Goal: Transaction & Acquisition: Book appointment/travel/reservation

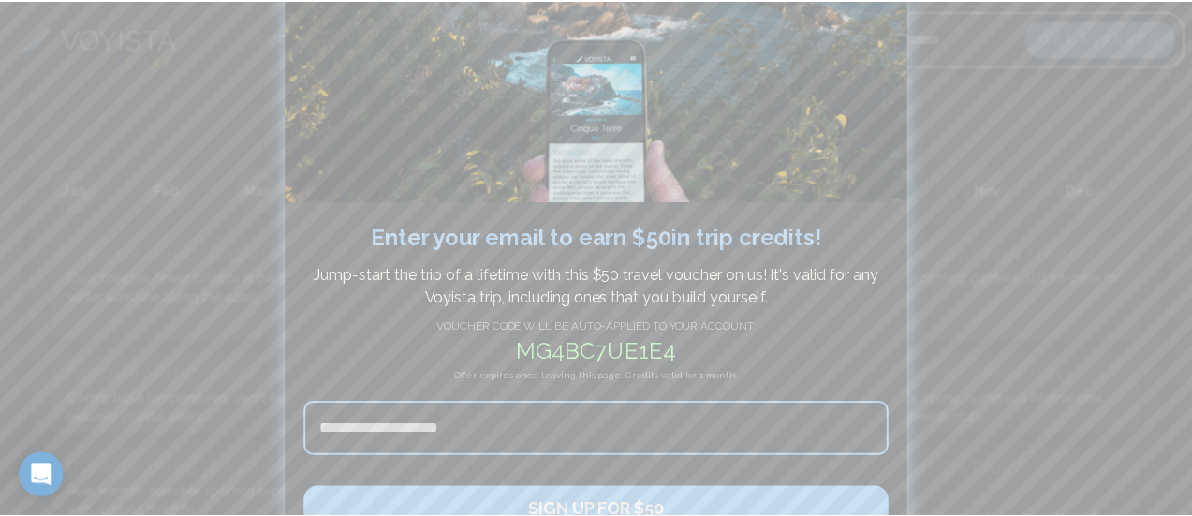
scroll to position [183, 0]
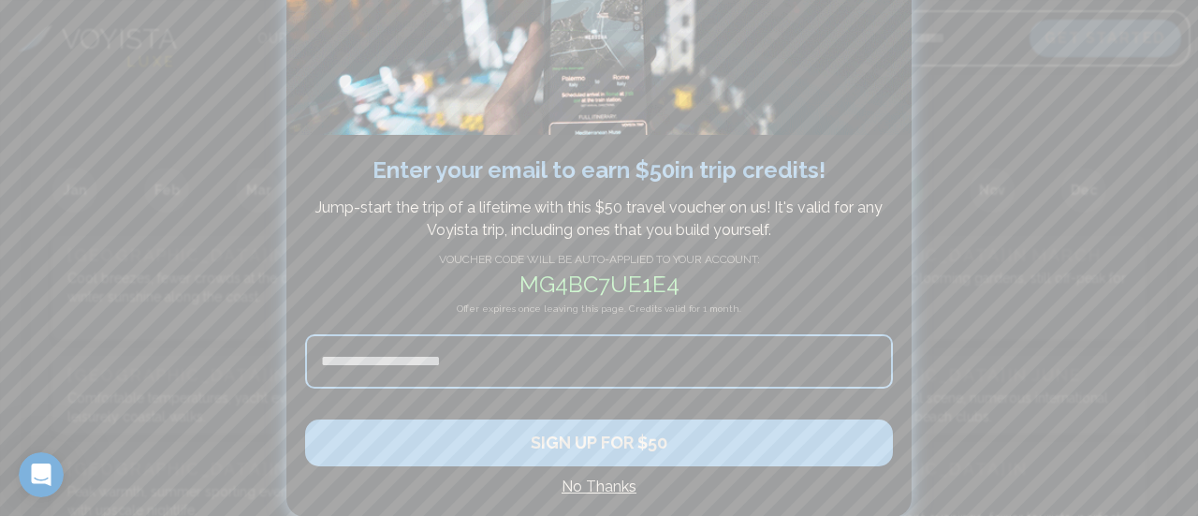
click at [609, 486] on h4 "No Thanks" at bounding box center [599, 487] width 588 height 22
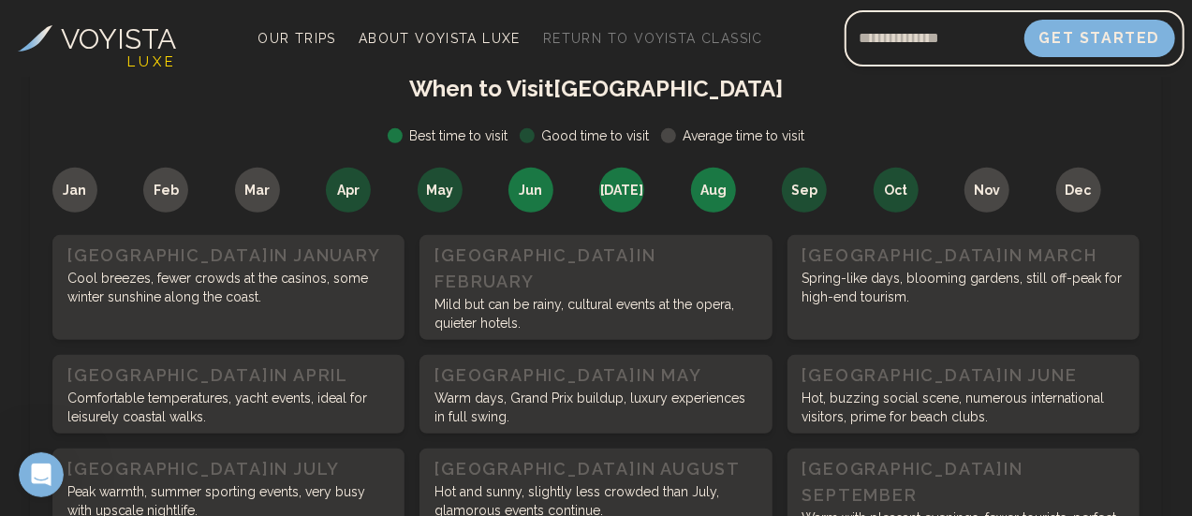
click at [887, 293] on p "Spring-like days, blooming gardens, still off-peak for high-end tourism." at bounding box center [963, 287] width 322 height 37
click at [884, 246] on h3 "Monaco in March" at bounding box center [963, 255] width 322 height 26
click at [350, 171] on div "Apr" at bounding box center [348, 190] width 45 height 45
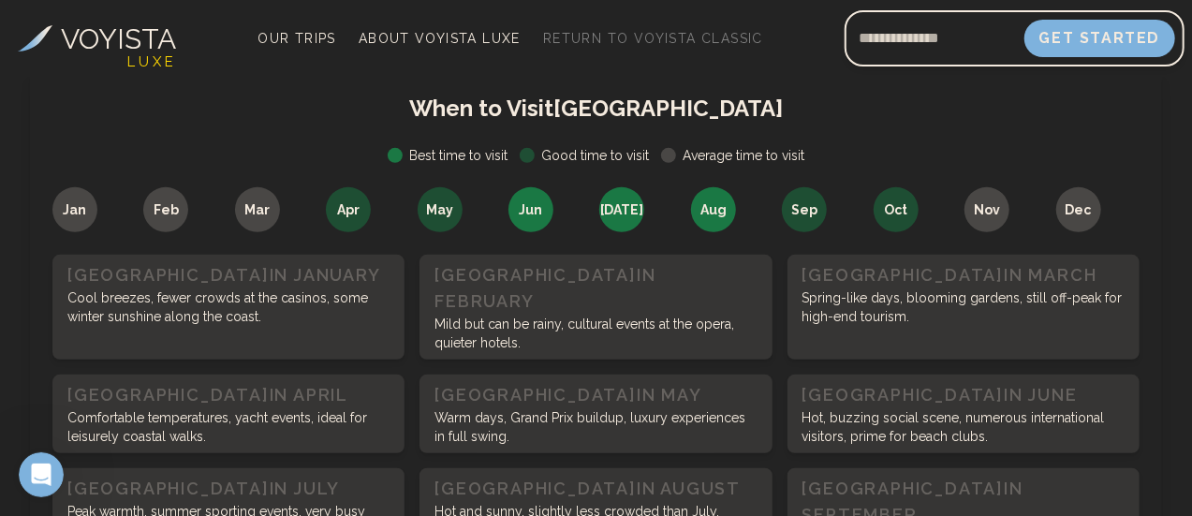
scroll to position [393, 0]
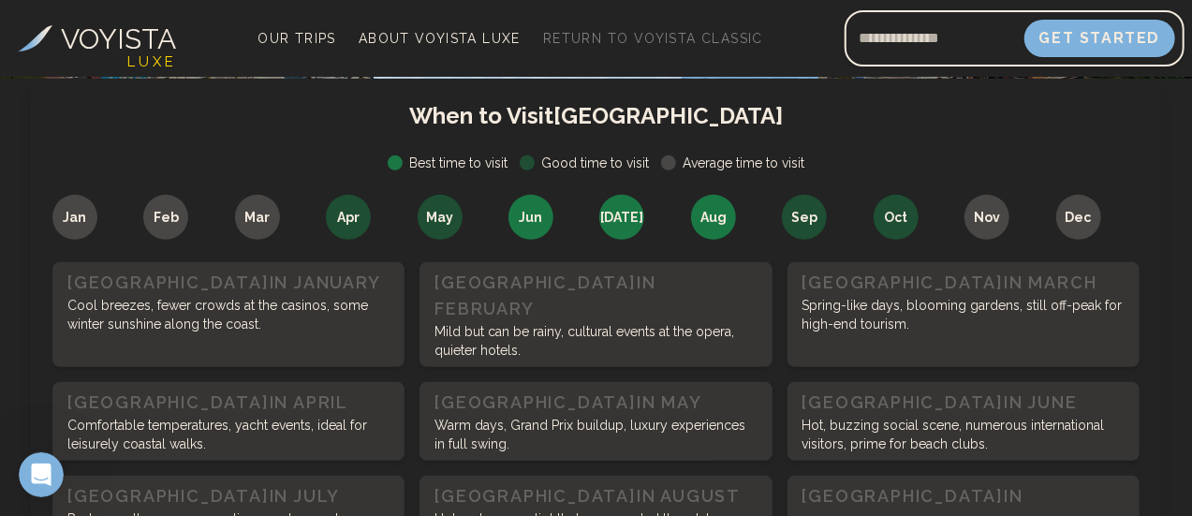
click at [251, 217] on span "Mar" at bounding box center [256, 217] width 25 height 19
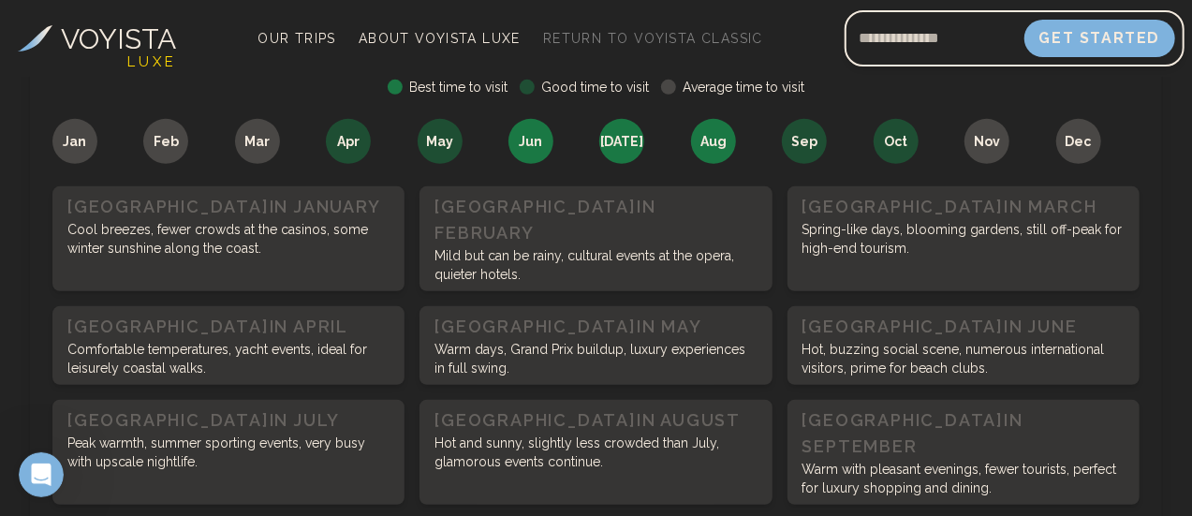
scroll to position [470, 0]
click at [873, 231] on p "Spring-like days, blooming gardens, still off-peak for high-end tourism." at bounding box center [963, 237] width 322 height 37
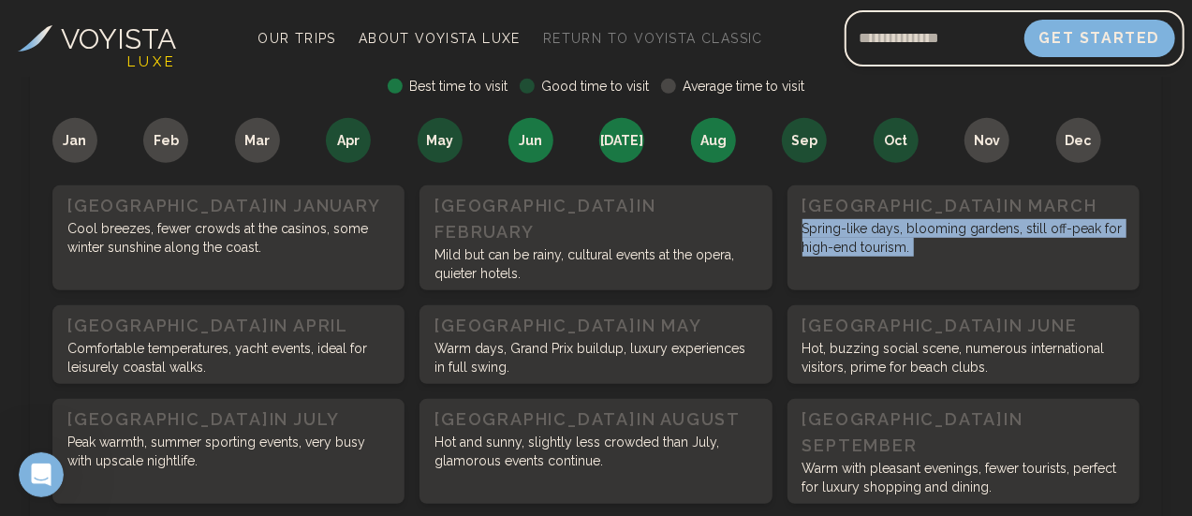
click at [873, 231] on p "Spring-like days, blooming gardens, still off-peak for high-end tourism." at bounding box center [963, 237] width 322 height 37
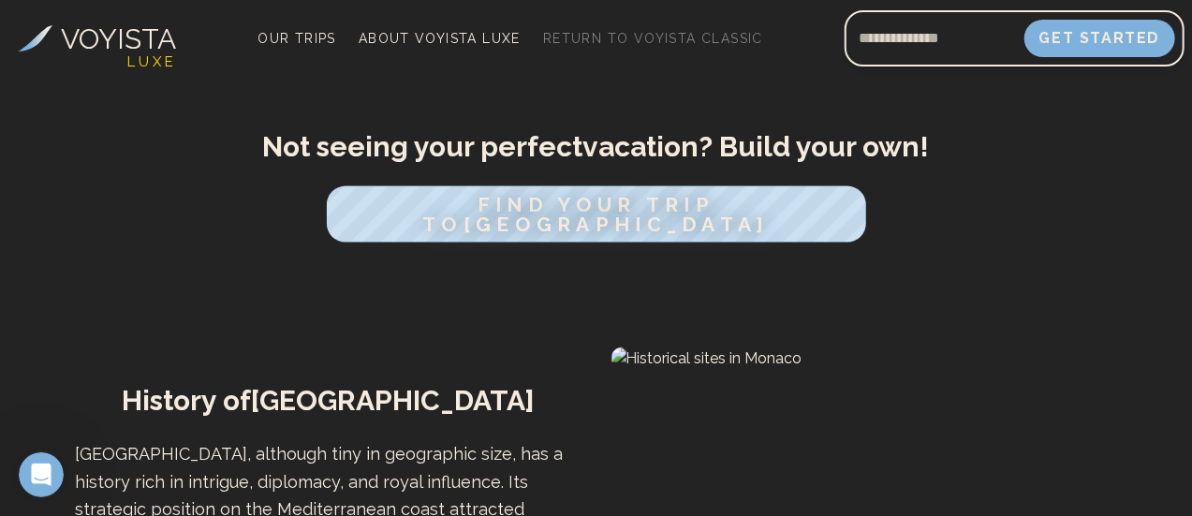
scroll to position [1192, 0]
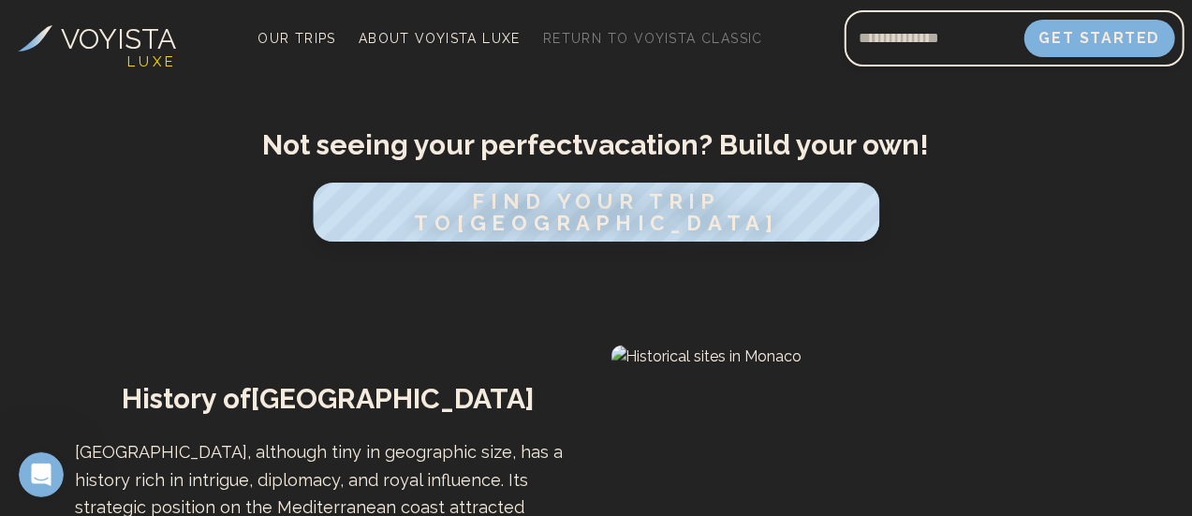
click at [777, 190] on span "FIND YOUR TRIP TO [GEOGRAPHIC_DATA]" at bounding box center [596, 212] width 364 height 45
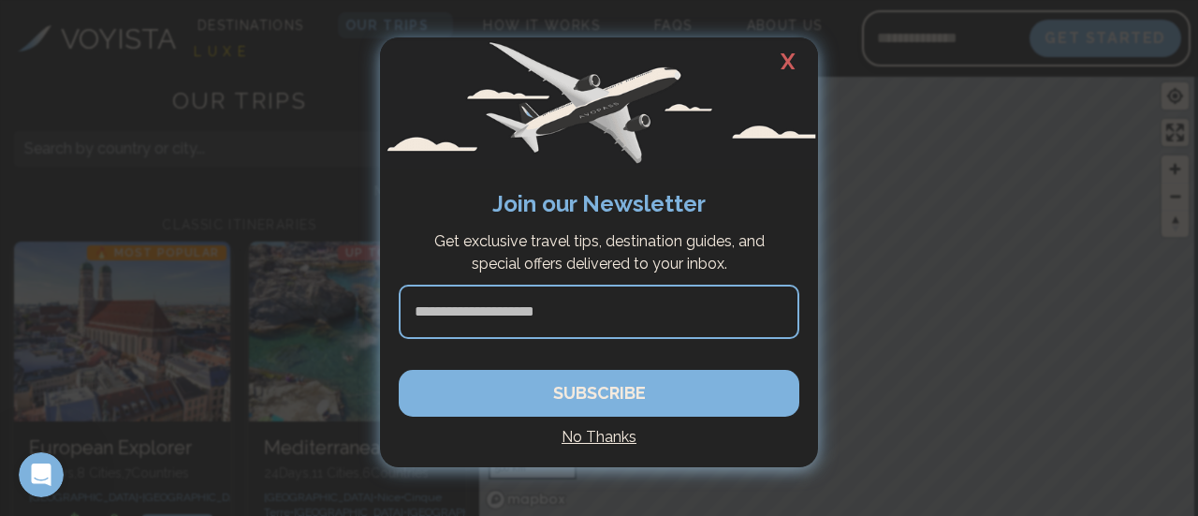
click at [790, 66] on h2 "X" at bounding box center [788, 61] width 60 height 49
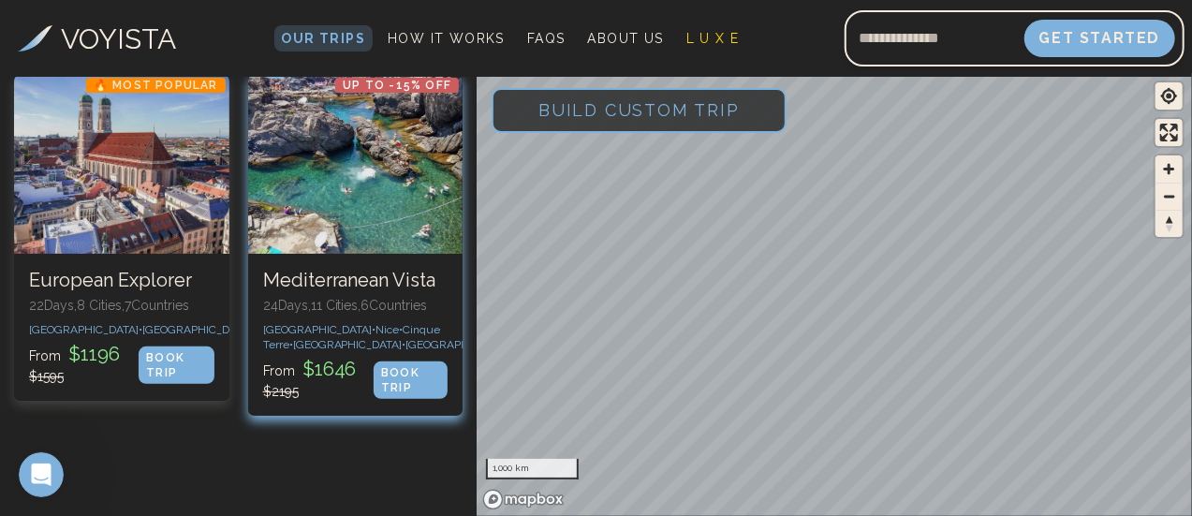
scroll to position [167, 0]
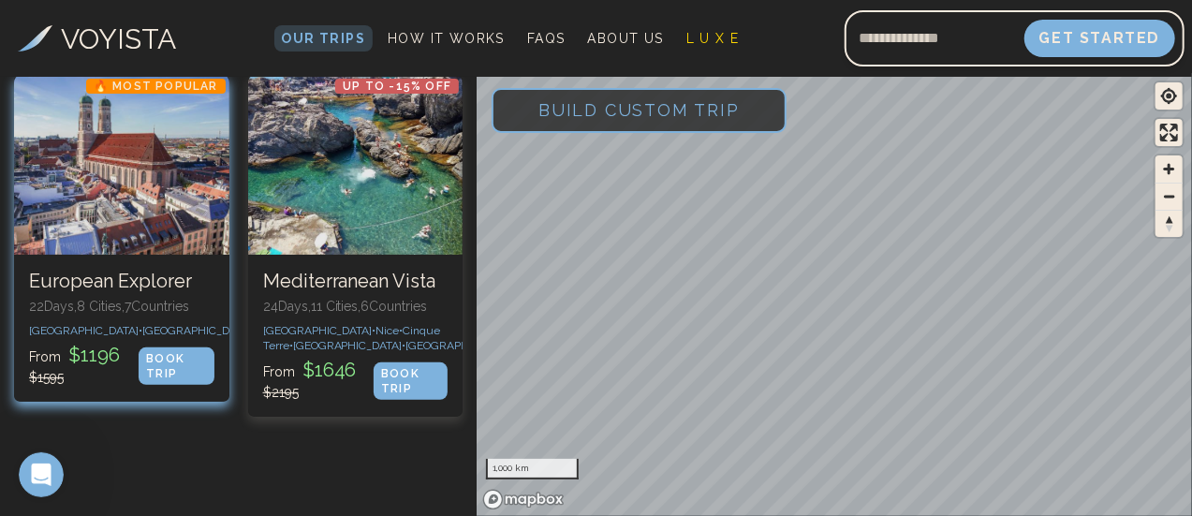
click at [167, 385] on div "BOOK TRIP" at bounding box center [176, 365] width 75 height 37
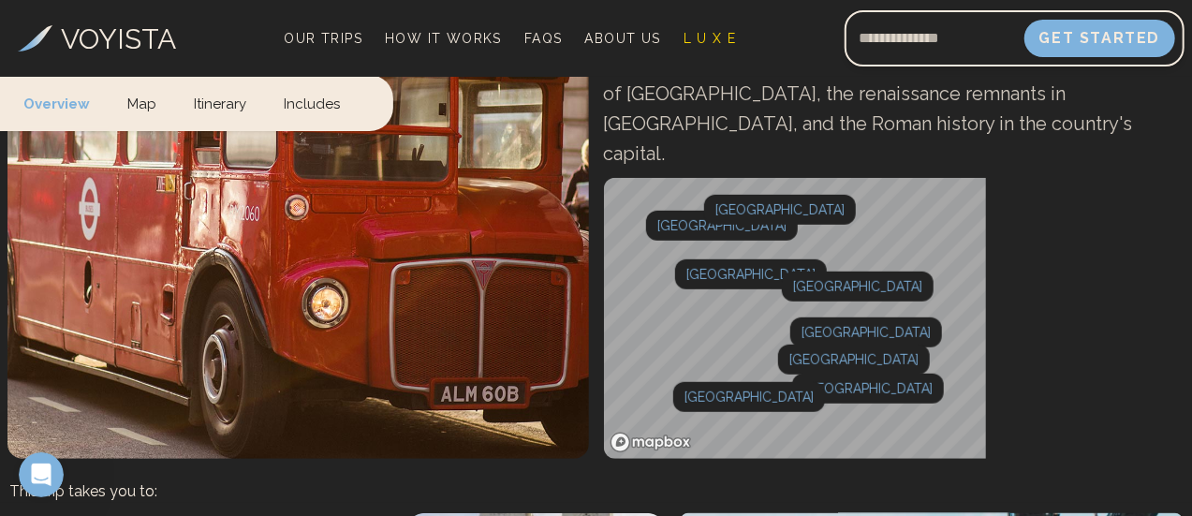
scroll to position [391, 0]
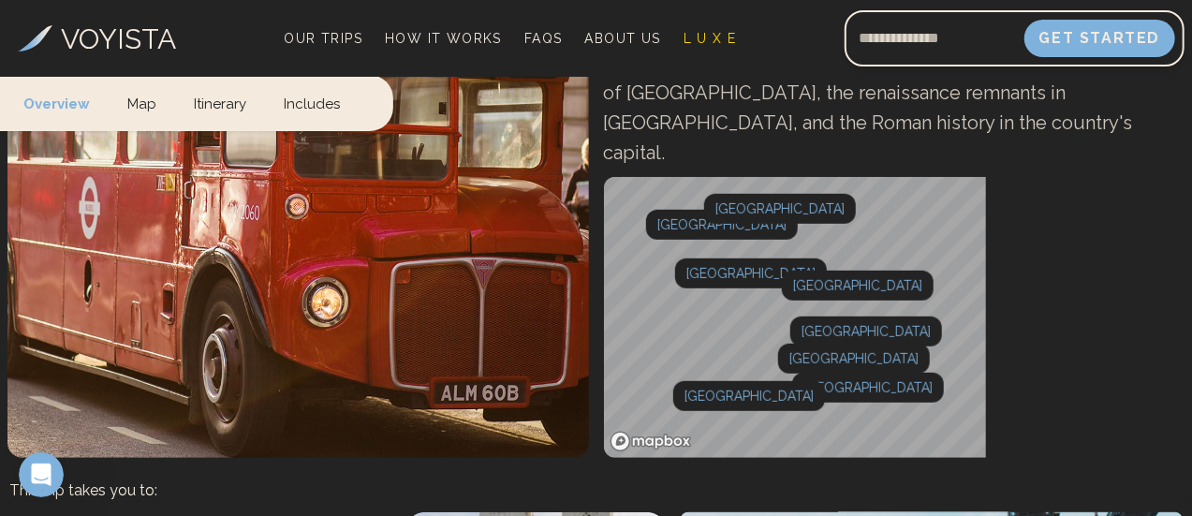
click at [0, 0] on div at bounding box center [0, 0] width 0 height 0
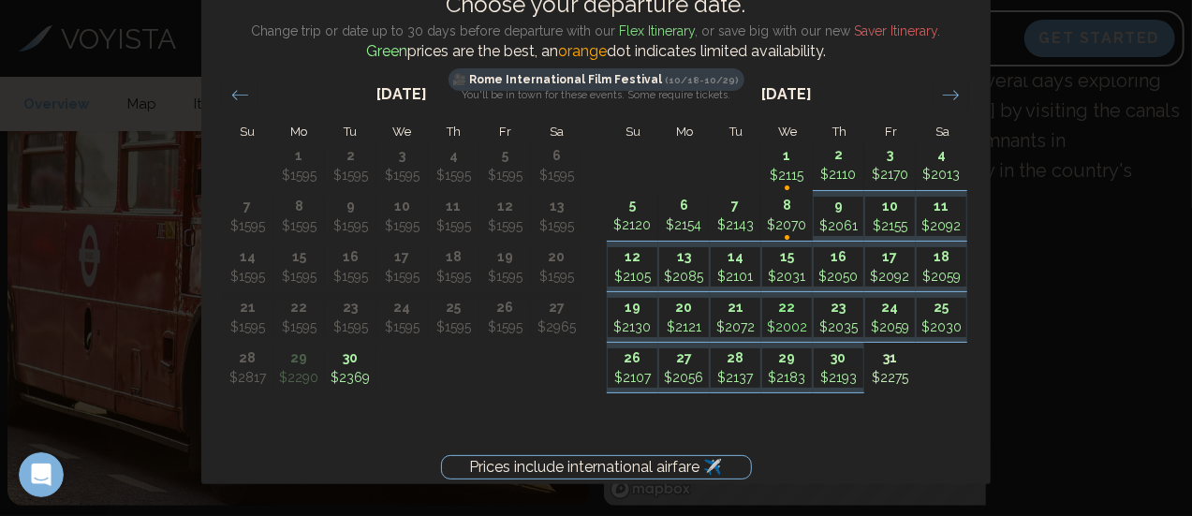
scroll to position [343, 0]
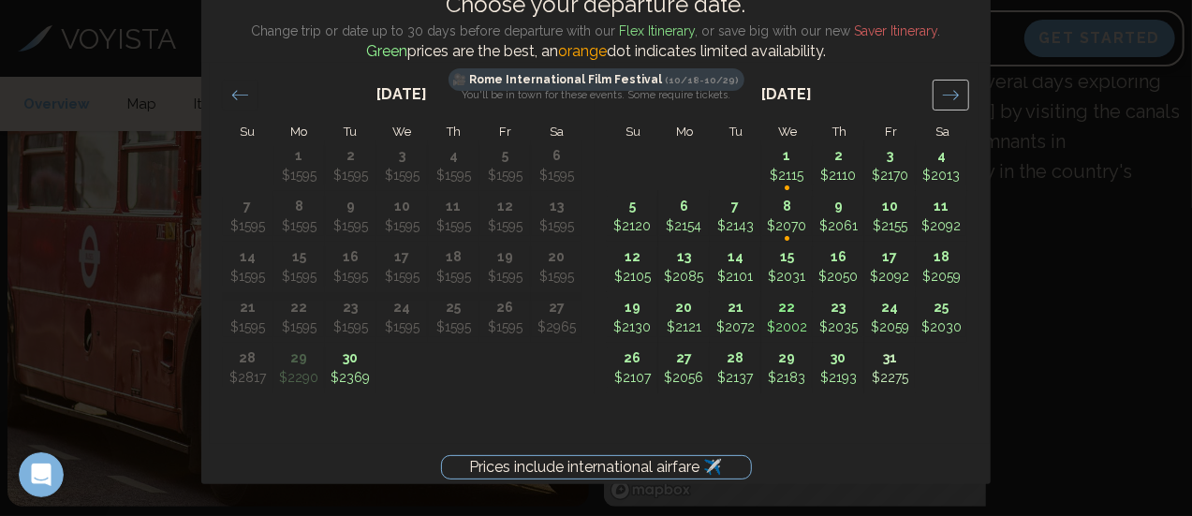
click at [942, 90] on icon "Move forward to switch to the next month." at bounding box center [951, 95] width 18 height 18
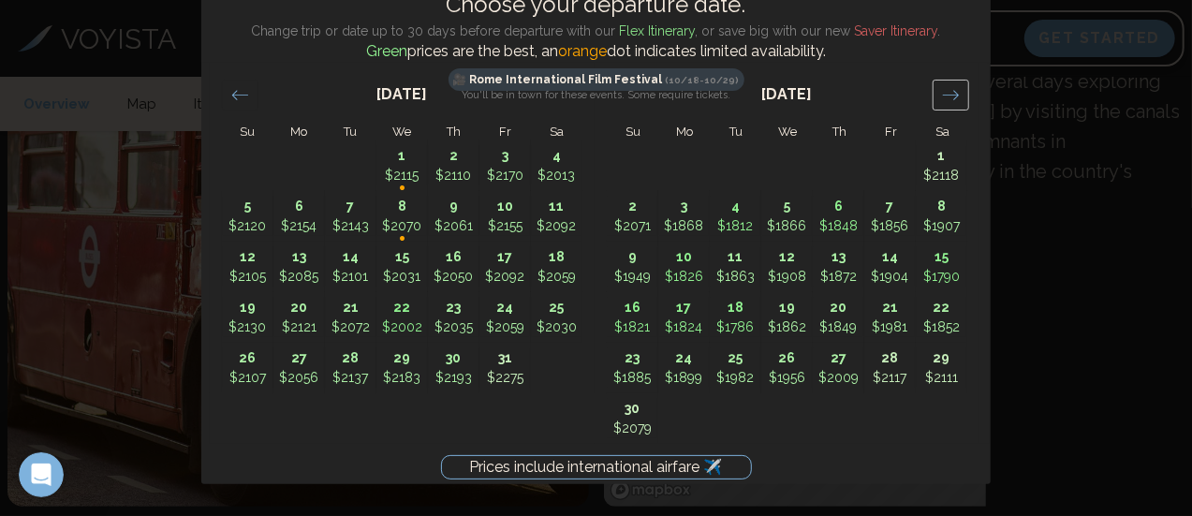
click at [946, 87] on icon "Move forward to switch to the next month." at bounding box center [951, 95] width 18 height 18
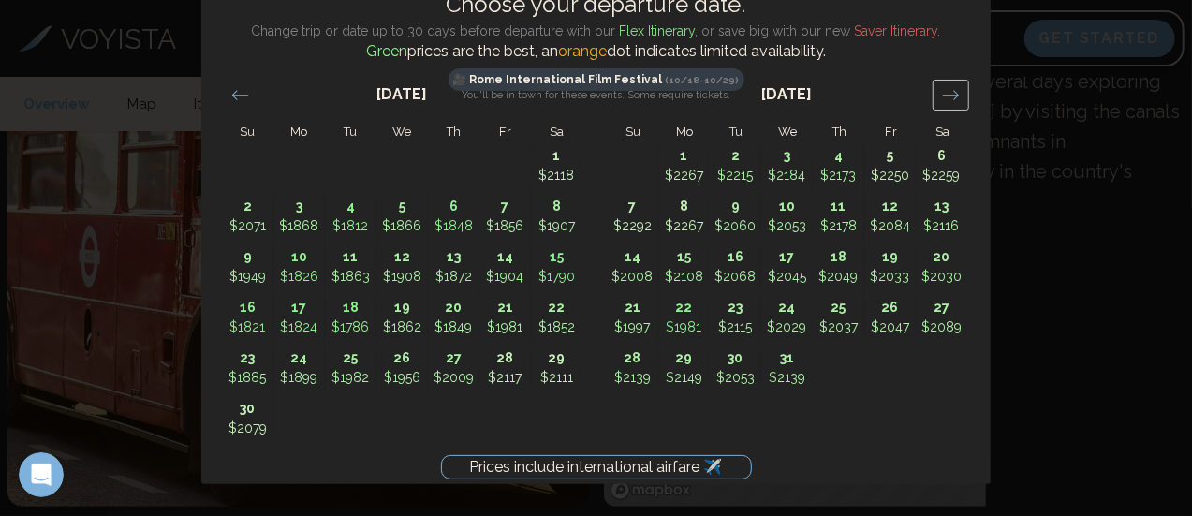
click at [946, 87] on icon "Move forward to switch to the next month." at bounding box center [951, 95] width 18 height 18
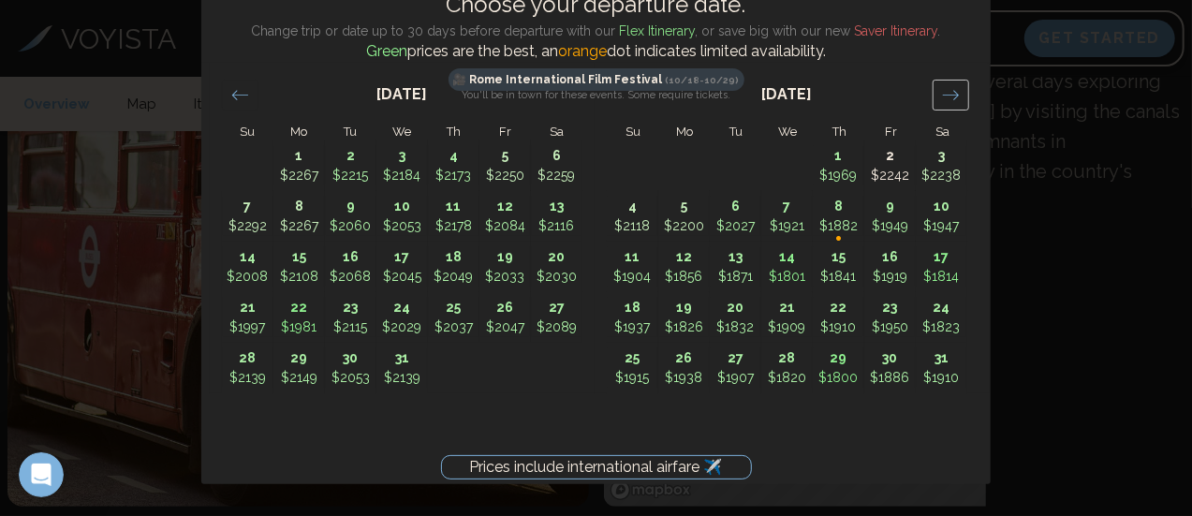
click at [946, 87] on icon "Move forward to switch to the next month." at bounding box center [951, 95] width 18 height 18
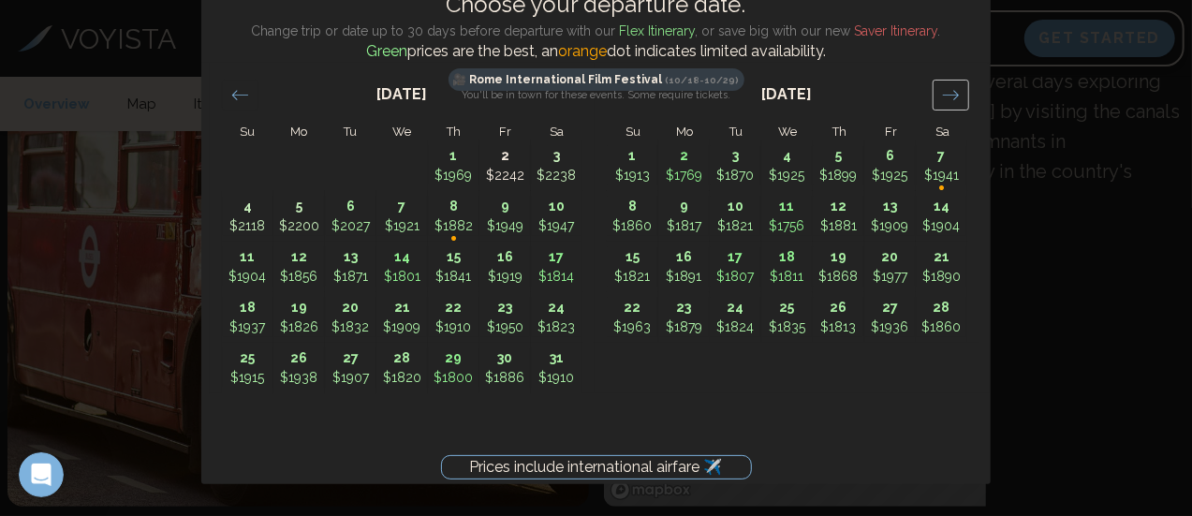
click at [946, 87] on icon "Move forward to switch to the next month." at bounding box center [951, 95] width 18 height 18
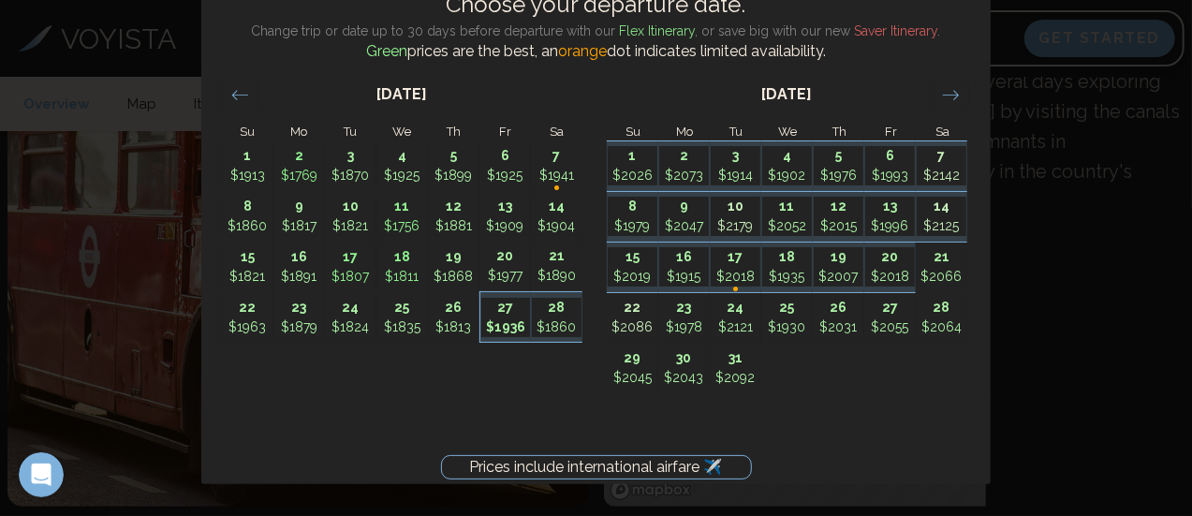
click at [501, 315] on p "27" at bounding box center [506, 308] width 50 height 20
type input "********"
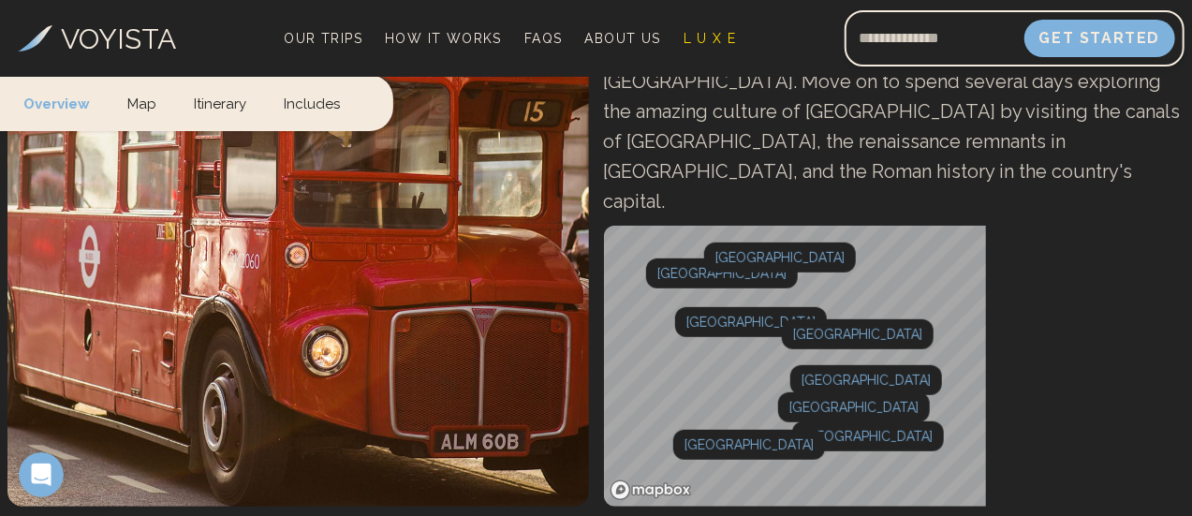
click at [0, 0] on div at bounding box center [0, 0] width 0 height 0
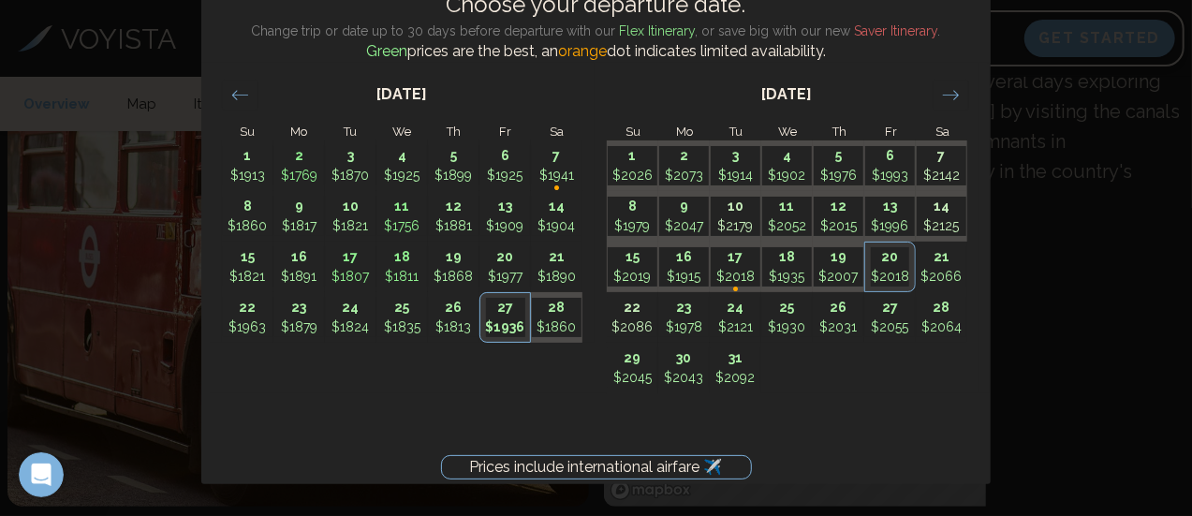
click at [1088, 119] on div "Prices include international airfare ✈️ Choose your departure date. Change trip…" at bounding box center [596, 258] width 1192 height 516
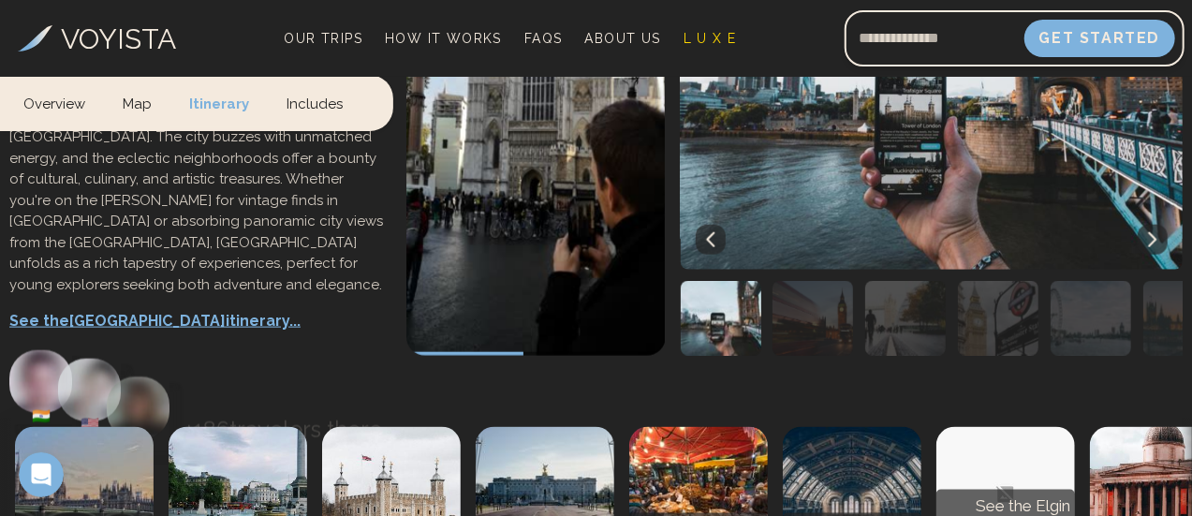
scroll to position [1048, 0]
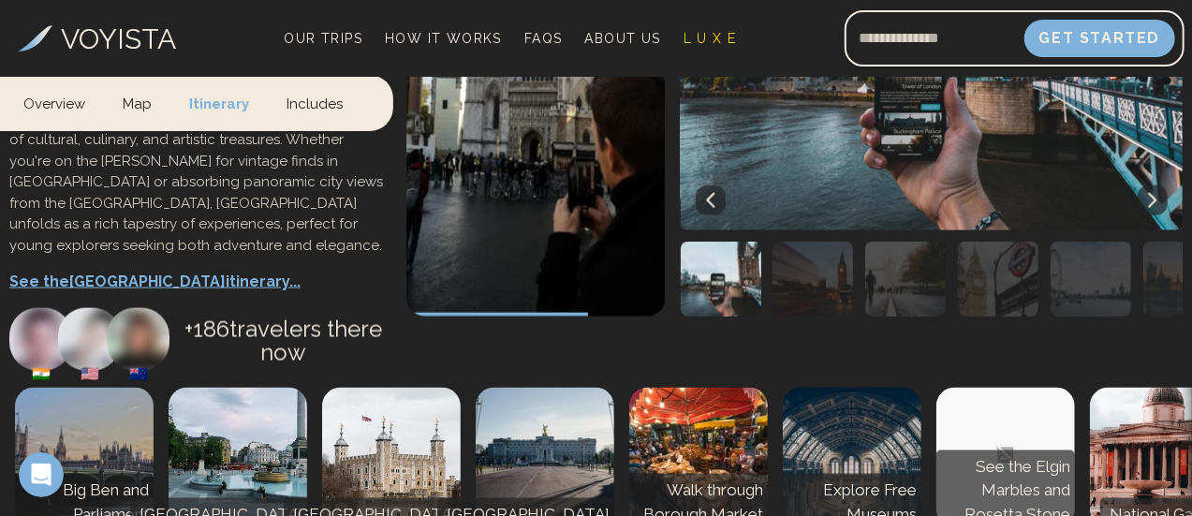
click at [1145, 208] on icon at bounding box center [1152, 200] width 15 height 15
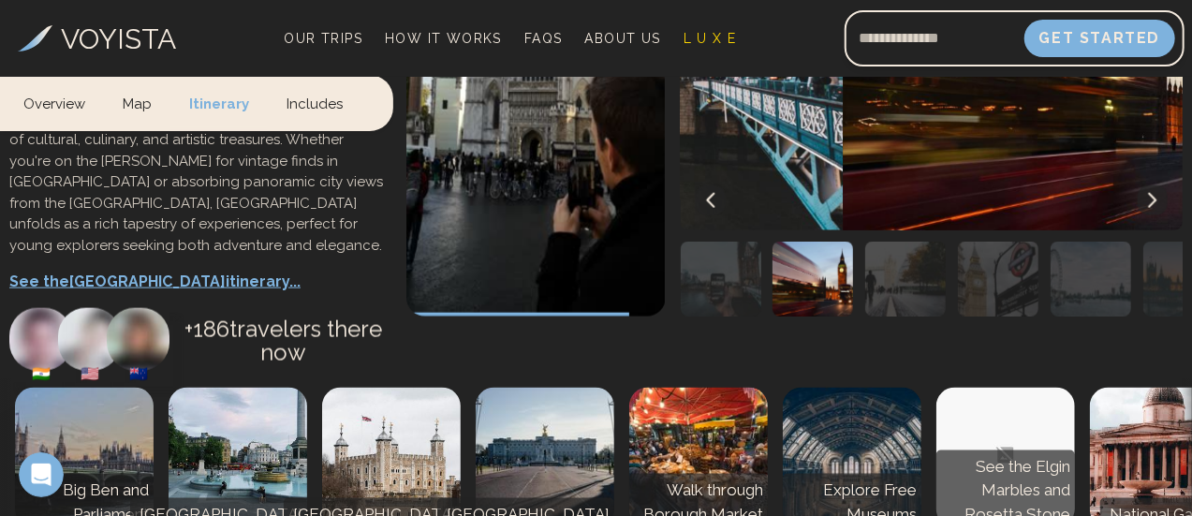
click at [1145, 208] on icon at bounding box center [1152, 200] width 15 height 15
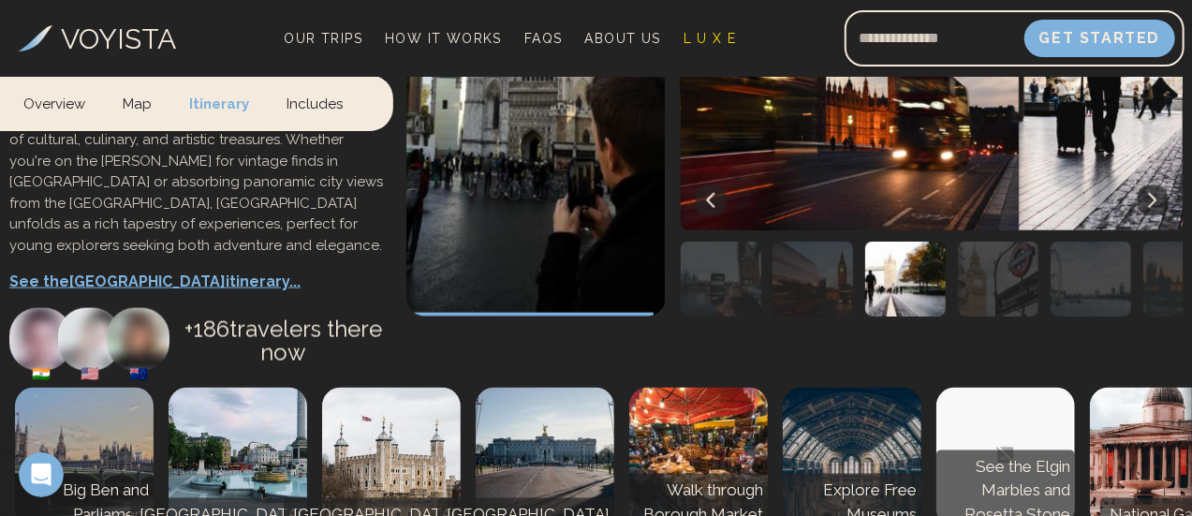
click at [1145, 208] on icon at bounding box center [1152, 200] width 15 height 15
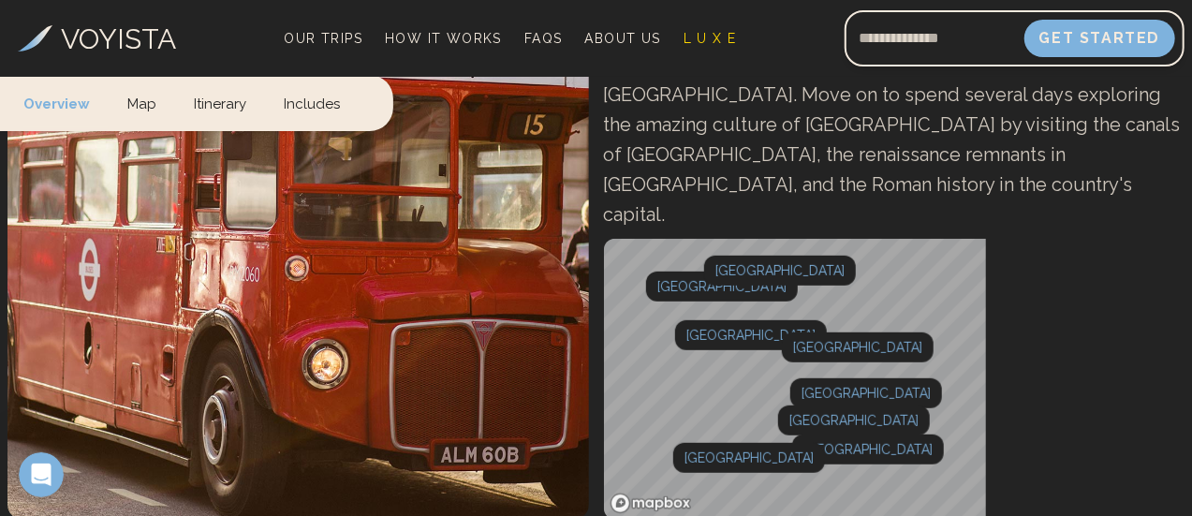
scroll to position [334, 0]
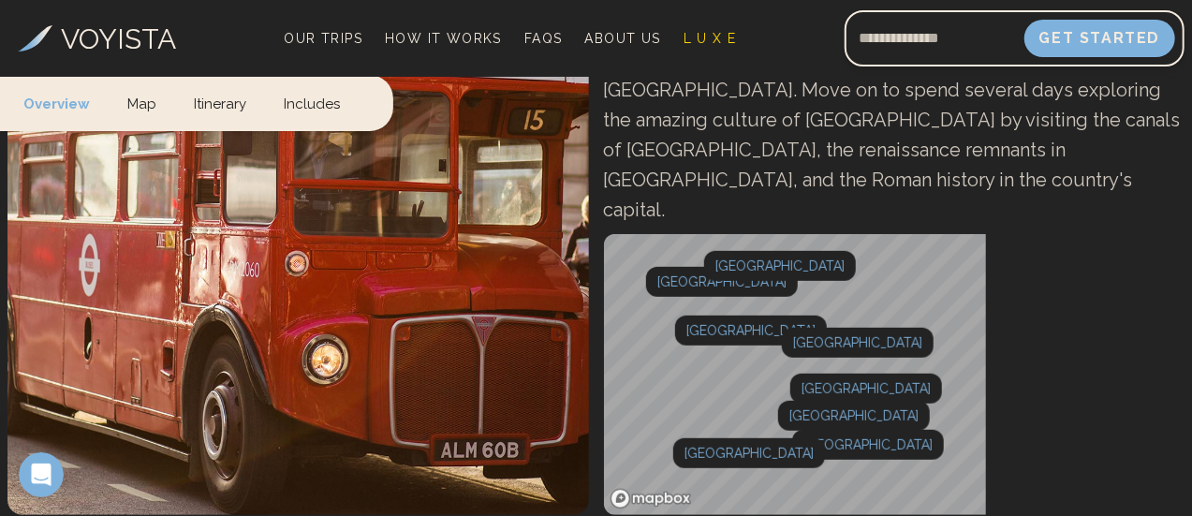
click at [0, 0] on span "Book This Trip" at bounding box center [0, 0] width 0 height 0
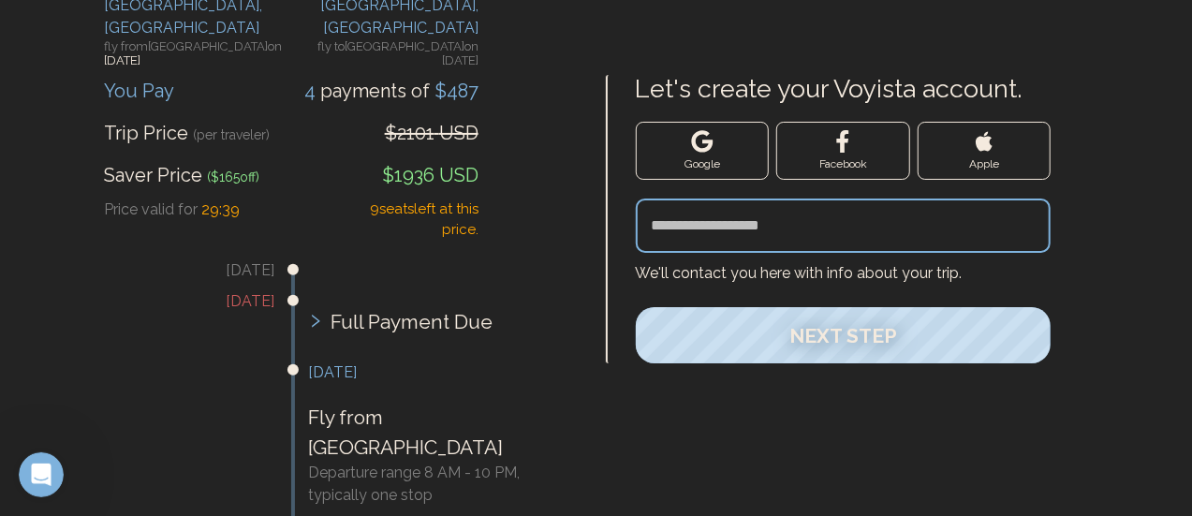
scroll to position [214, 0]
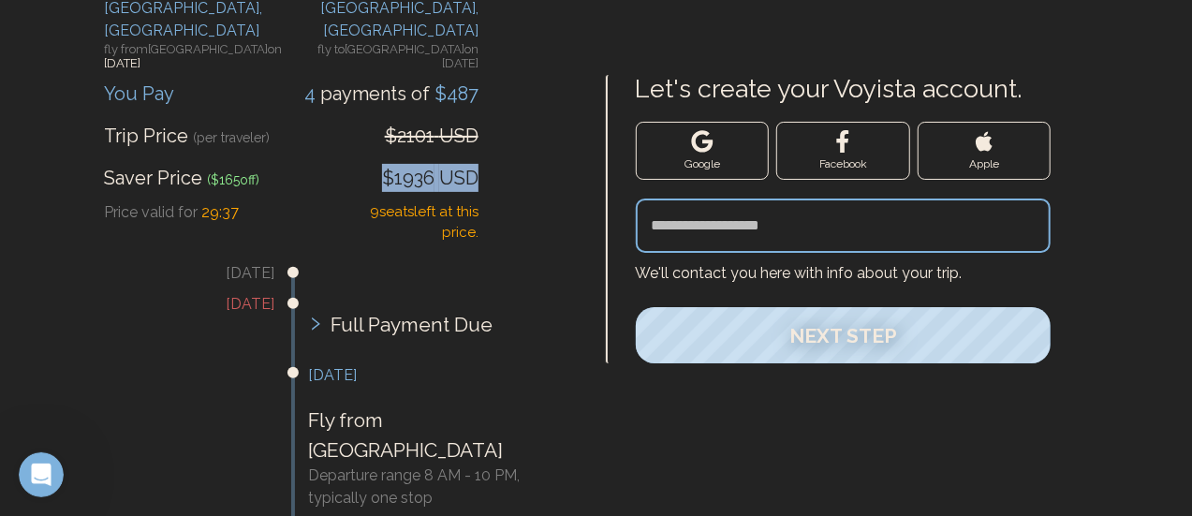
drag, startPoint x: 380, startPoint y: 139, endPoint x: 485, endPoint y: 144, distance: 105.0
copy span "$1936 USD"
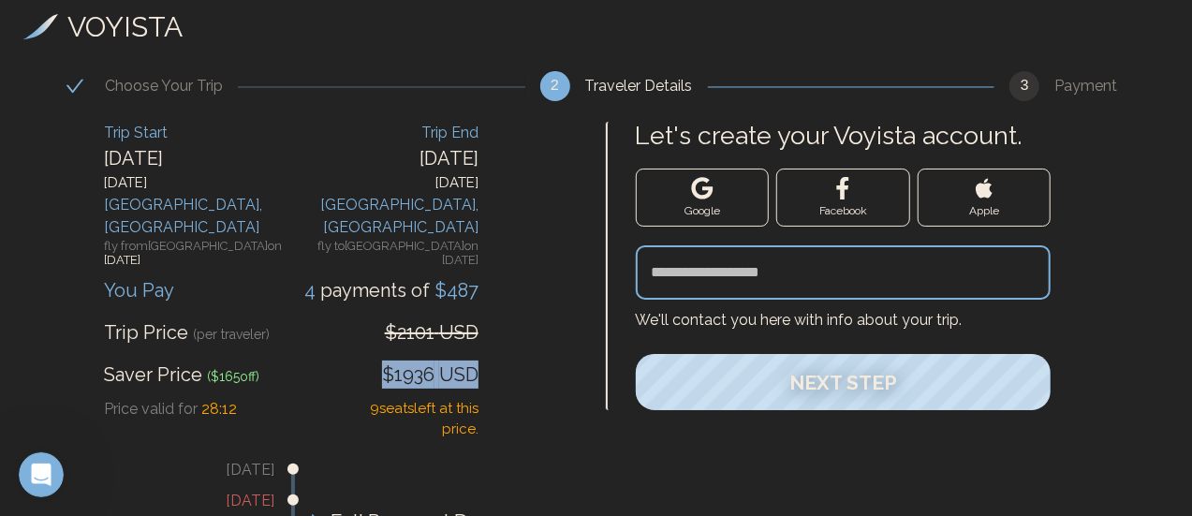
scroll to position [0, 0]
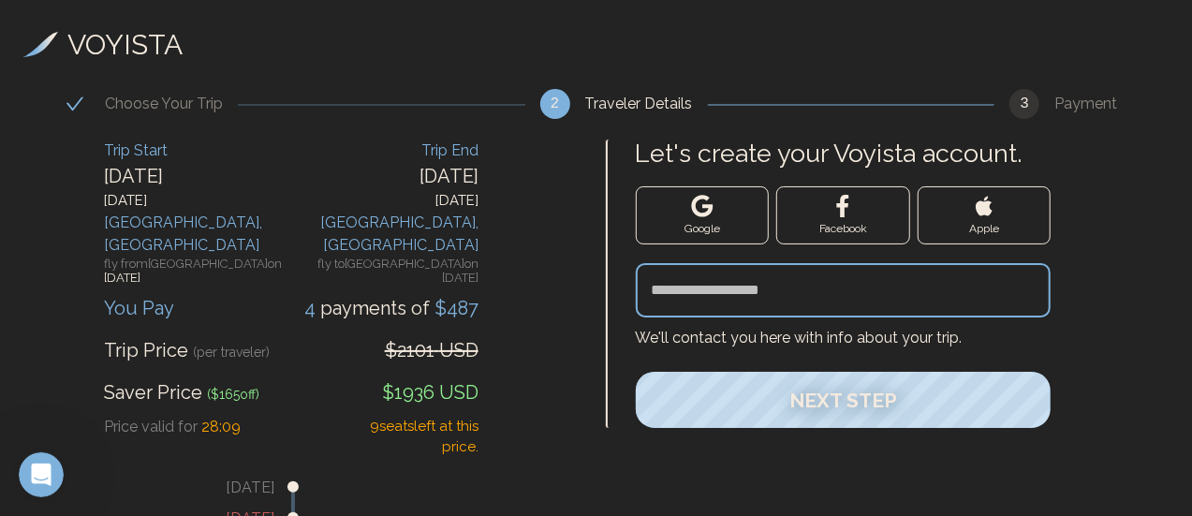
click at [1032, 99] on div "3" at bounding box center [1024, 104] width 30 height 30
click at [1086, 108] on div "Payment" at bounding box center [1093, 104] width 78 height 22
click at [60, 102] on div at bounding box center [75, 104] width 30 height 30
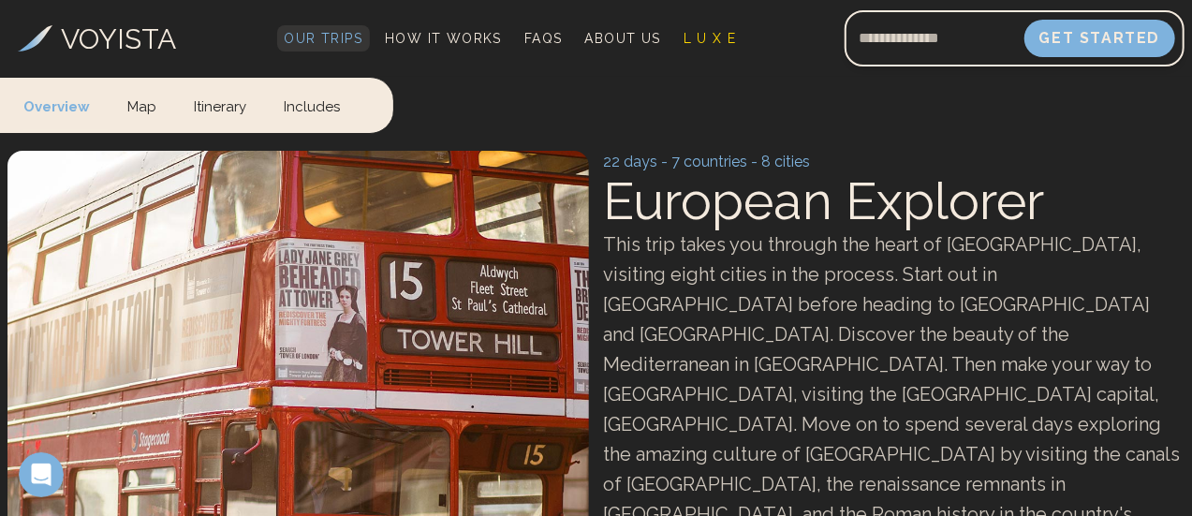
click at [363, 31] on span "Our Trips" at bounding box center [324, 38] width 79 height 15
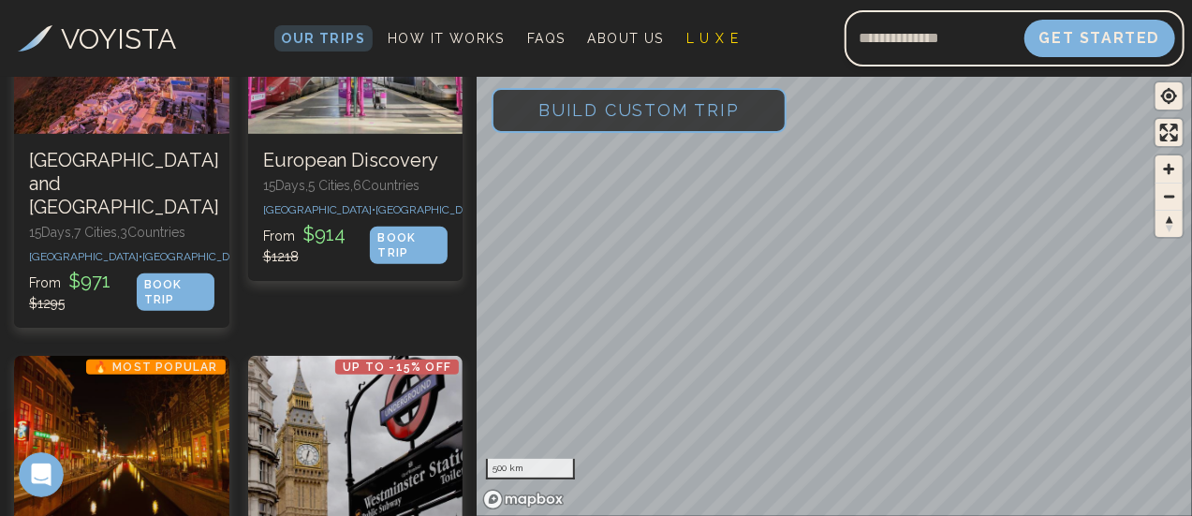
scroll to position [656, 0]
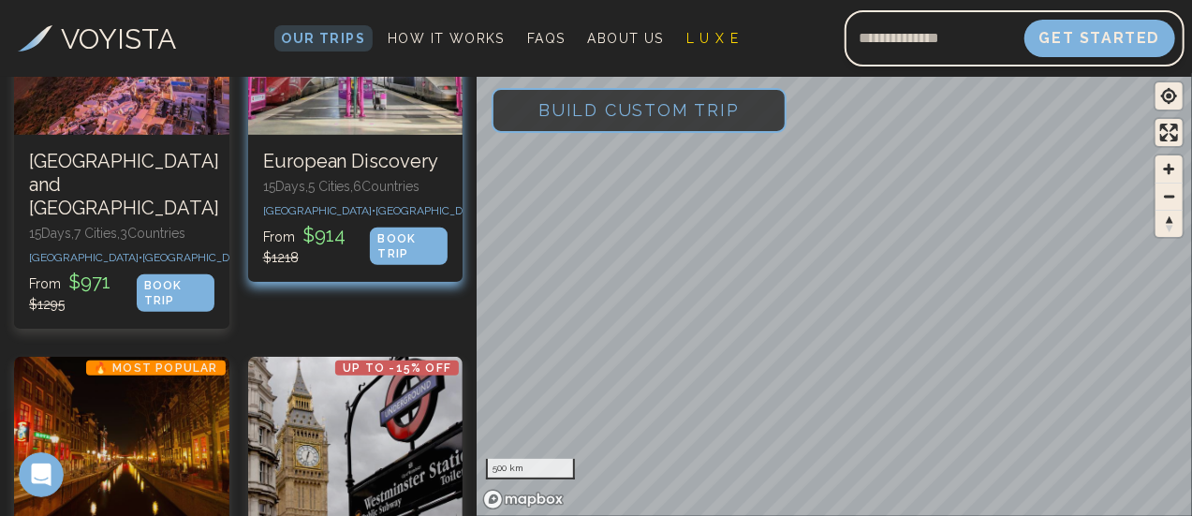
click at [417, 265] on div "BOOK TRIP" at bounding box center [409, 245] width 78 height 37
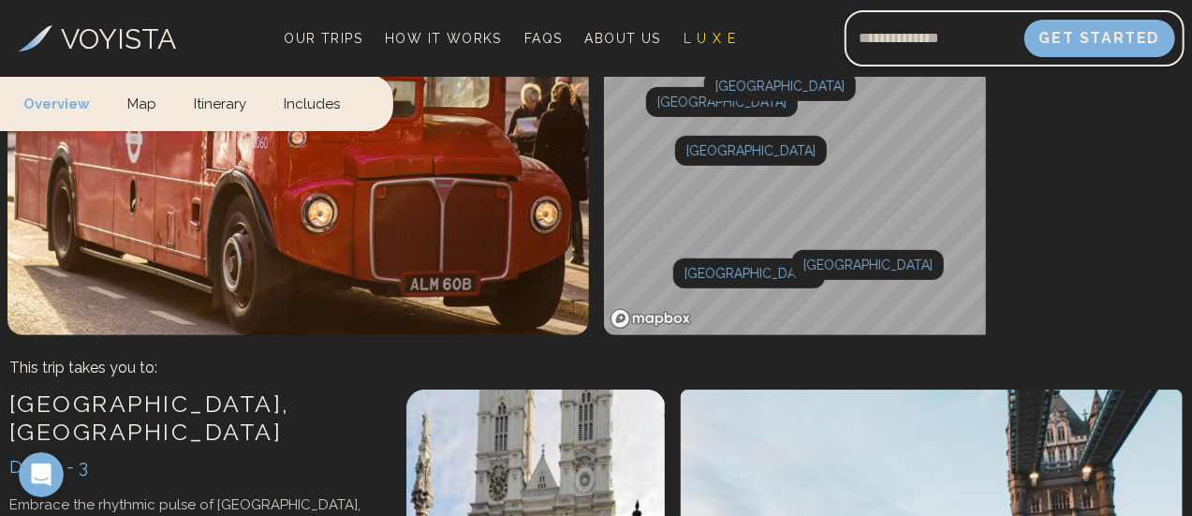
scroll to position [365, 0]
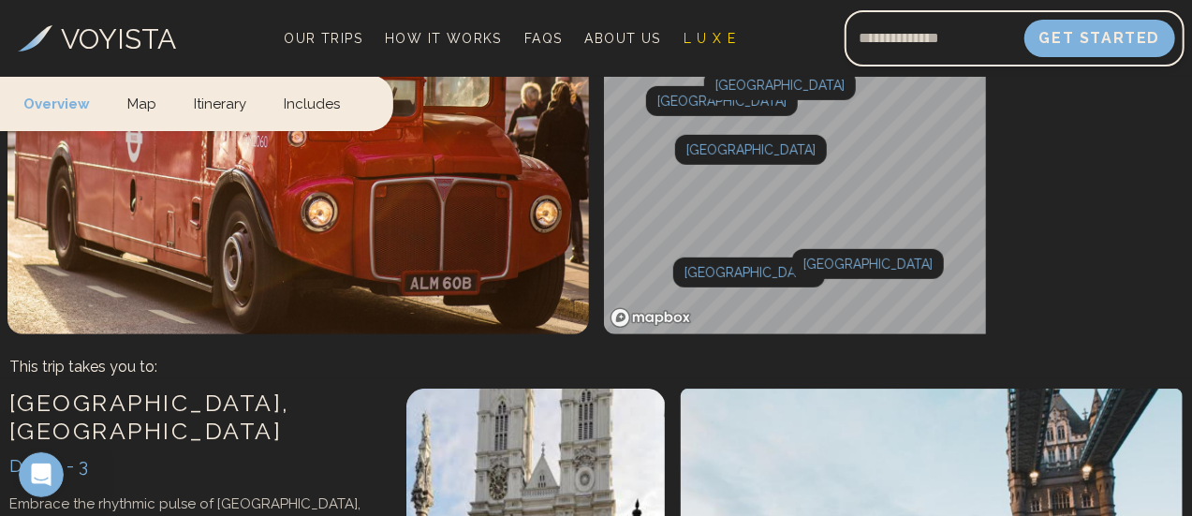
click at [0, 0] on div at bounding box center [0, 0] width 0 height 0
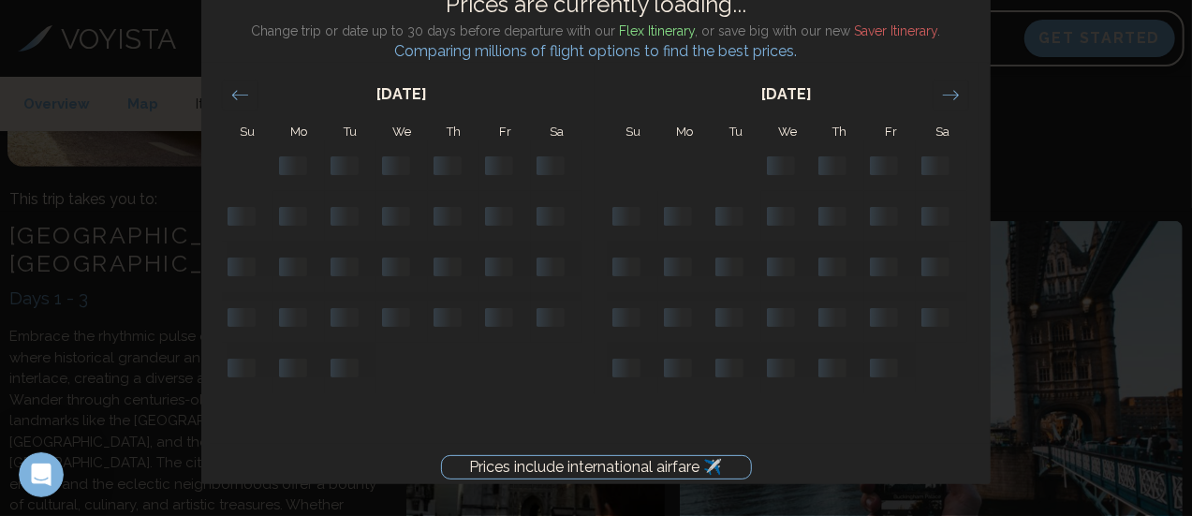
scroll to position [538, 0]
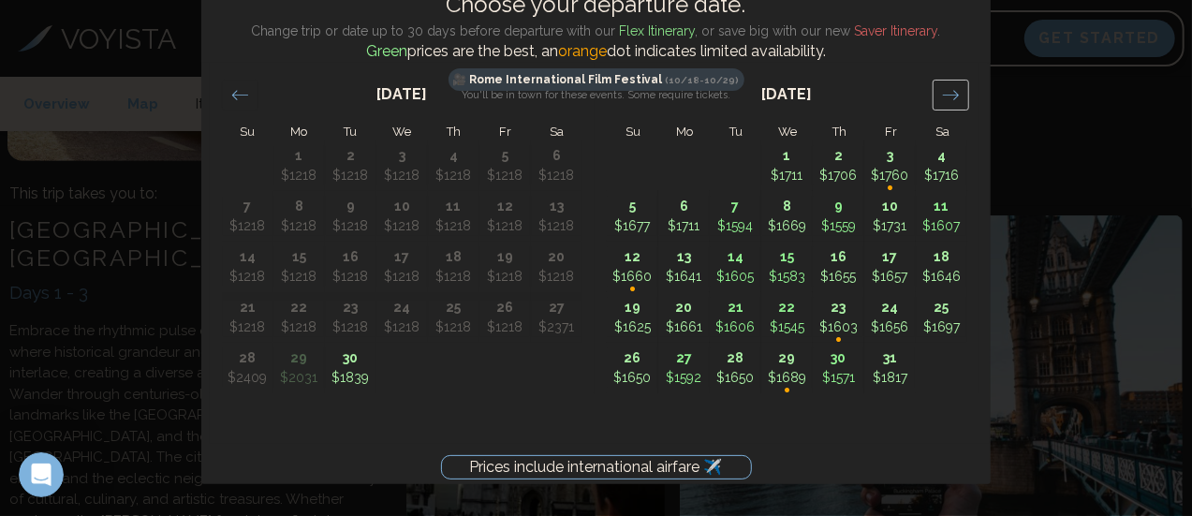
click at [948, 103] on div "Move forward to switch to the next month." at bounding box center [950, 95] width 37 height 31
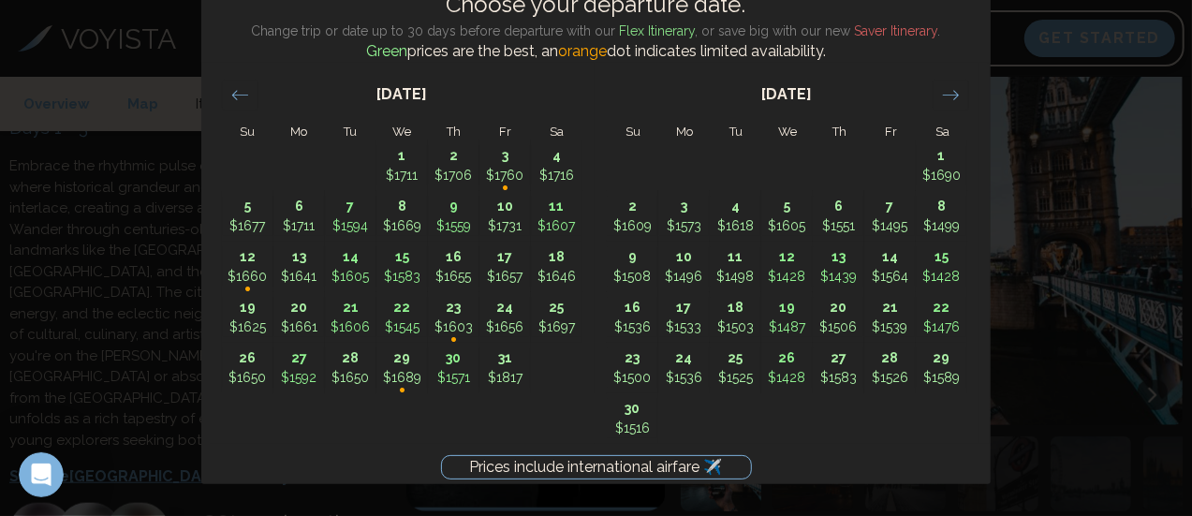
scroll to position [0, 0]
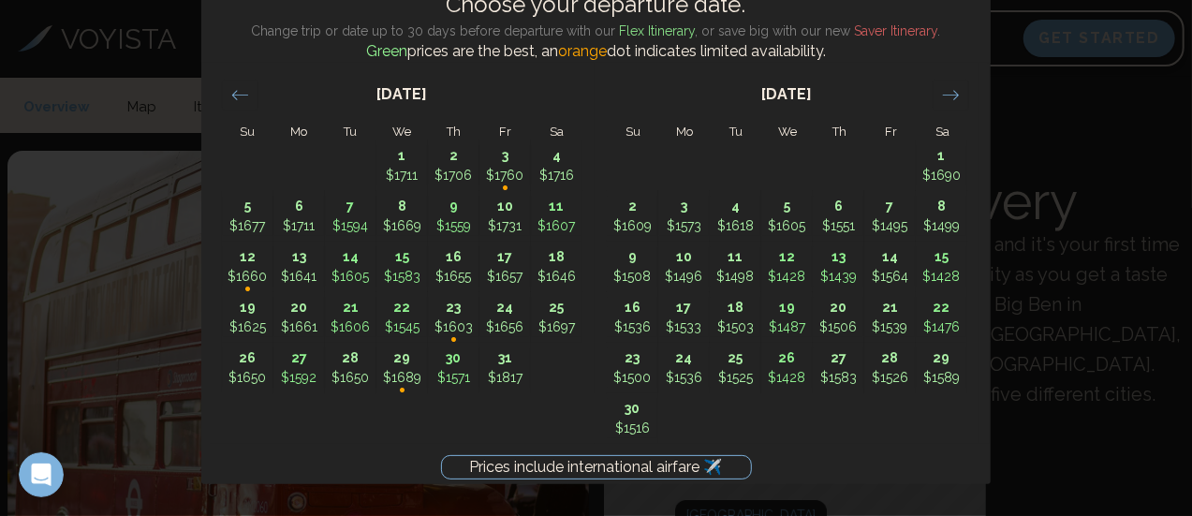
click at [1071, 169] on div "Prices include international airfare ✈️ Choose your departure date. Change trip…" at bounding box center [596, 258] width 1192 height 516
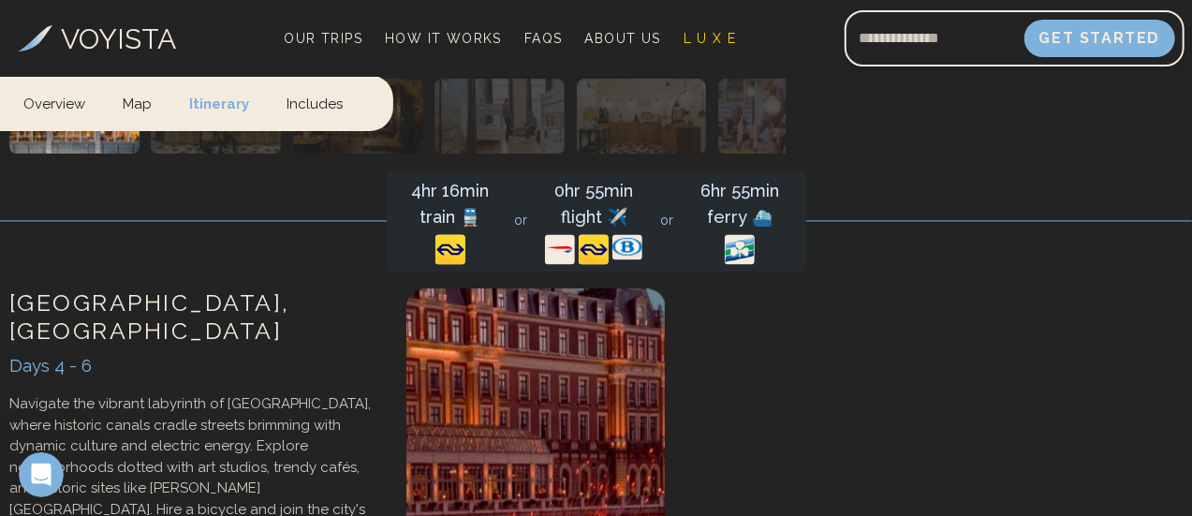
scroll to position [1773, 0]
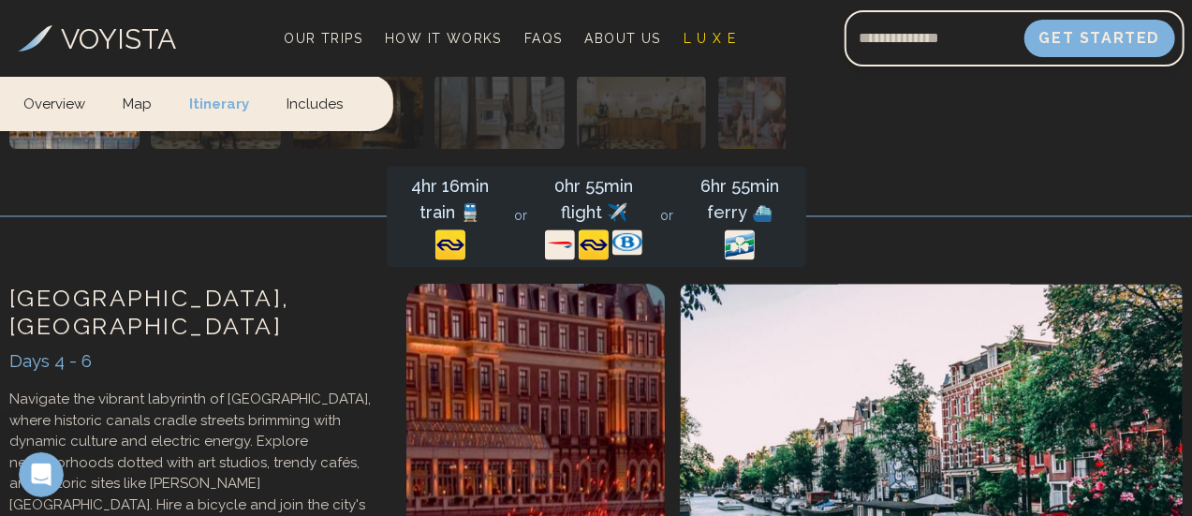
click at [741, 48] on button at bounding box center [756, 33] width 30 height 30
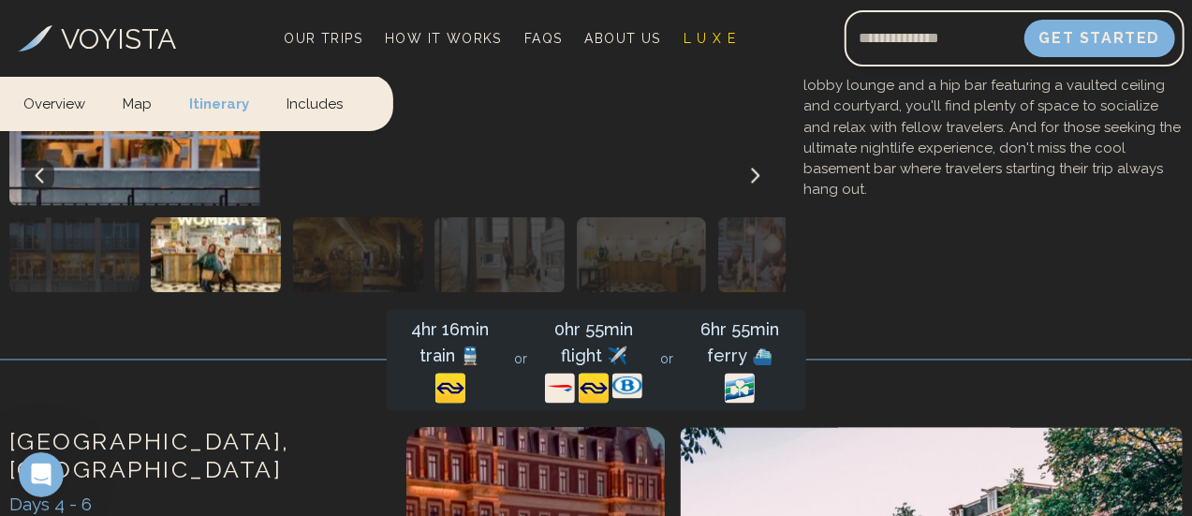
scroll to position [1629, 0]
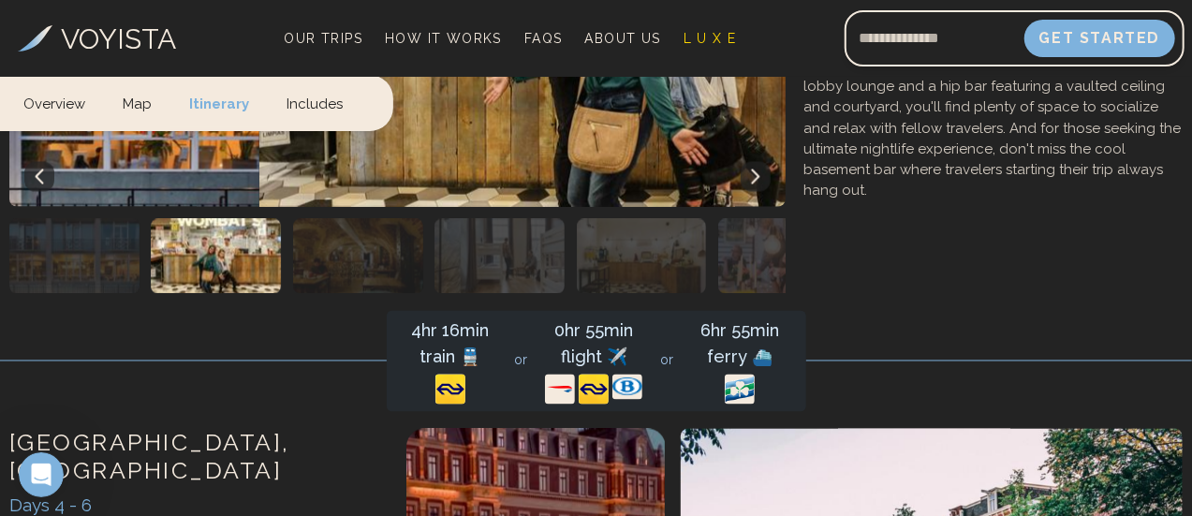
click at [741, 192] on button at bounding box center [756, 177] width 30 height 30
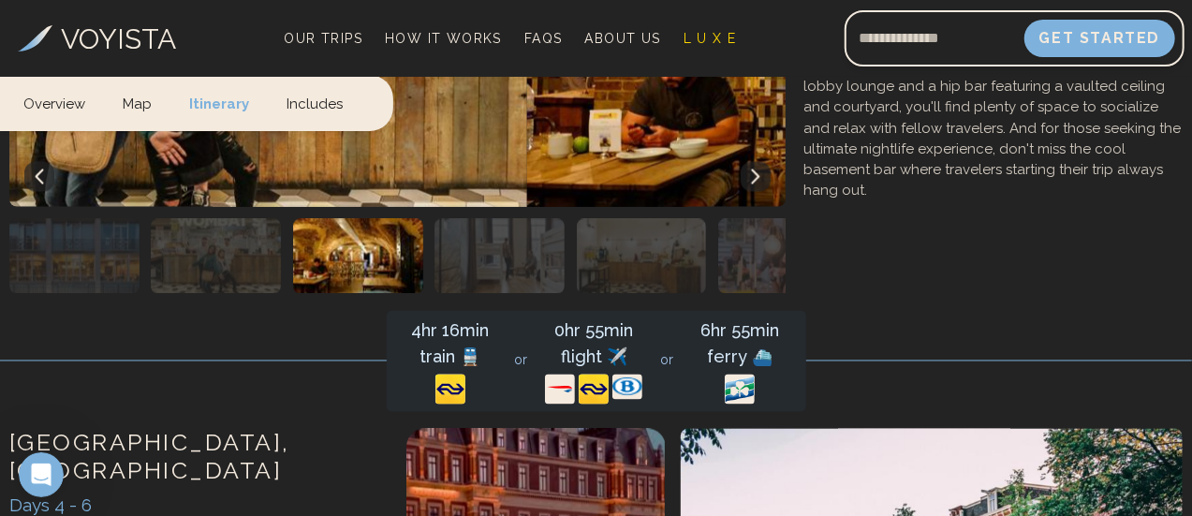
click at [741, 192] on button at bounding box center [756, 177] width 30 height 30
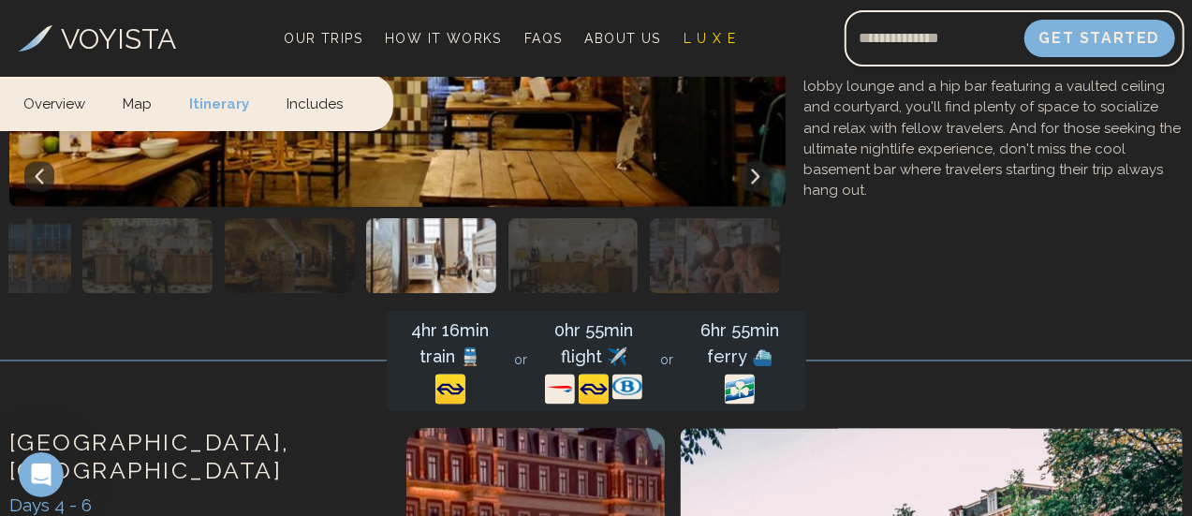
click at [741, 192] on button at bounding box center [756, 177] width 30 height 30
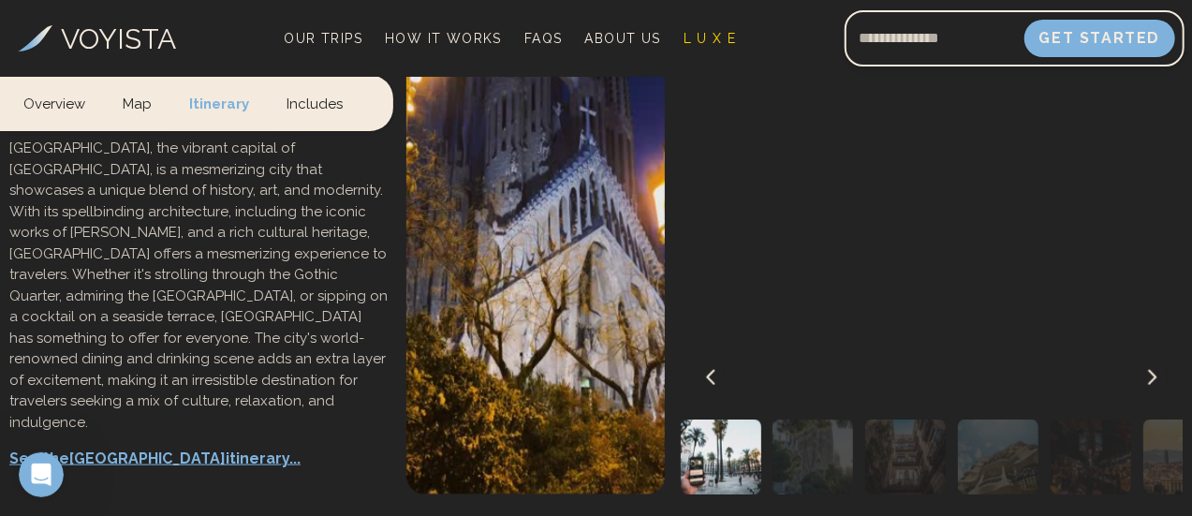
scroll to position [4508, 0]
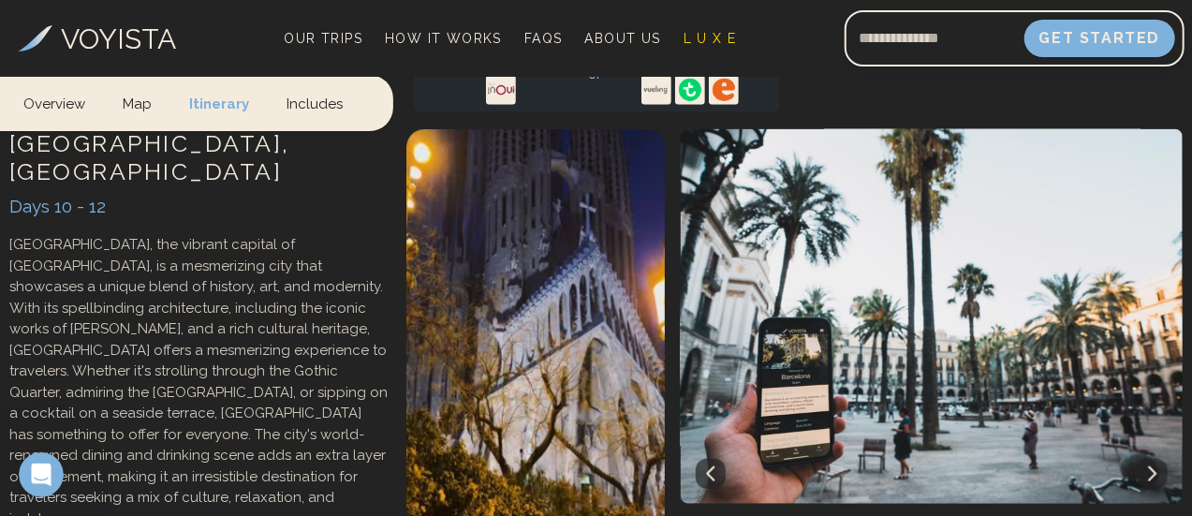
scroll to position [4407, 0]
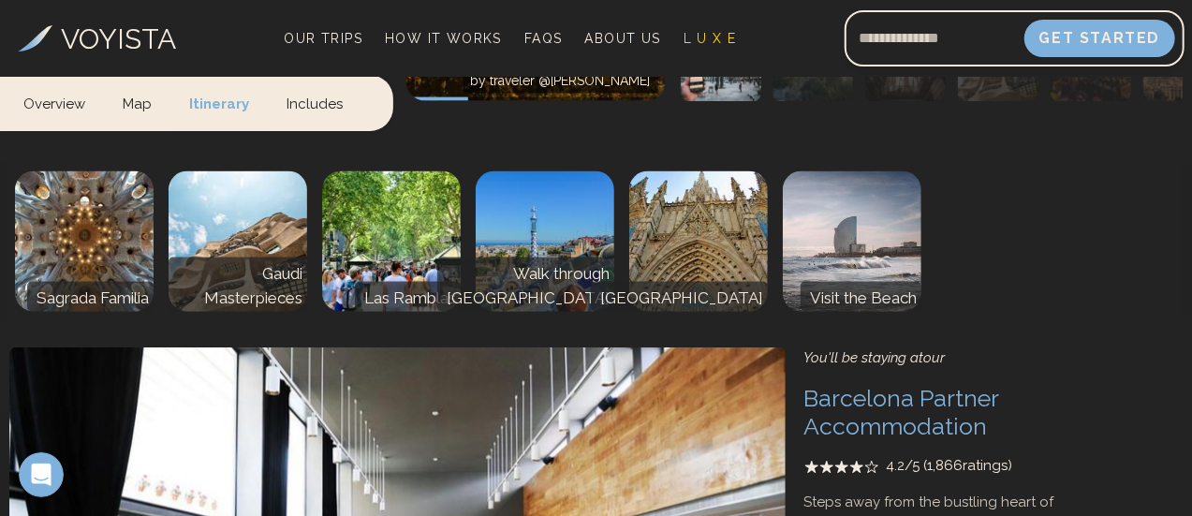
scroll to position [4925, 0]
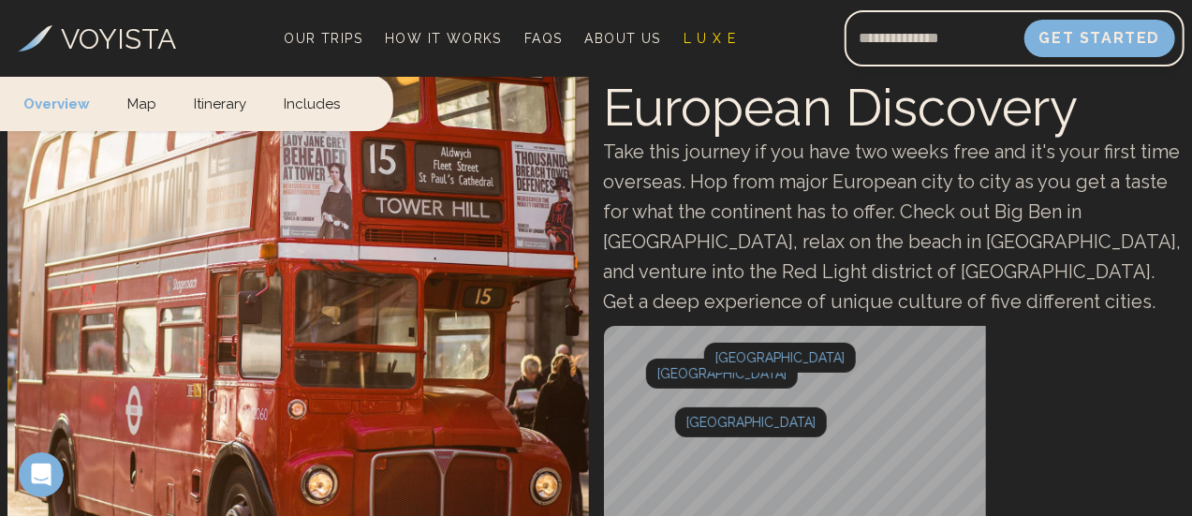
scroll to position [94, 0]
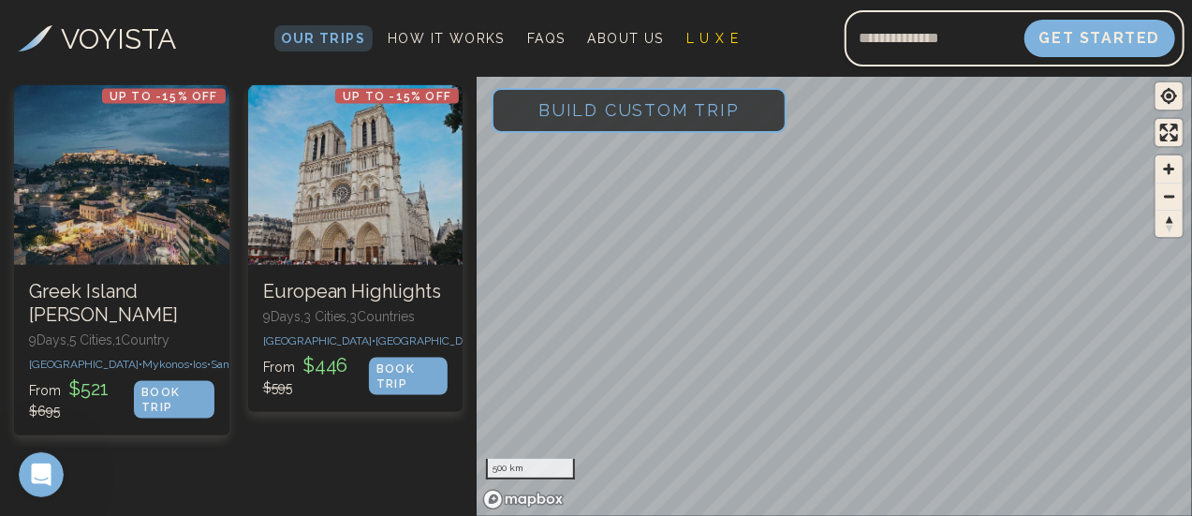
scroll to position [1352, 0]
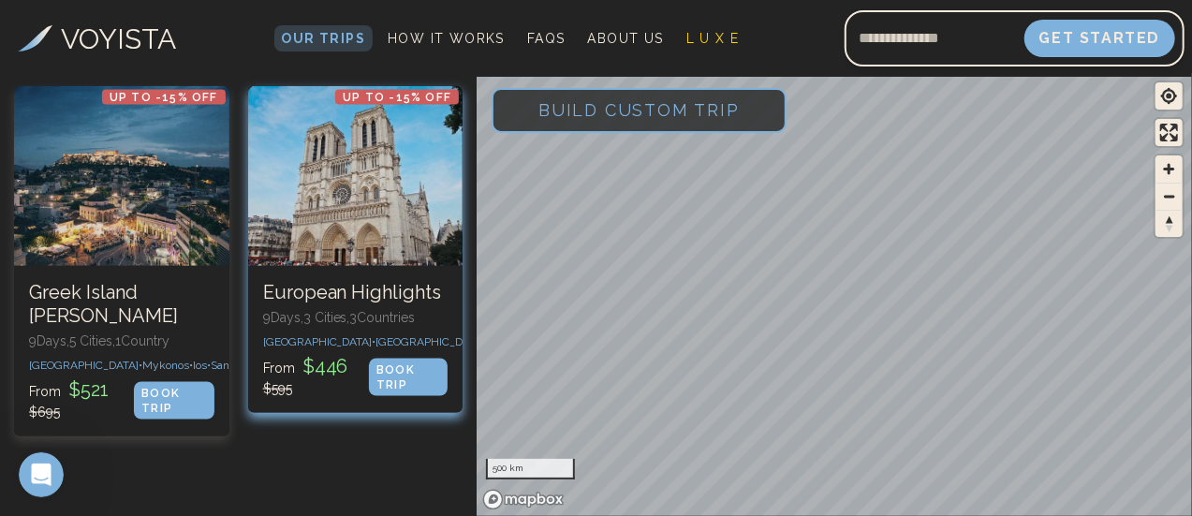
click at [385, 206] on div at bounding box center [355, 176] width 215 height 180
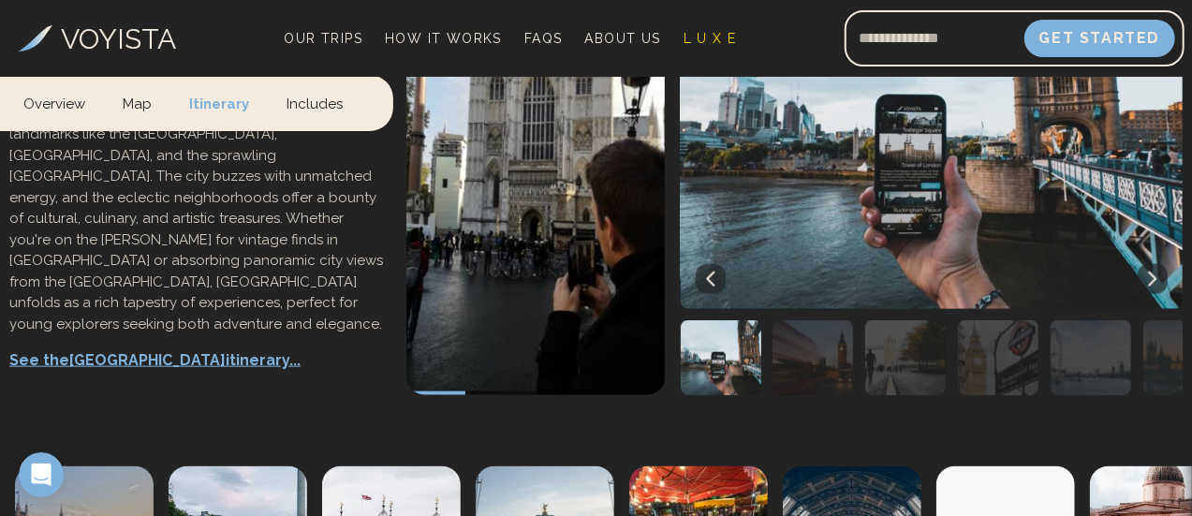
scroll to position [1001, 0]
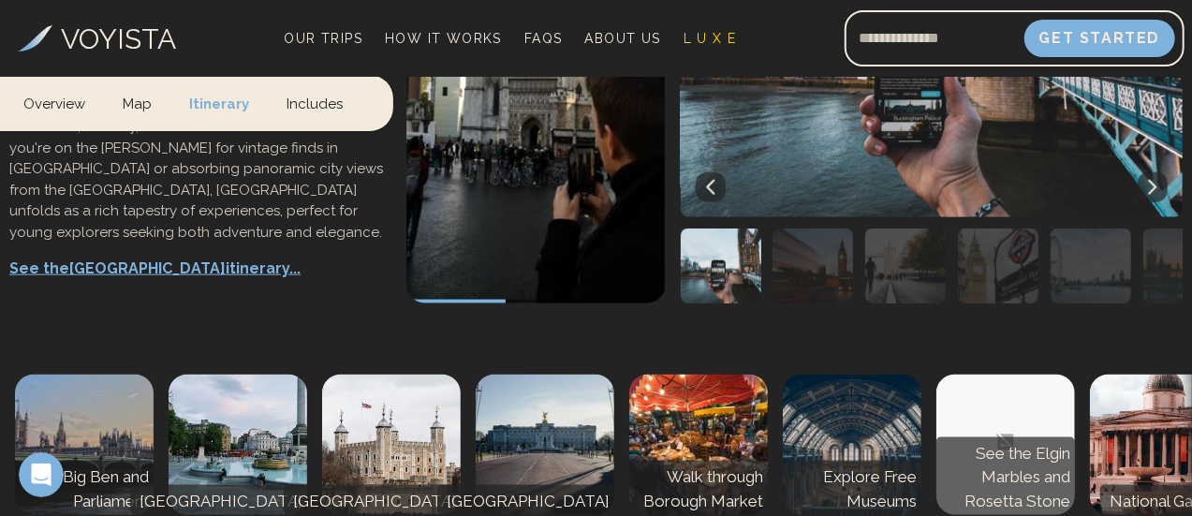
click at [1145, 195] on icon at bounding box center [1152, 187] width 15 height 15
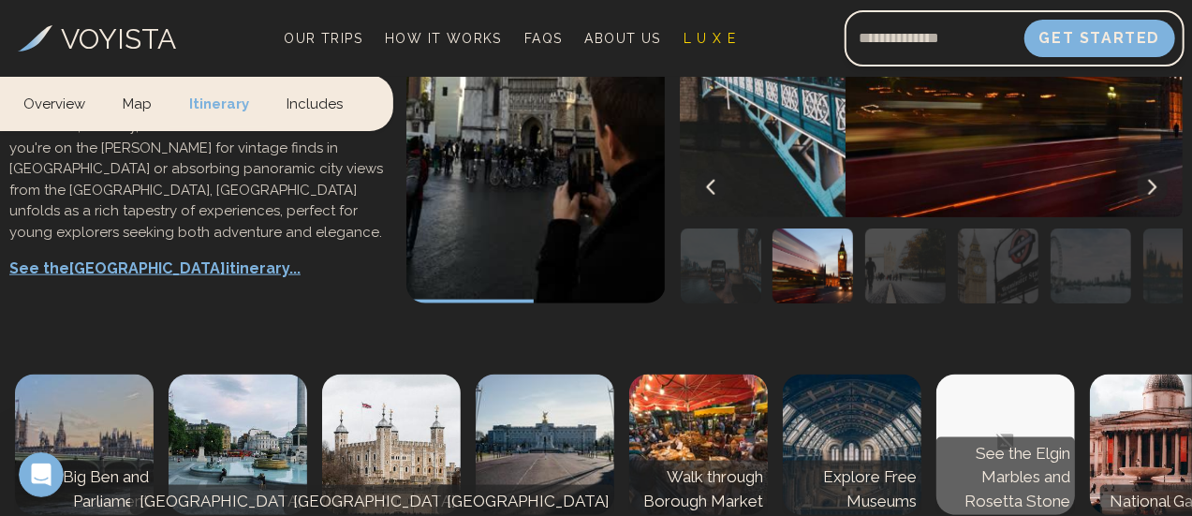
click at [1145, 195] on icon at bounding box center [1152, 187] width 15 height 15
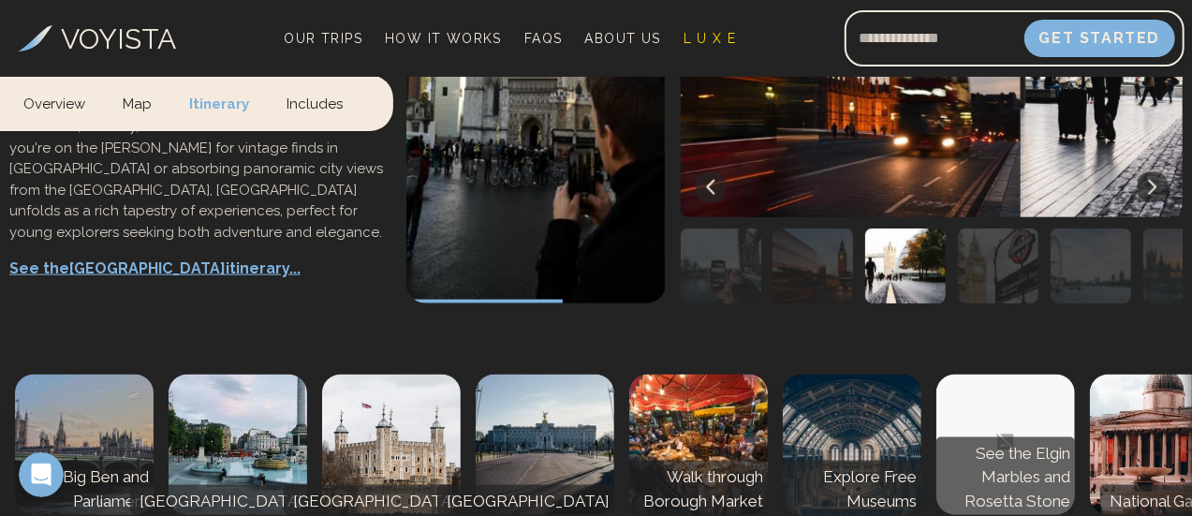
click at [1145, 195] on icon at bounding box center [1152, 187] width 15 height 15
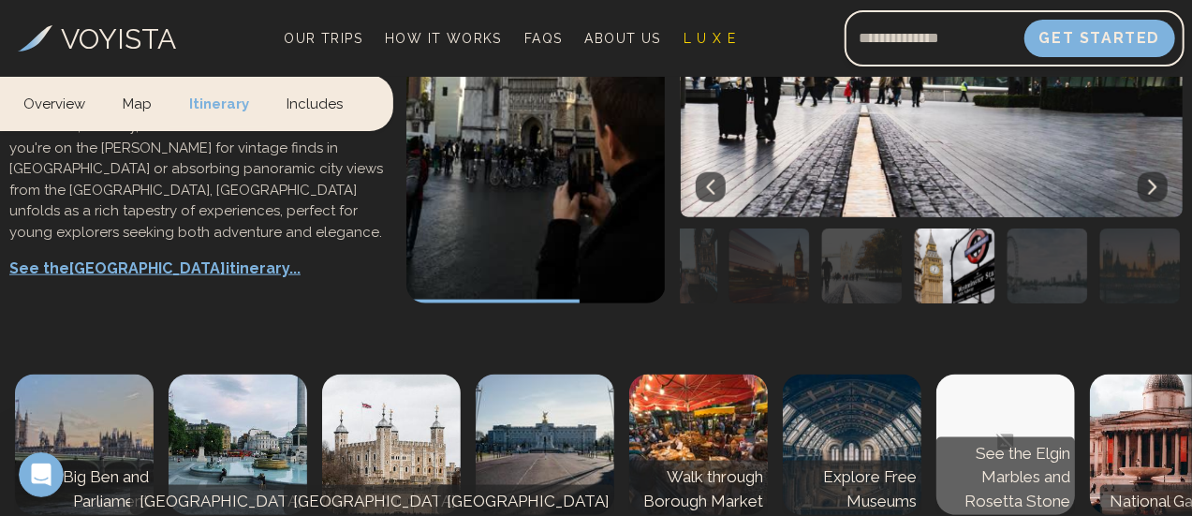
click at [1145, 195] on icon at bounding box center [1152, 187] width 15 height 15
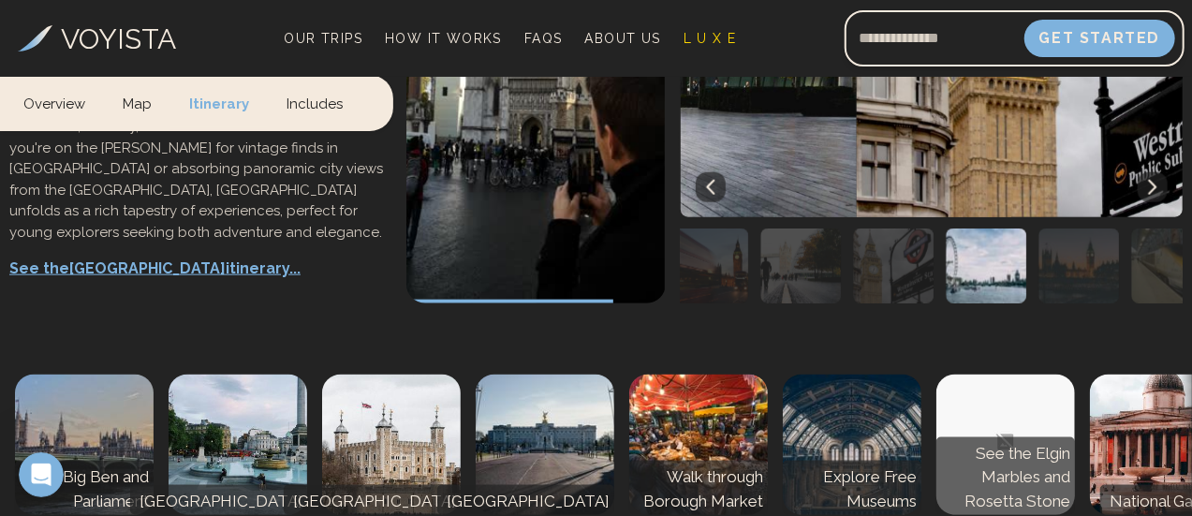
click at [1145, 195] on icon at bounding box center [1152, 187] width 15 height 15
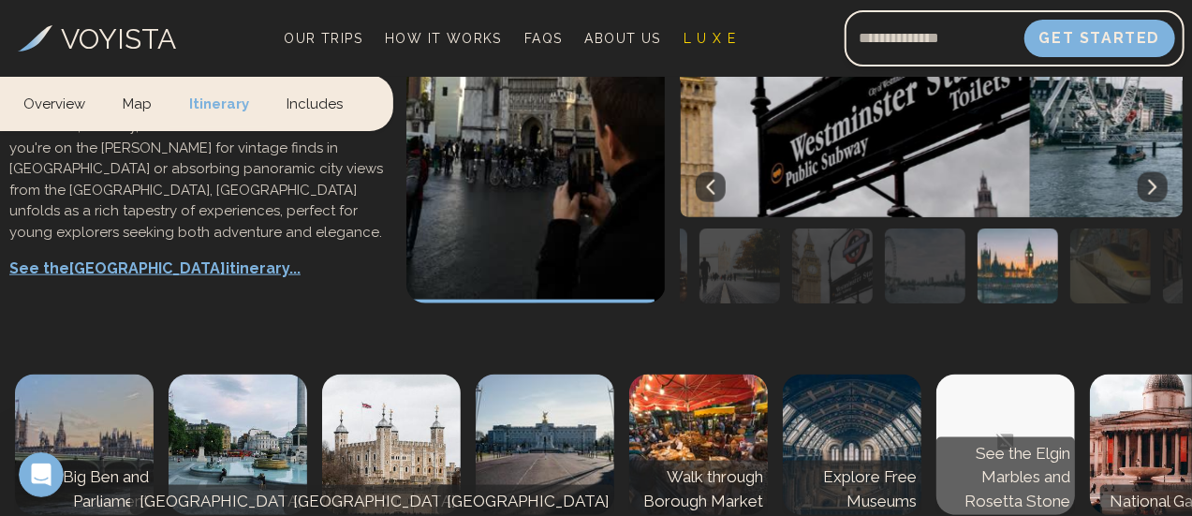
click at [1145, 195] on icon at bounding box center [1152, 187] width 15 height 15
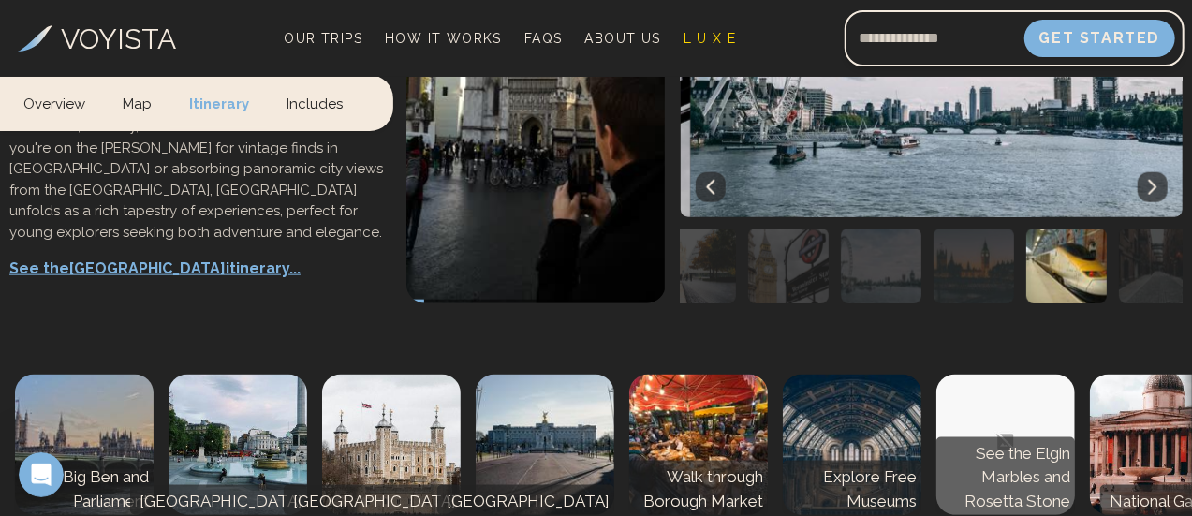
click at [1145, 195] on icon at bounding box center [1152, 187] width 15 height 15
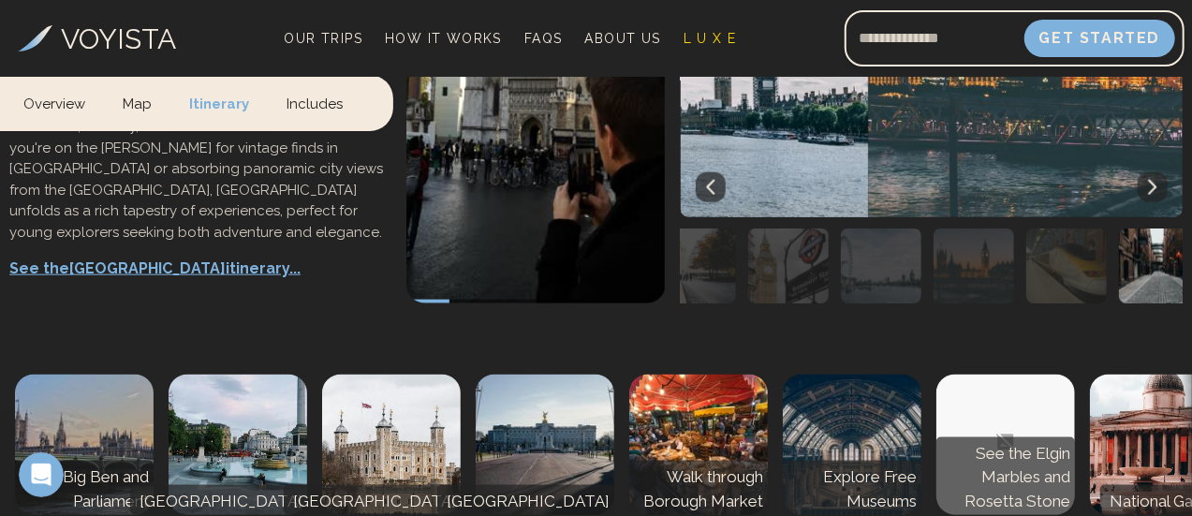
click at [1145, 195] on icon at bounding box center [1152, 187] width 15 height 15
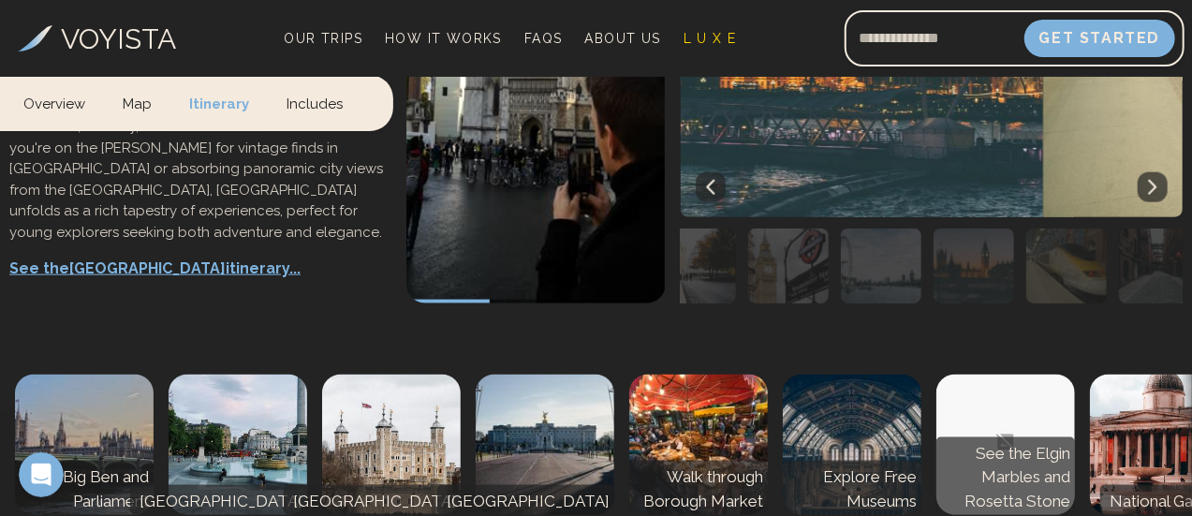
click at [1145, 195] on icon at bounding box center [1152, 187] width 15 height 15
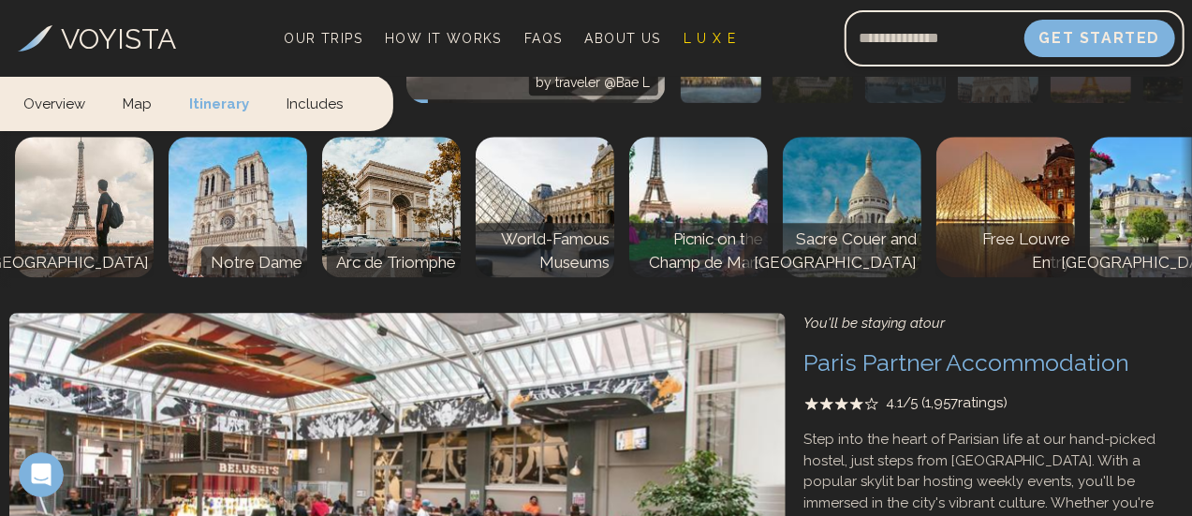
scroll to position [2432, 0]
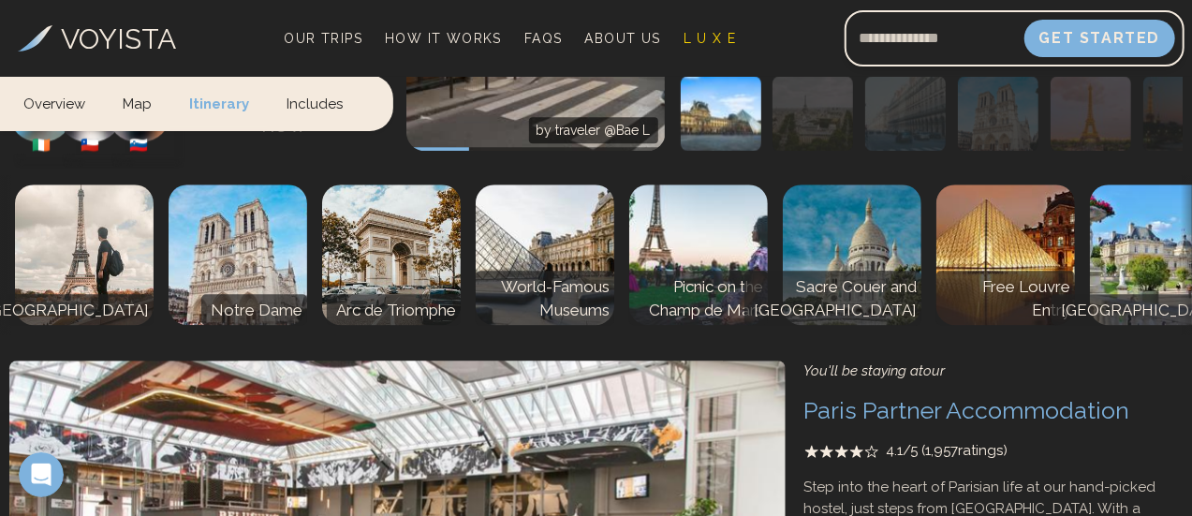
click at [1137, 49] on button at bounding box center [1152, 34] width 30 height 30
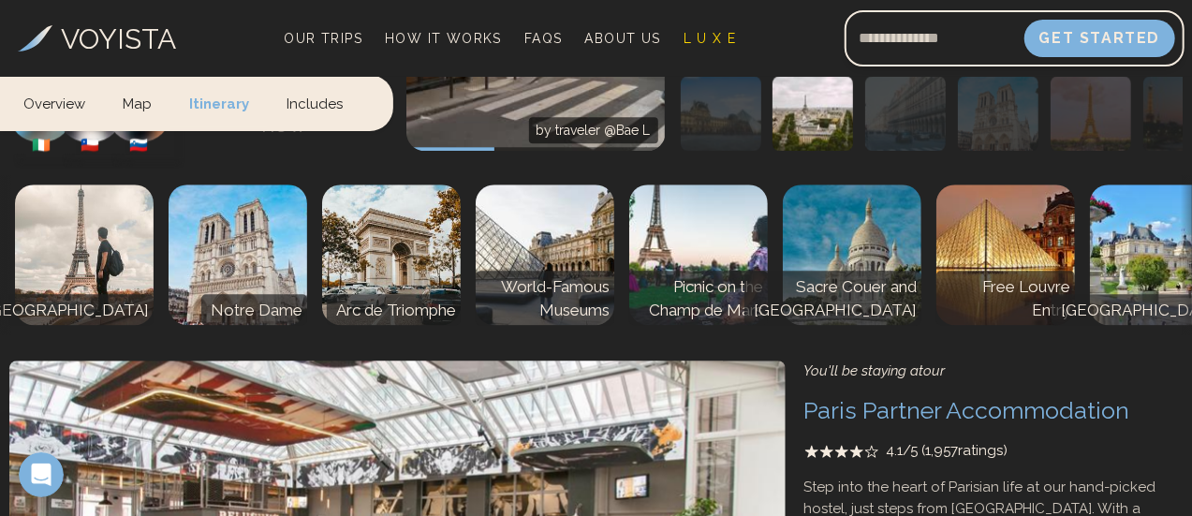
click at [1137, 49] on button at bounding box center [1152, 34] width 30 height 30
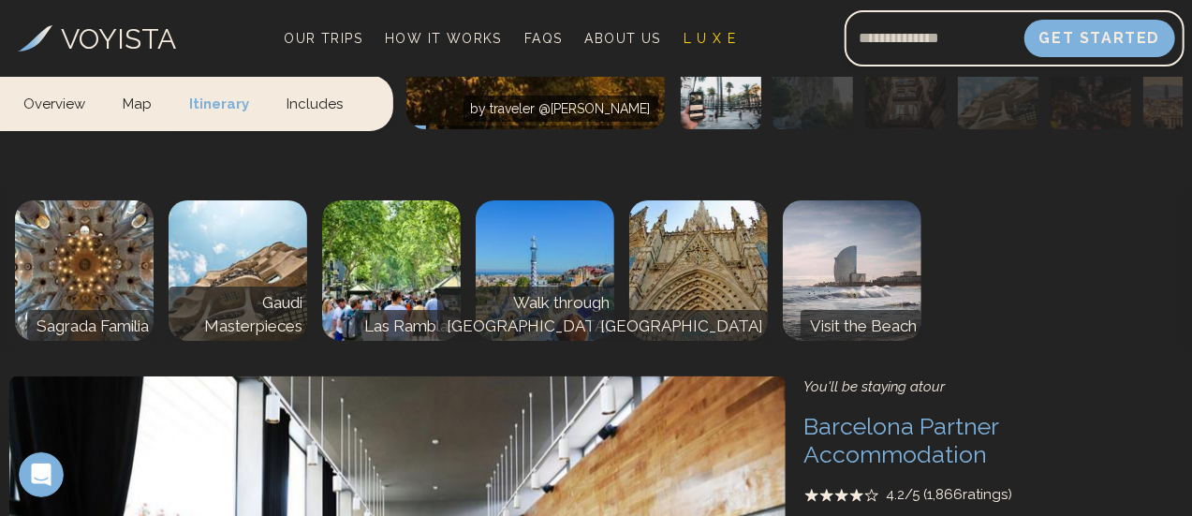
scroll to position [3712, 0]
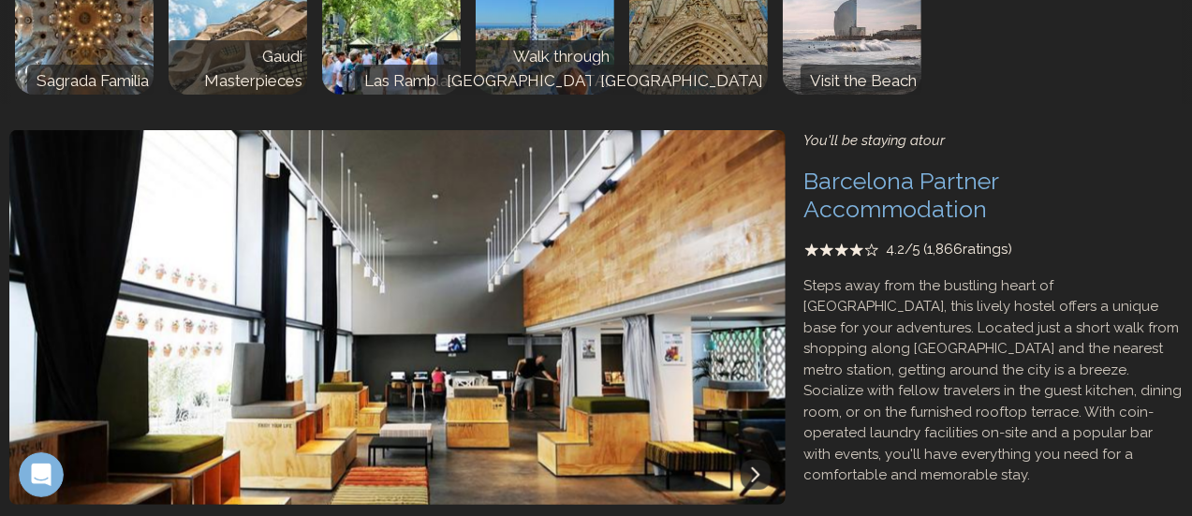
scroll to position [0, 0]
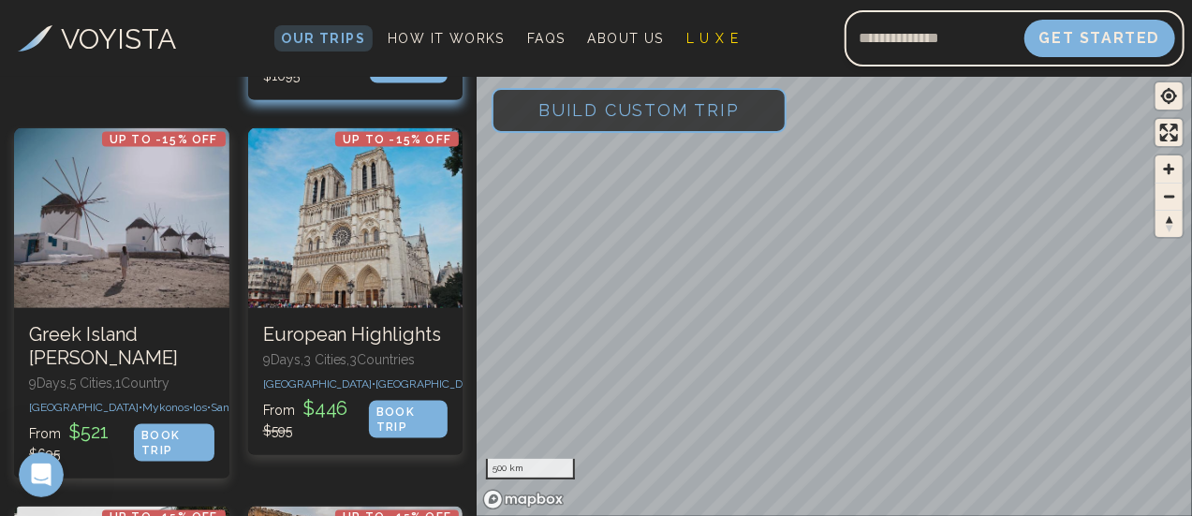
scroll to position [1149, 0]
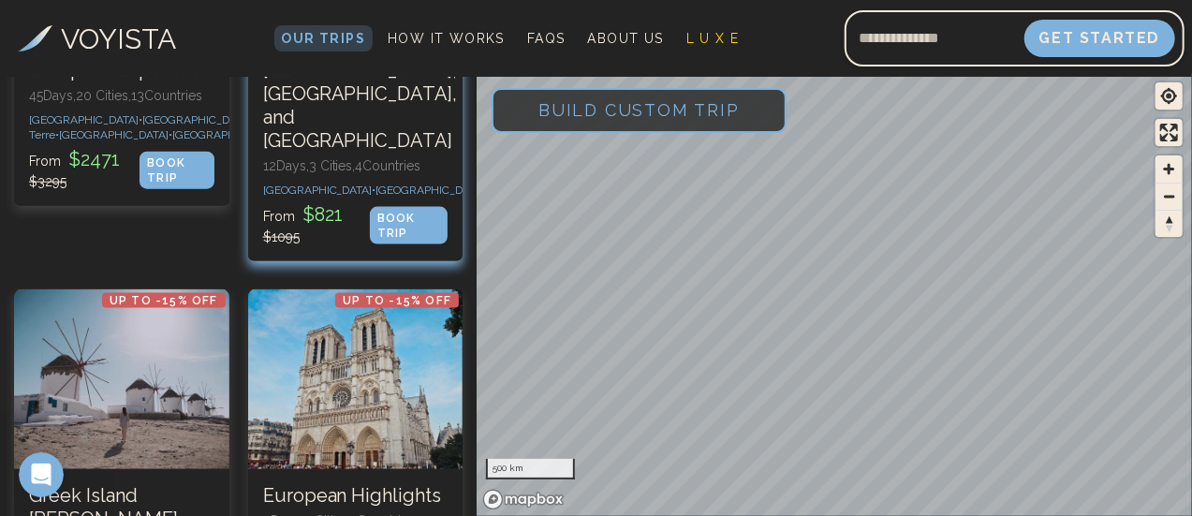
click at [423, 207] on div "BOOK TRIP" at bounding box center [409, 225] width 78 height 37
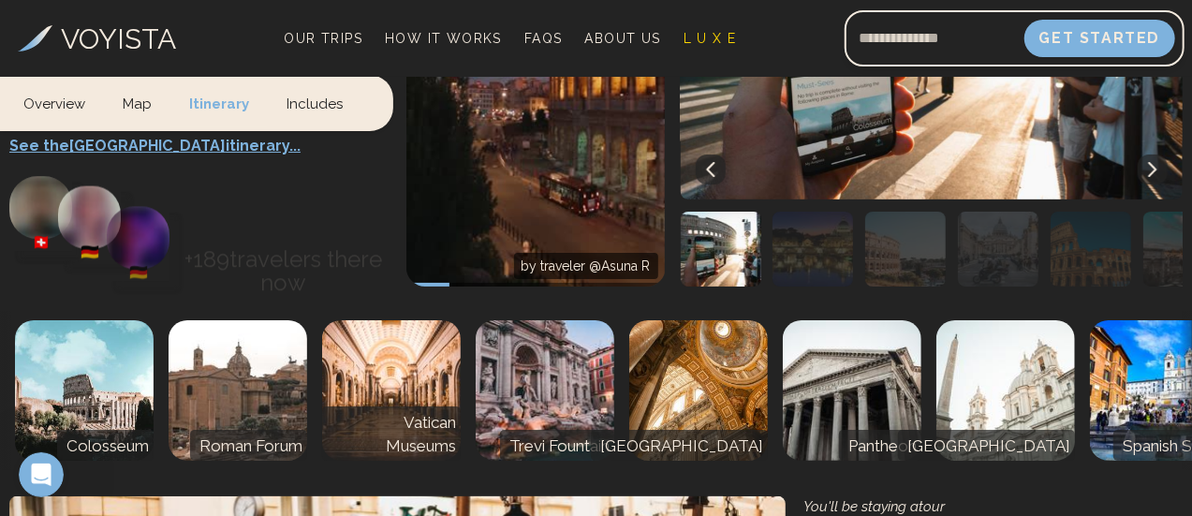
scroll to position [3600, 0]
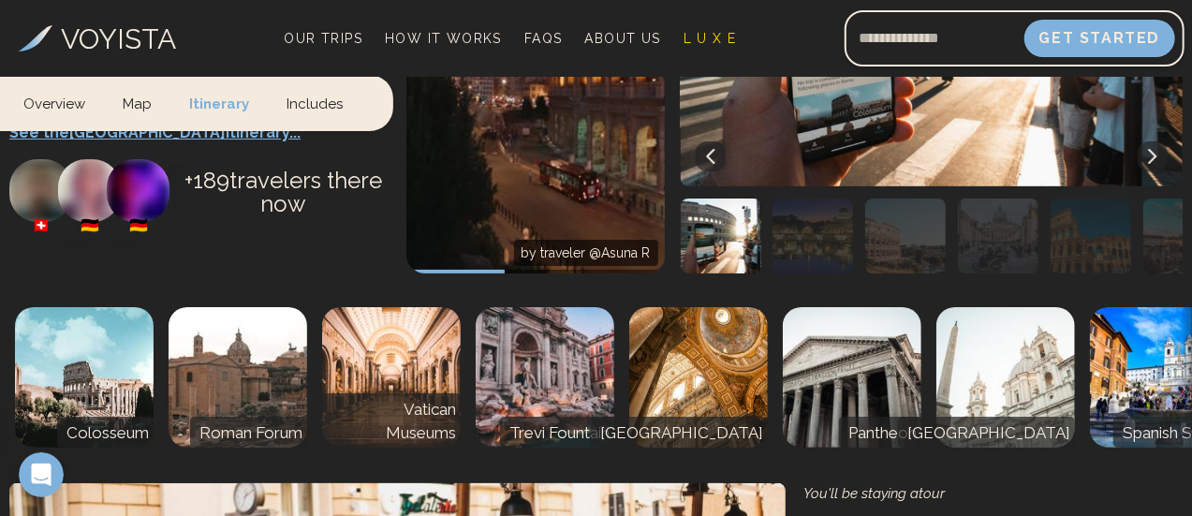
click at [1145, 164] on icon at bounding box center [1152, 156] width 15 height 15
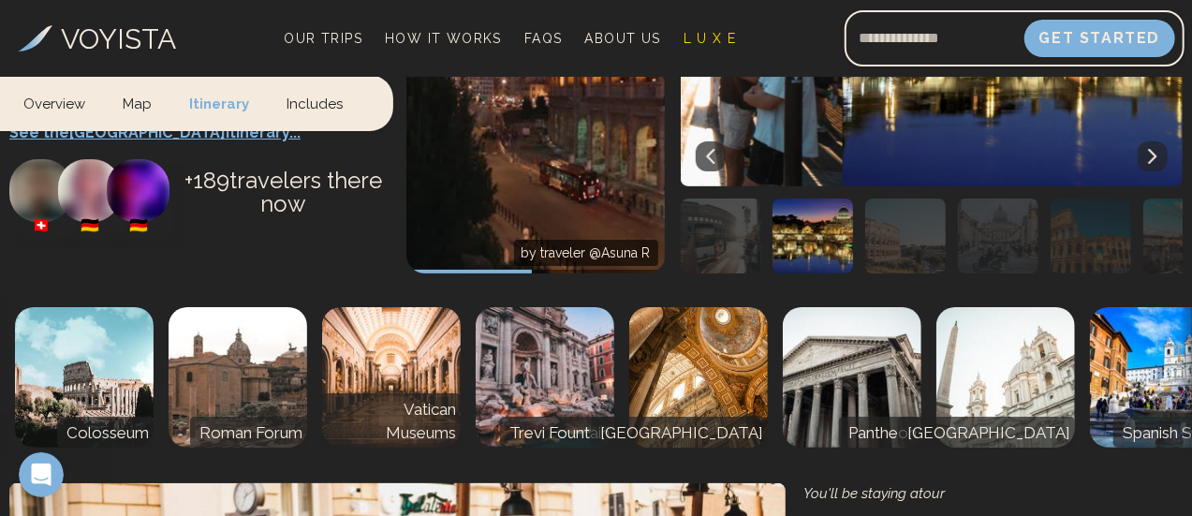
click at [1145, 164] on icon at bounding box center [1152, 156] width 15 height 15
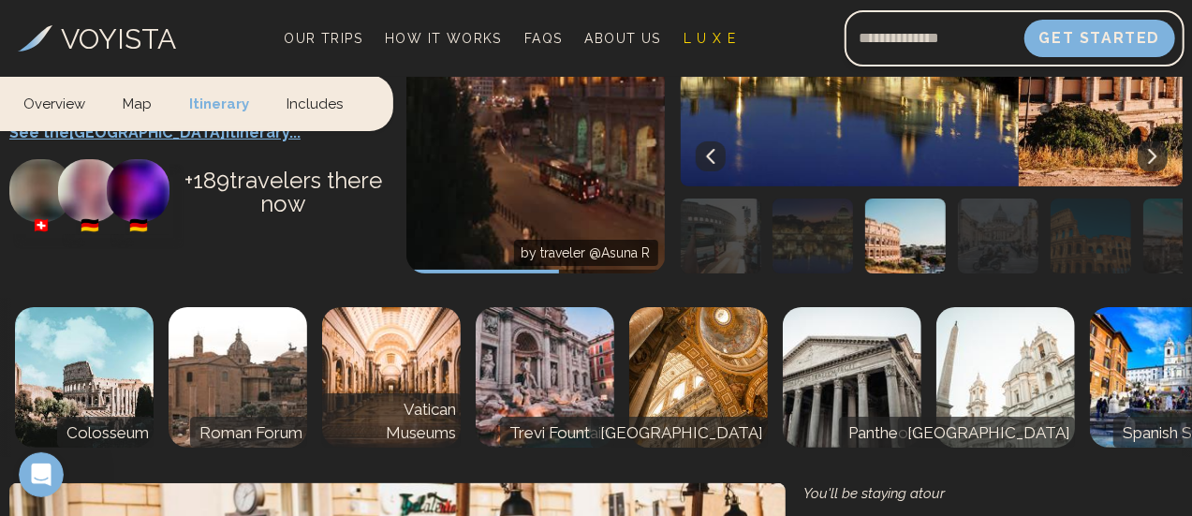
click at [1145, 164] on icon at bounding box center [1152, 156] width 15 height 15
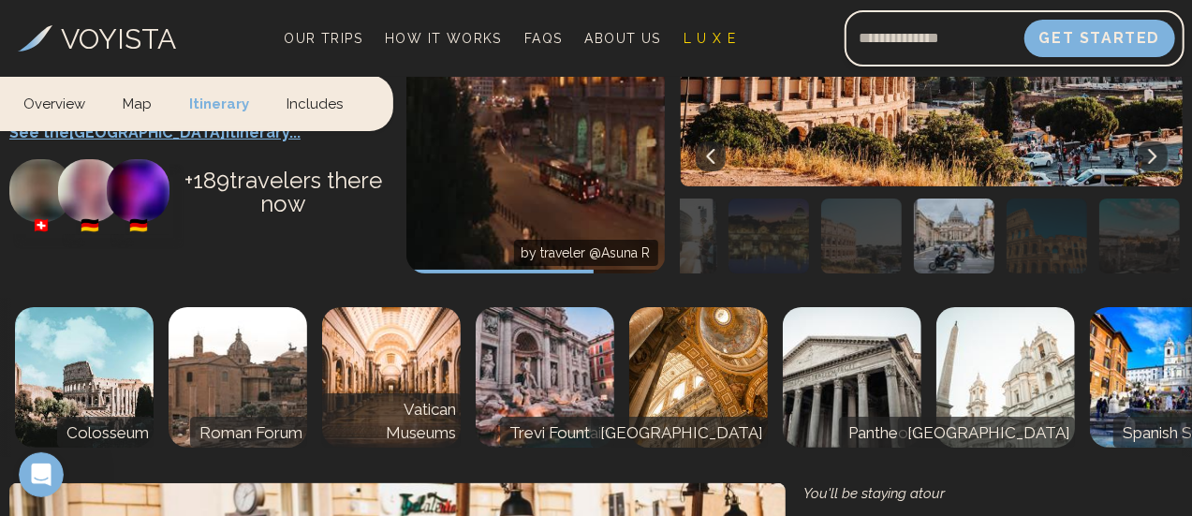
click at [1145, 164] on icon at bounding box center [1152, 156] width 15 height 15
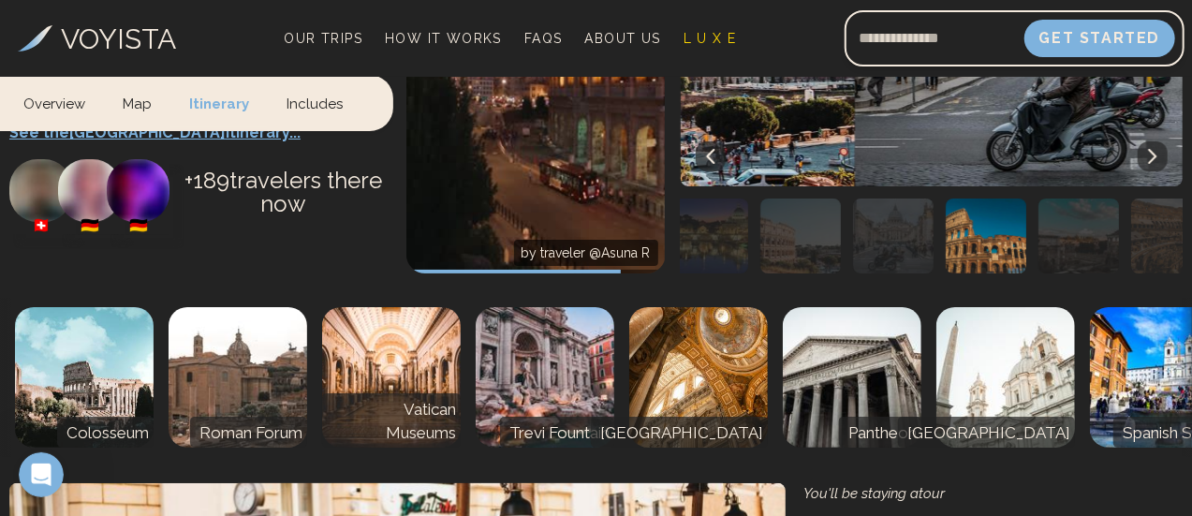
click at [1145, 164] on icon at bounding box center [1152, 156] width 15 height 15
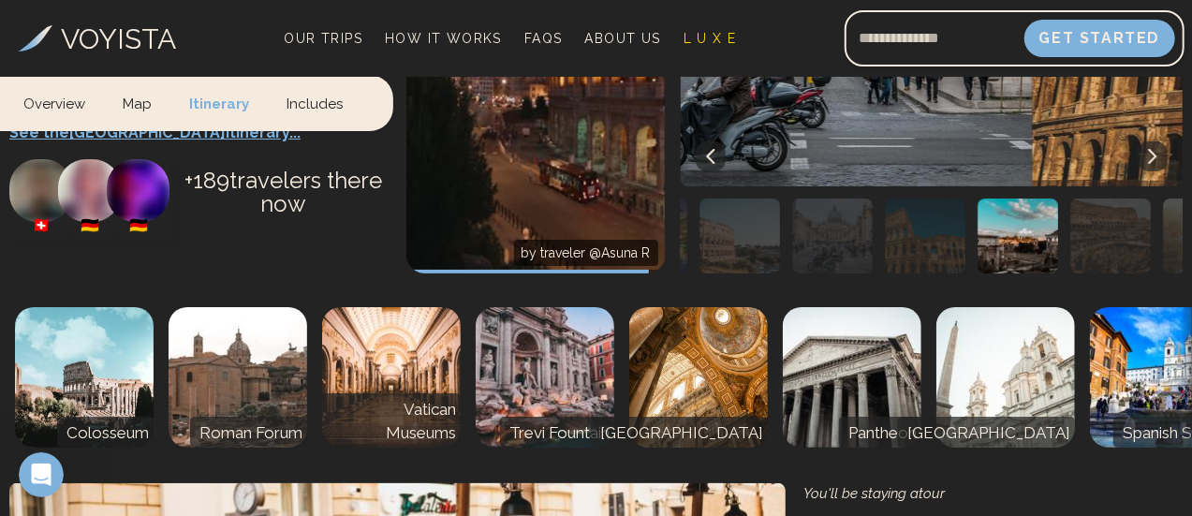
click at [1145, 164] on icon at bounding box center [1152, 156] width 15 height 15
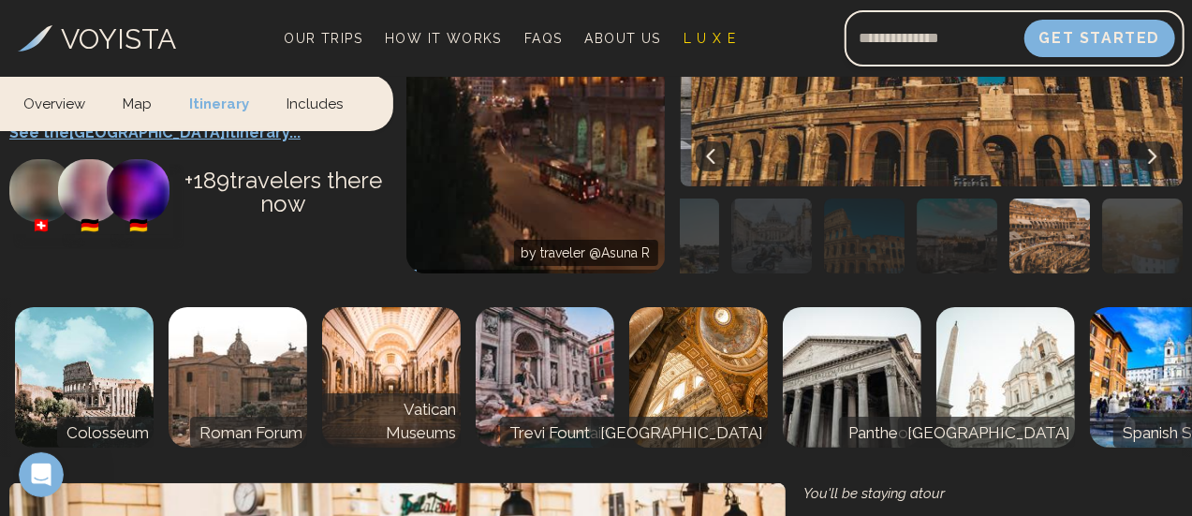
click at [1145, 164] on icon at bounding box center [1152, 156] width 15 height 15
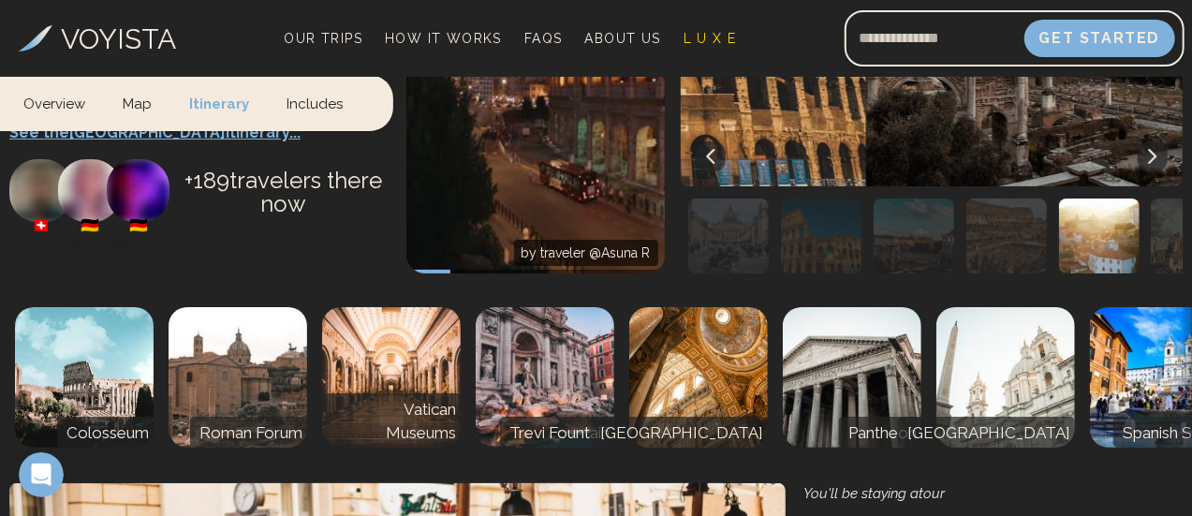
click at [1145, 164] on icon at bounding box center [1152, 156] width 15 height 15
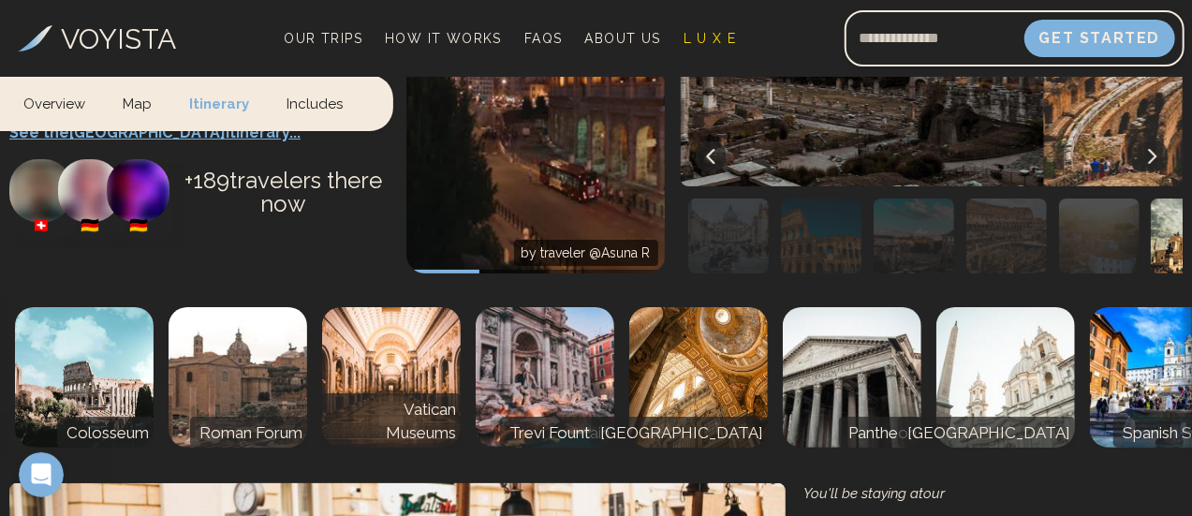
click at [1145, 164] on icon at bounding box center [1152, 156] width 15 height 15
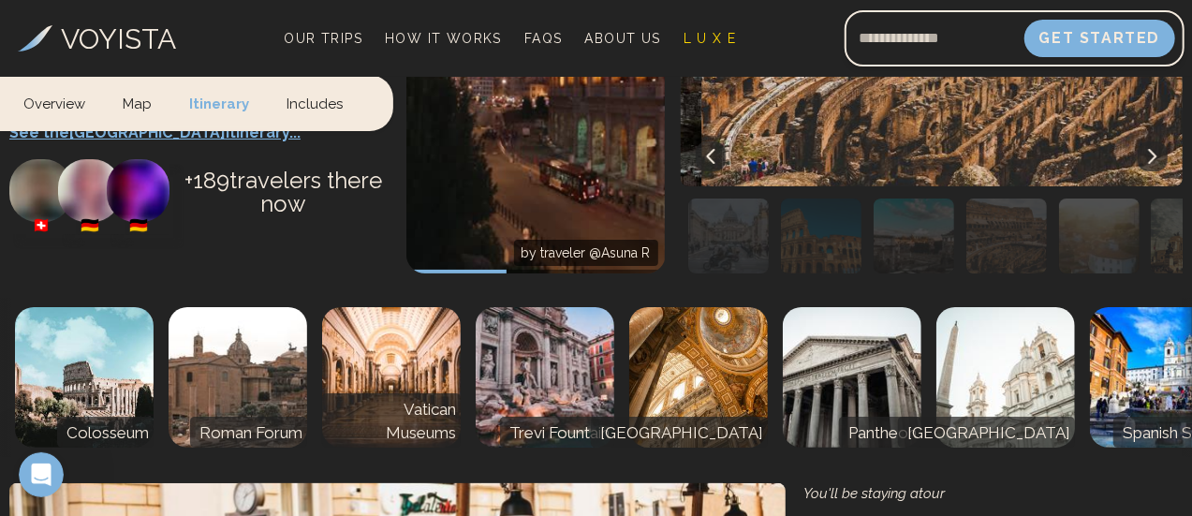
click at [1145, 164] on icon at bounding box center [1152, 156] width 15 height 15
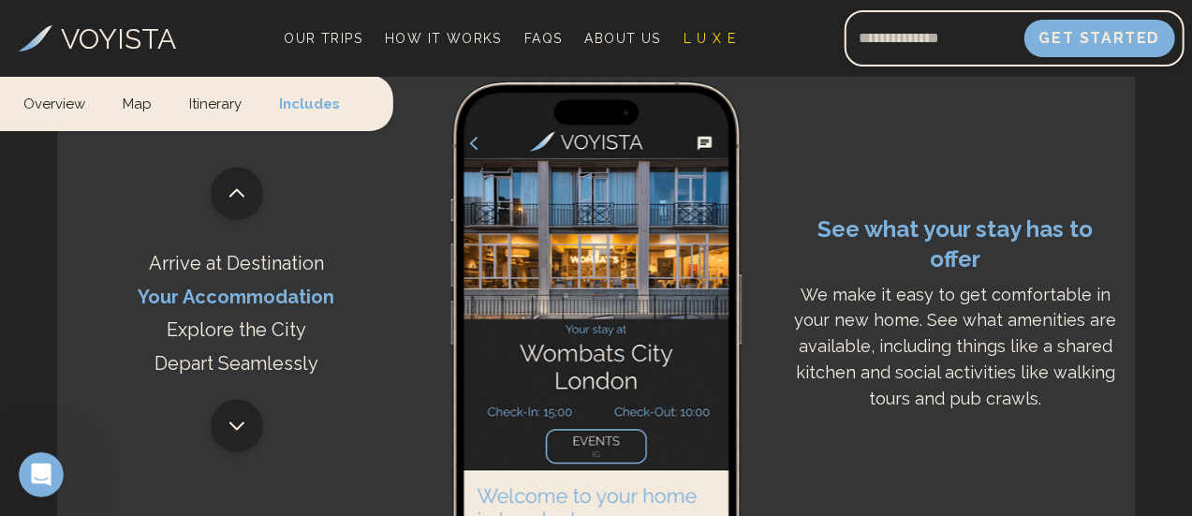
scroll to position [5058, 0]
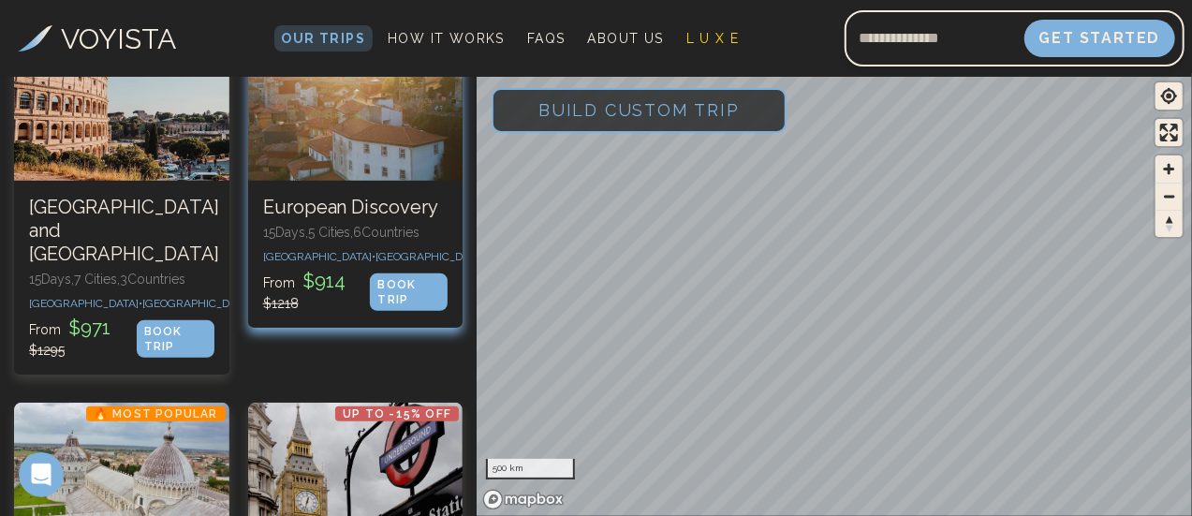
scroll to position [615, 0]
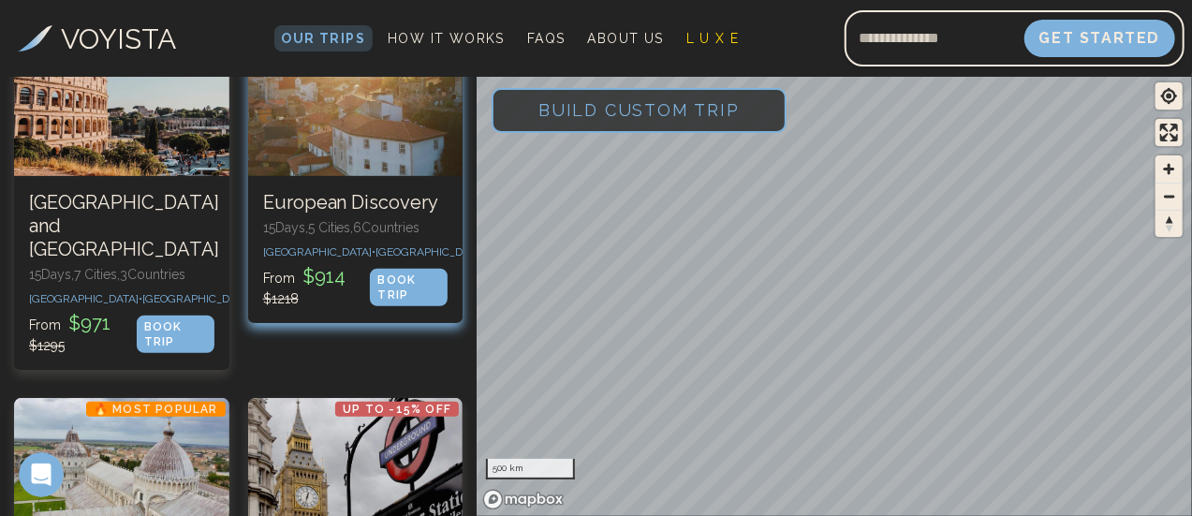
click at [423, 306] on div "BOOK TRIP" at bounding box center [409, 287] width 78 height 37
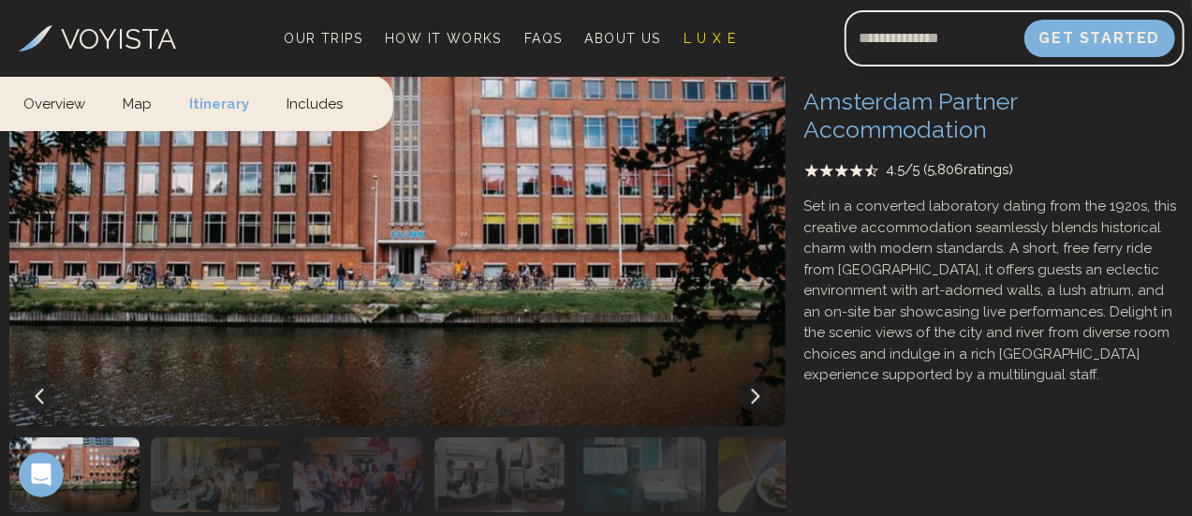
scroll to position [2706, 0]
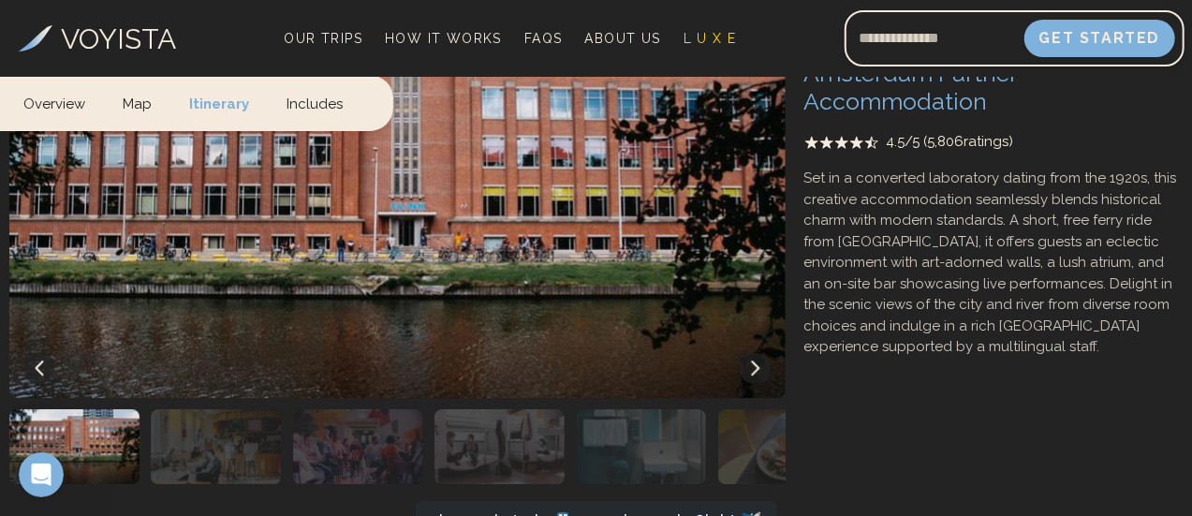
click at [311, 117] on link "Includes" at bounding box center [315, 102] width 94 height 55
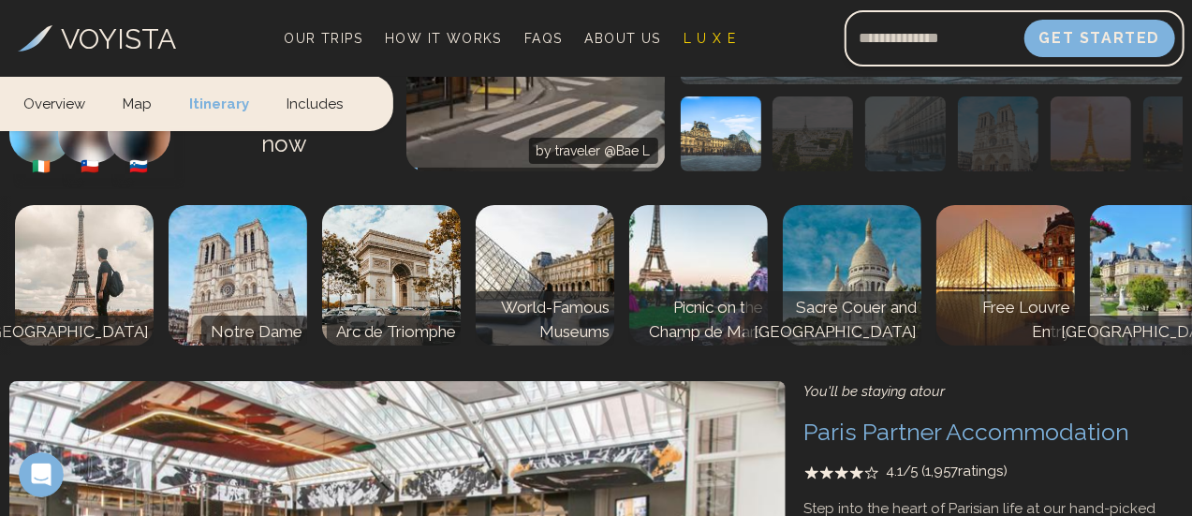
scroll to position [7444, 0]
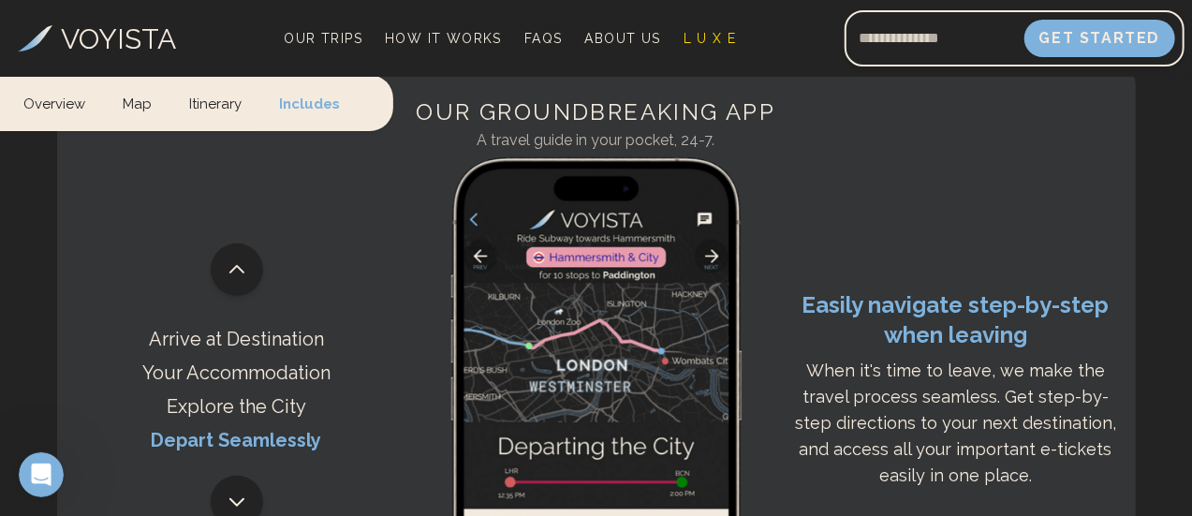
click at [134, 96] on link "Map" at bounding box center [137, 102] width 66 height 55
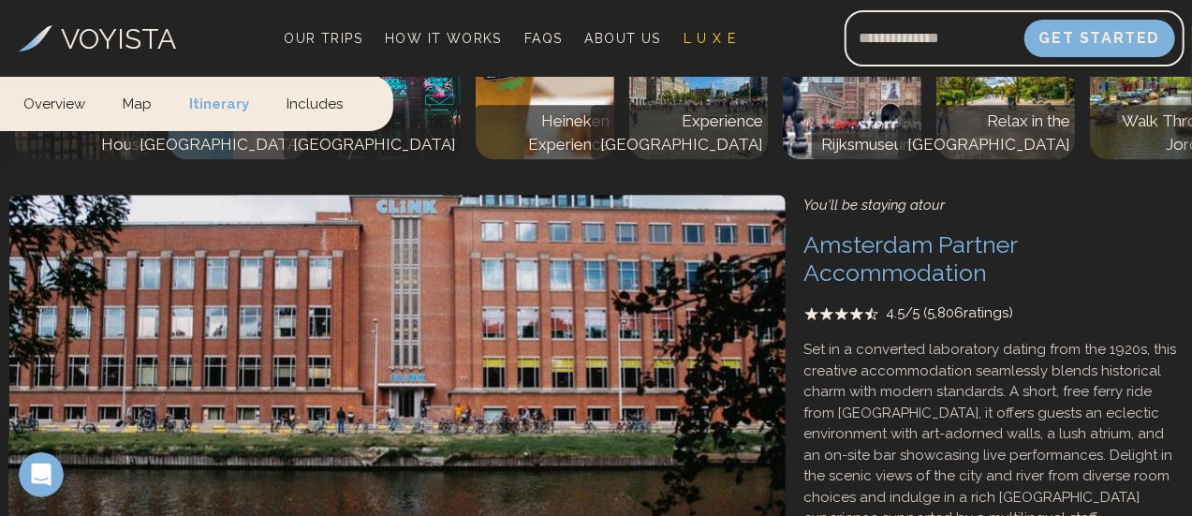
scroll to position [416, 0]
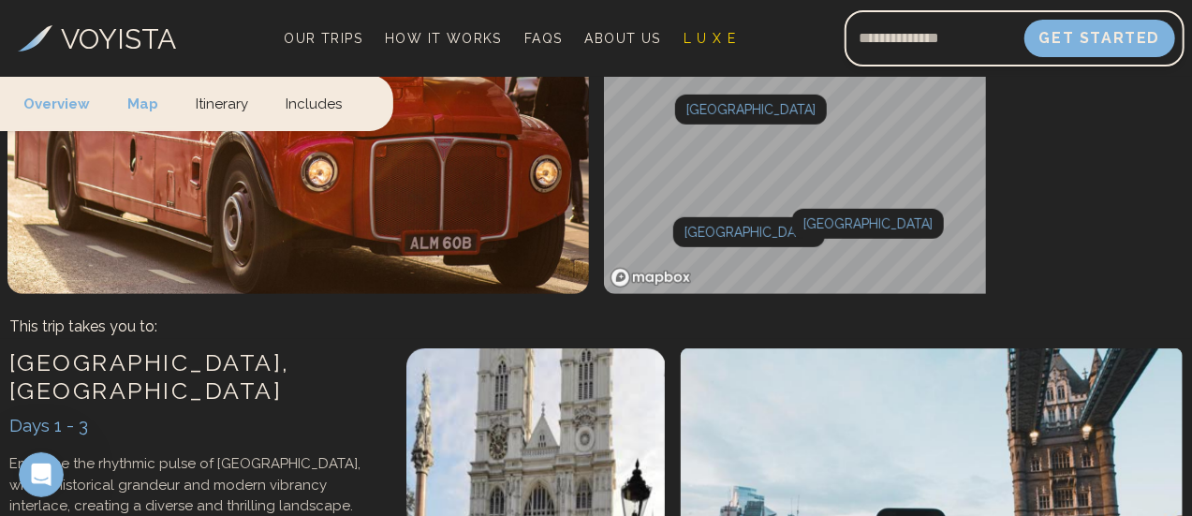
click at [58, 110] on link "Overview" at bounding box center [65, 102] width 85 height 55
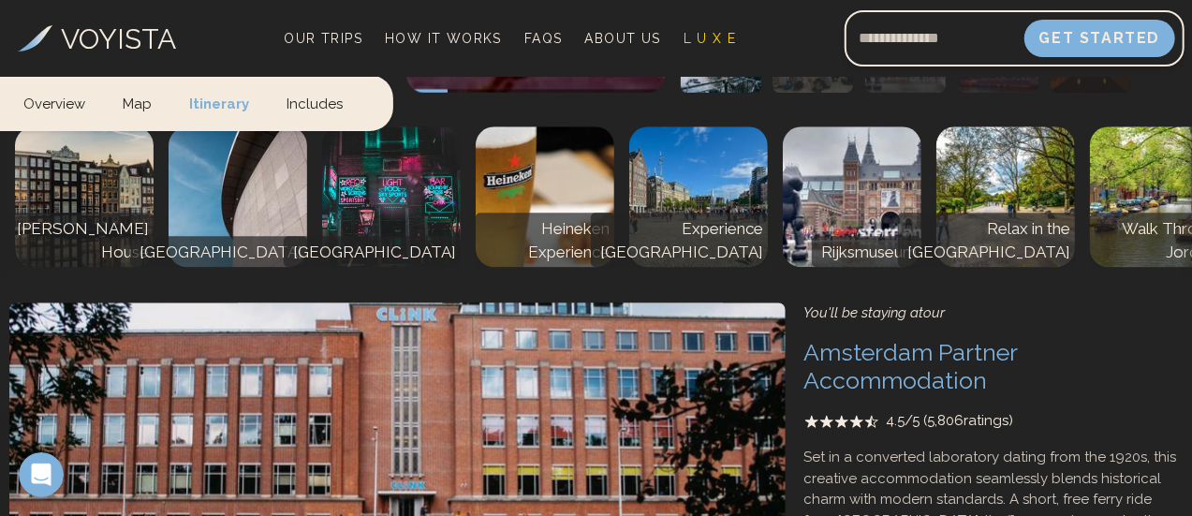
scroll to position [2427, 0]
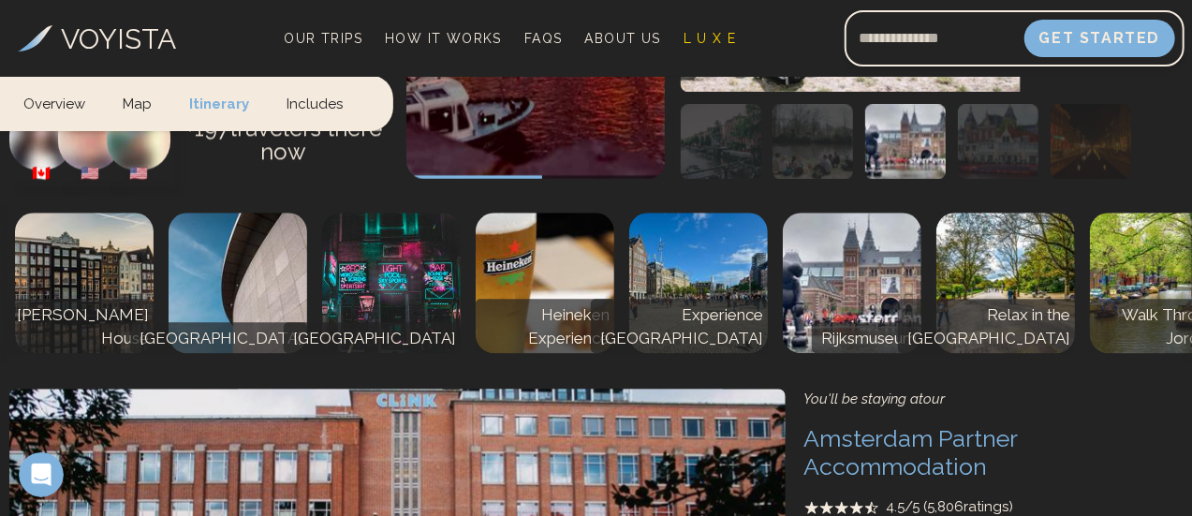
scroll to position [2339, 0]
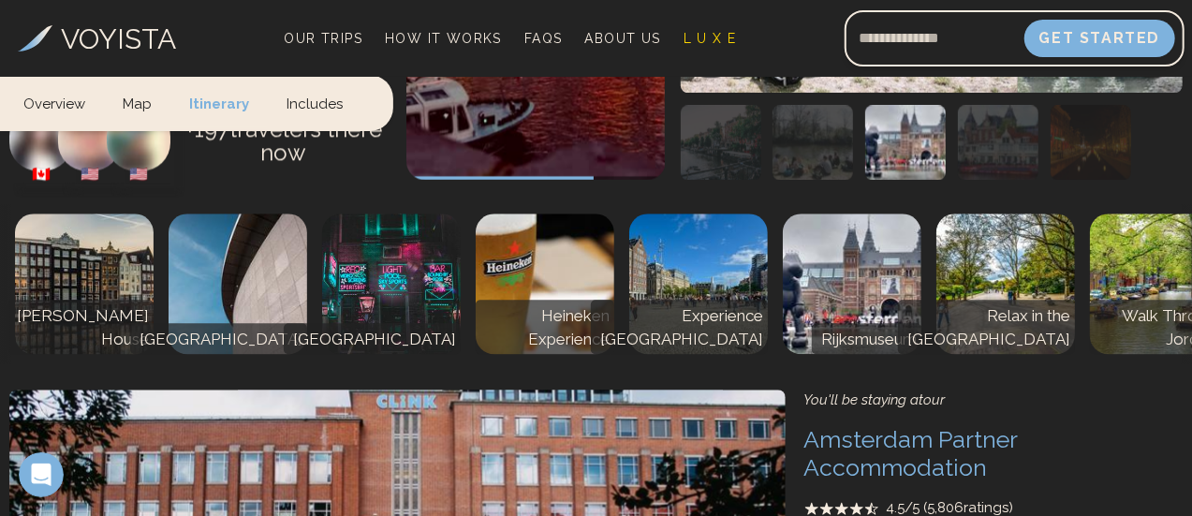
click at [696, 78] on button at bounding box center [711, 63] width 30 height 30
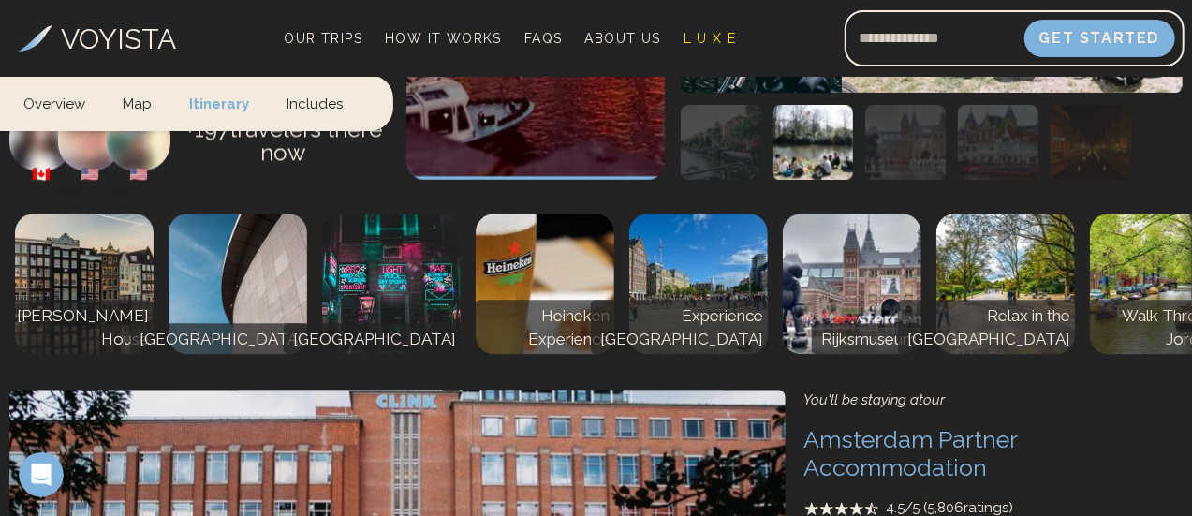
click at [1137, 78] on button at bounding box center [1152, 63] width 30 height 30
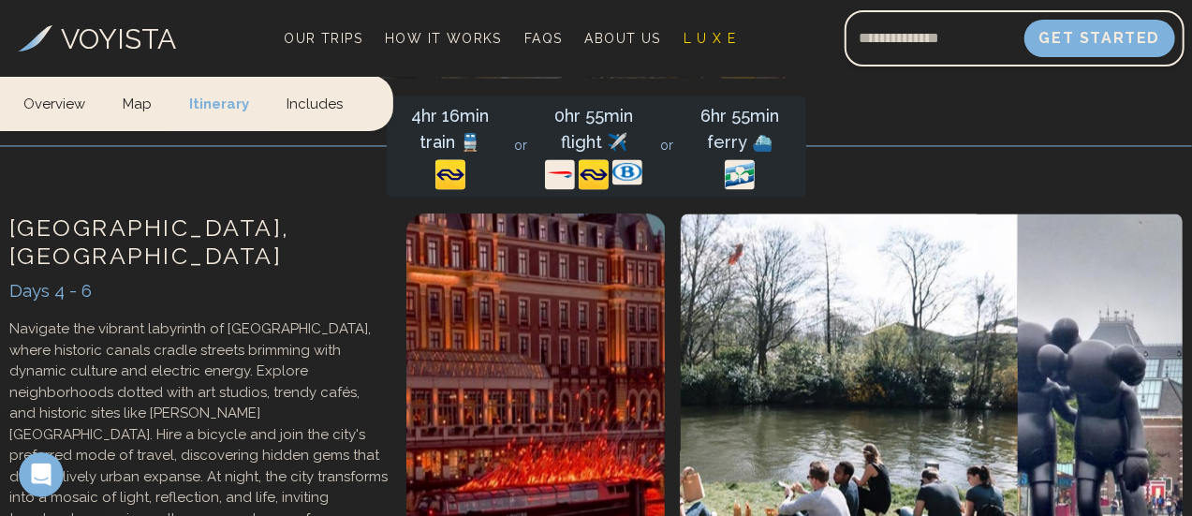
scroll to position [1943, 0]
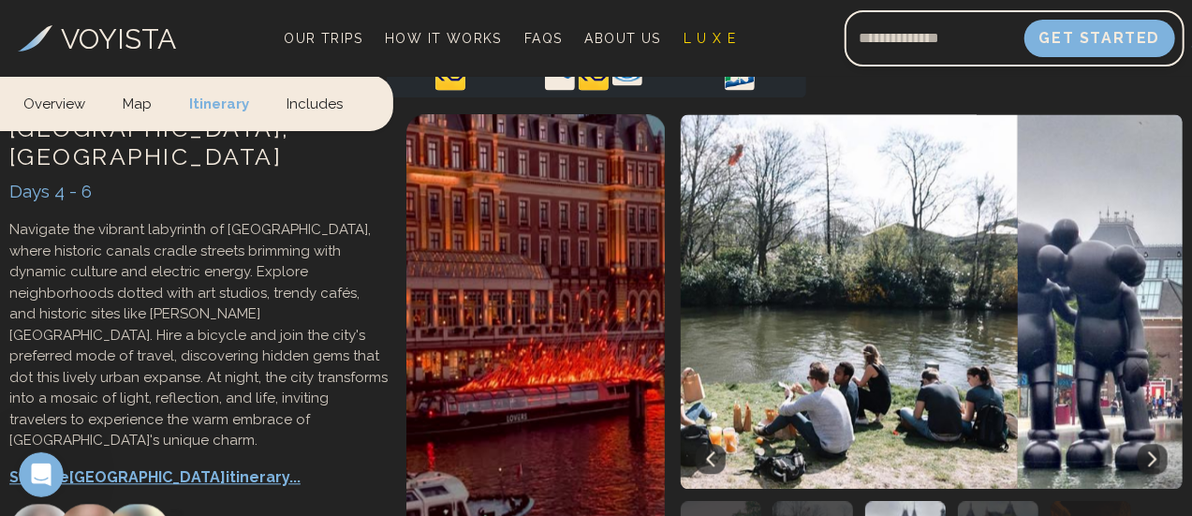
click at [543, 56] on div "0hr 55min flight ✈️" at bounding box center [594, 30] width 103 height 52
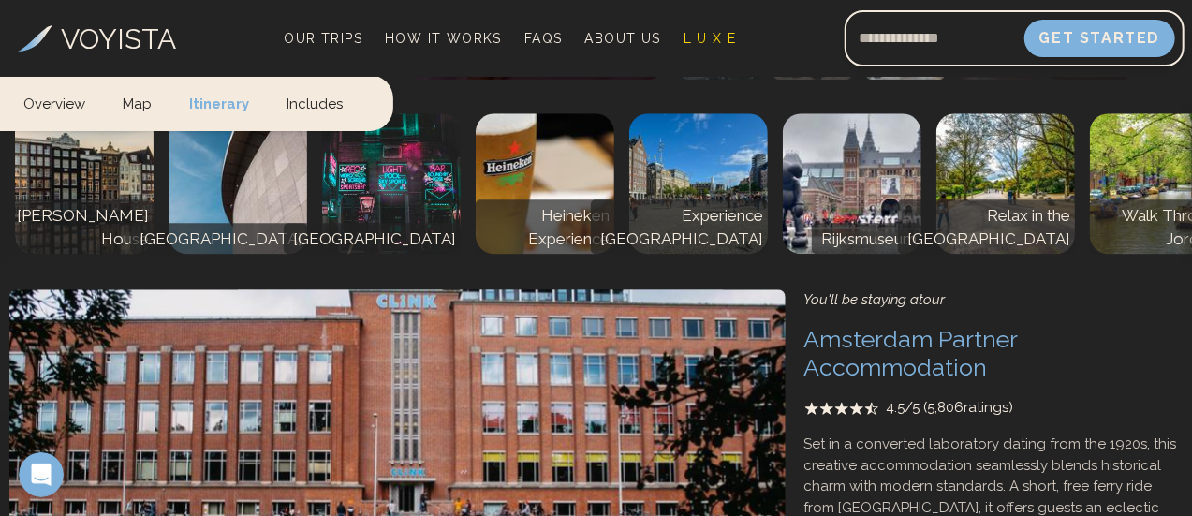
scroll to position [2448, 0]
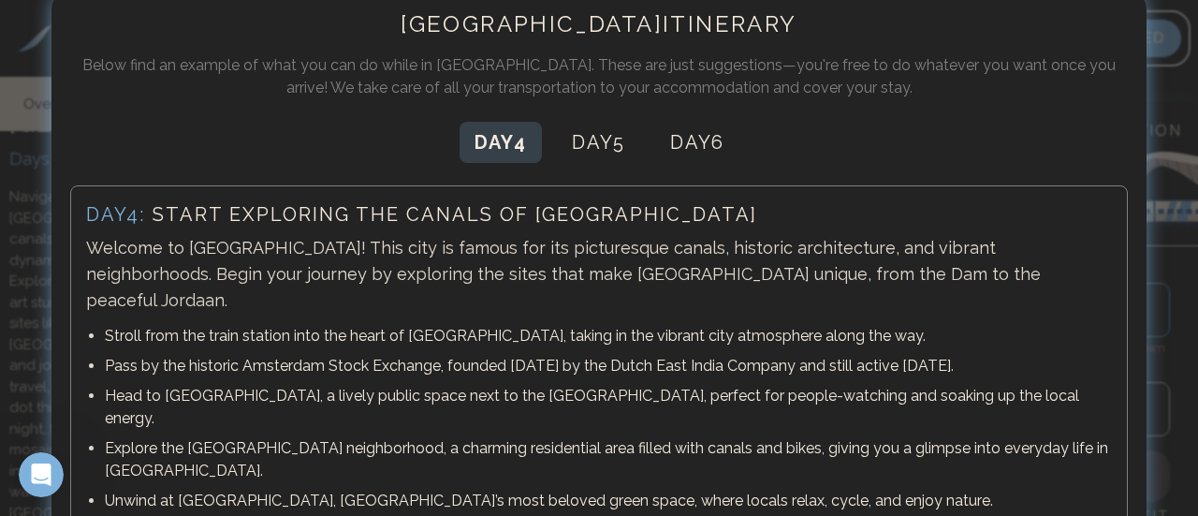
scroll to position [41, 0]
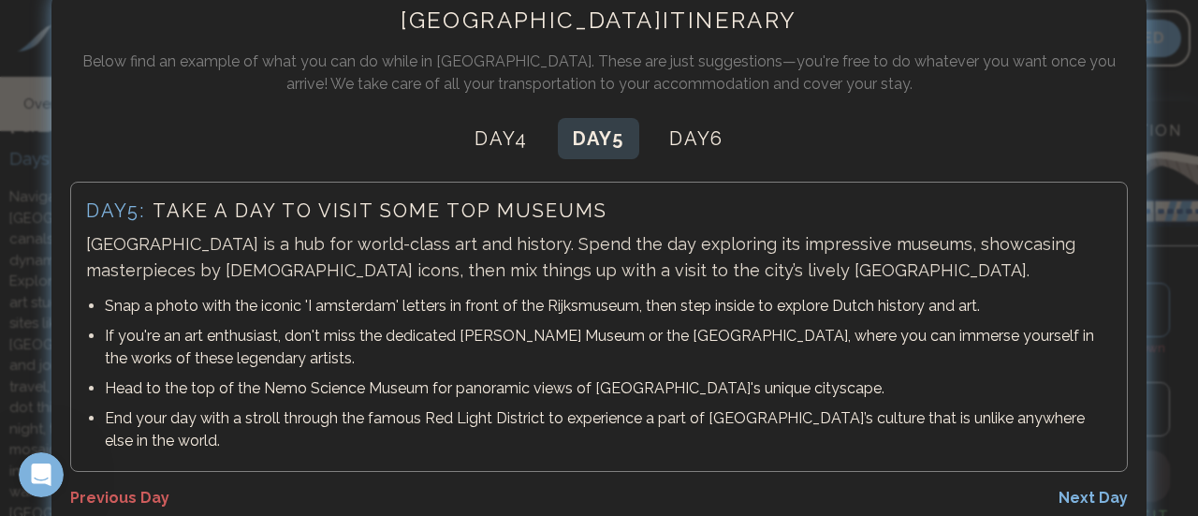
click at [595, 151] on button "Day 5" at bounding box center [598, 138] width 81 height 41
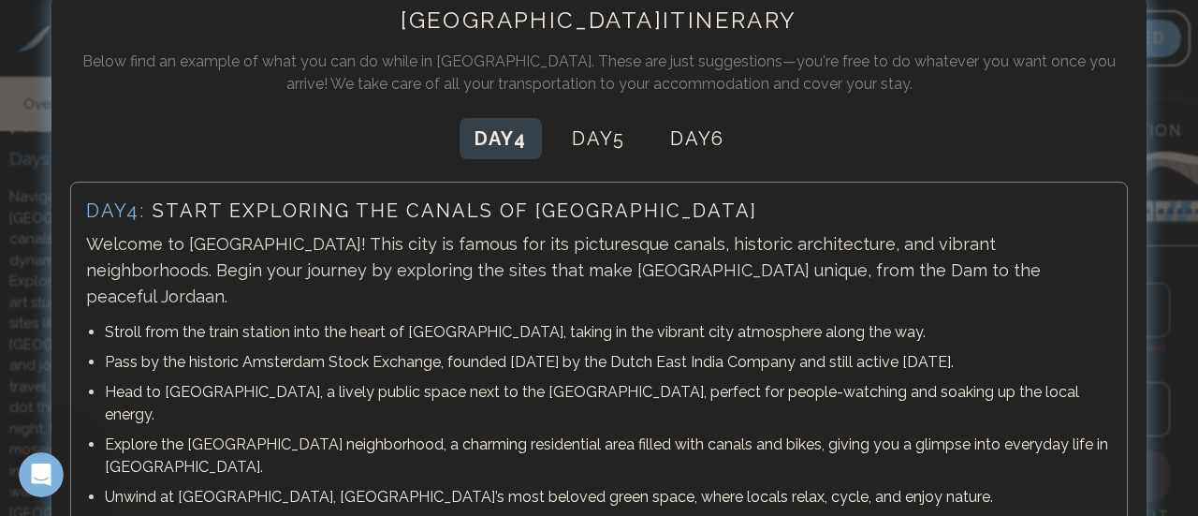
click at [521, 147] on button "Day 4" at bounding box center [501, 138] width 82 height 41
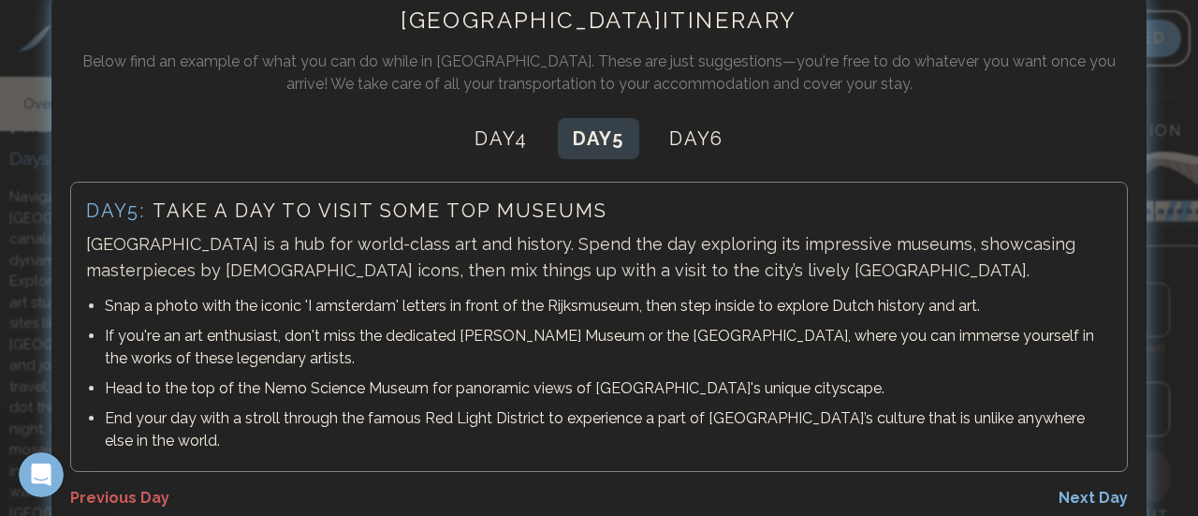
click at [564, 147] on button "Day 5" at bounding box center [598, 138] width 81 height 41
click at [624, 142] on button "Day 5" at bounding box center [598, 138] width 81 height 41
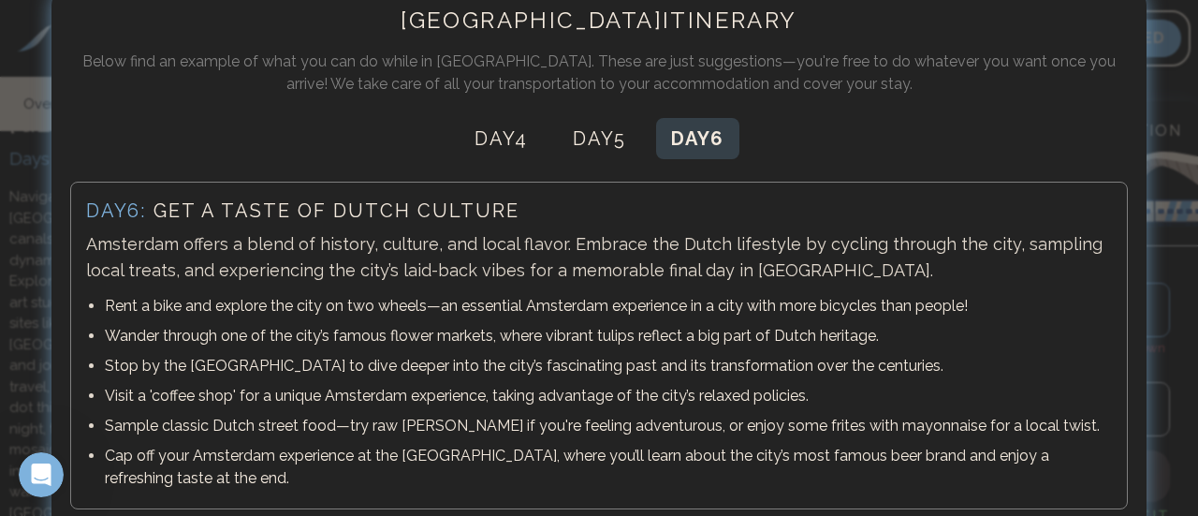
click at [670, 143] on button "Day 6" at bounding box center [697, 138] width 83 height 41
click at [1166, 222] on div at bounding box center [599, 258] width 1198 height 516
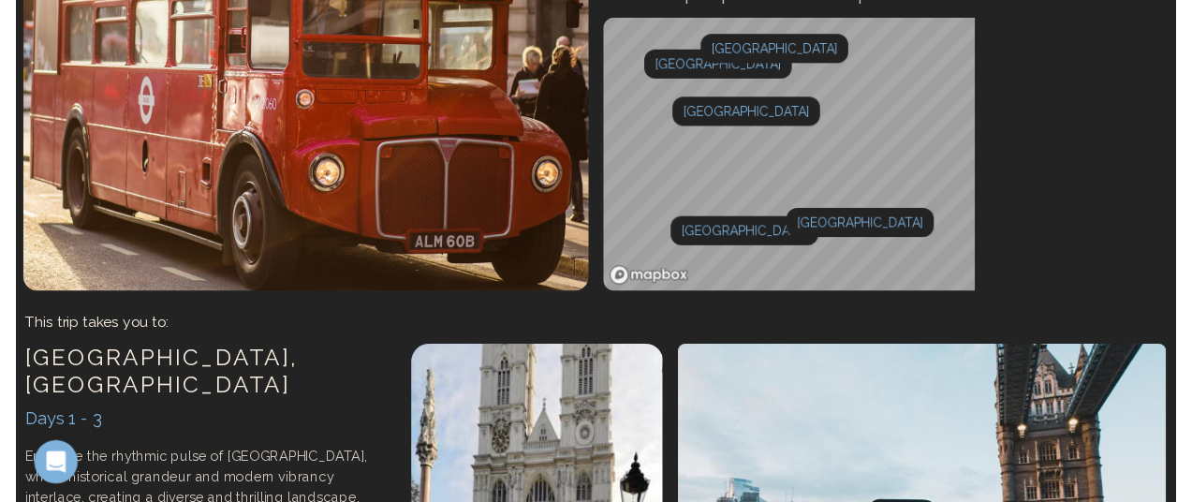
scroll to position [0, 0]
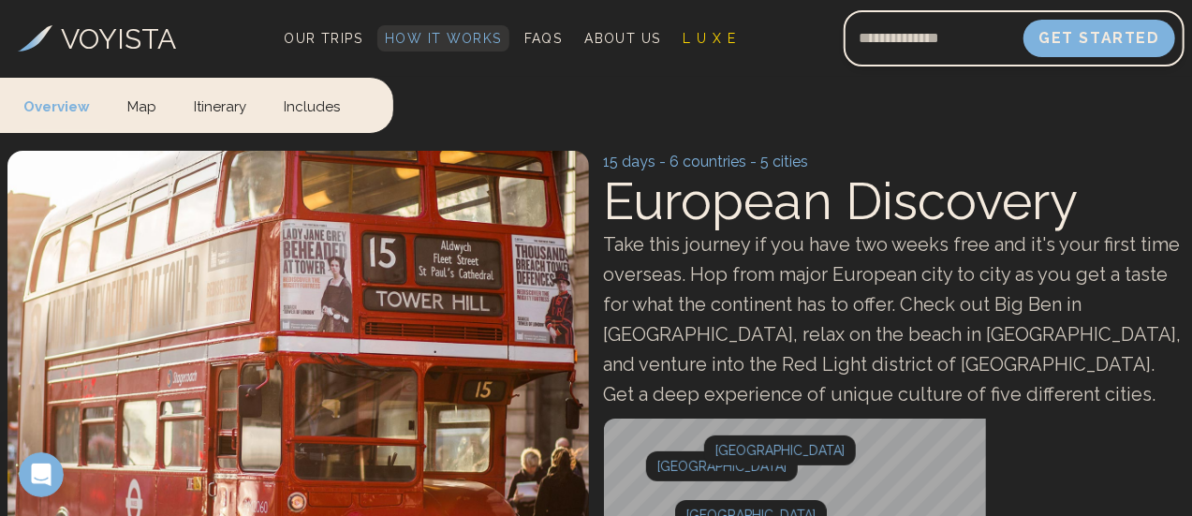
click at [502, 31] on span "How It Works" at bounding box center [443, 38] width 117 height 15
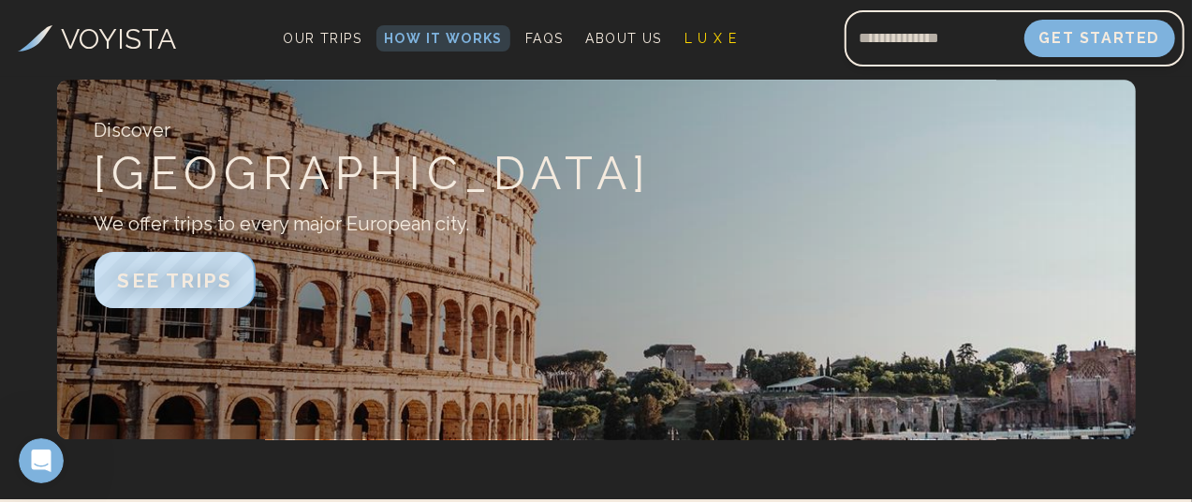
scroll to position [2941, 0]
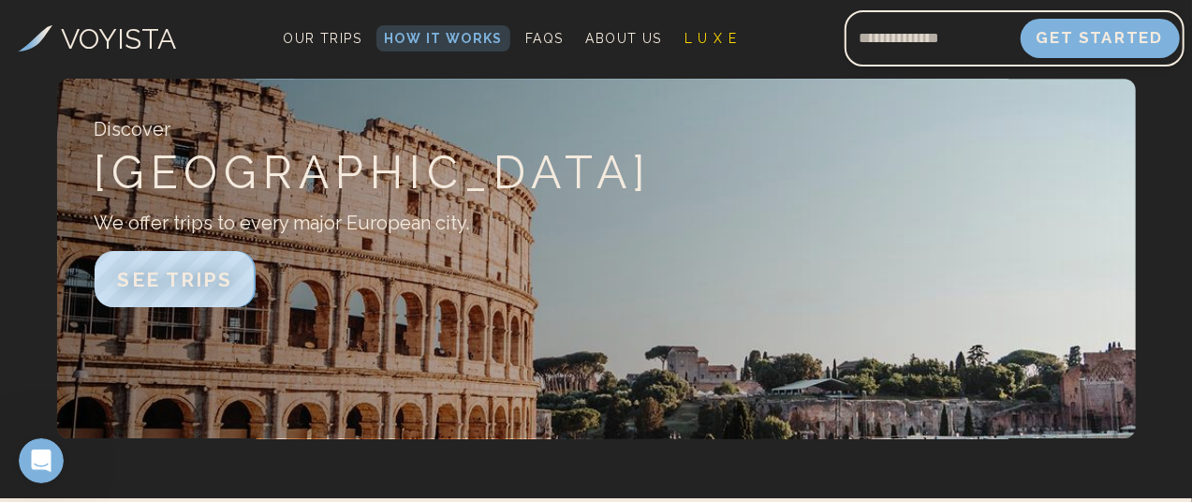
click at [1118, 25] on button "Get Started" at bounding box center [1099, 38] width 159 height 39
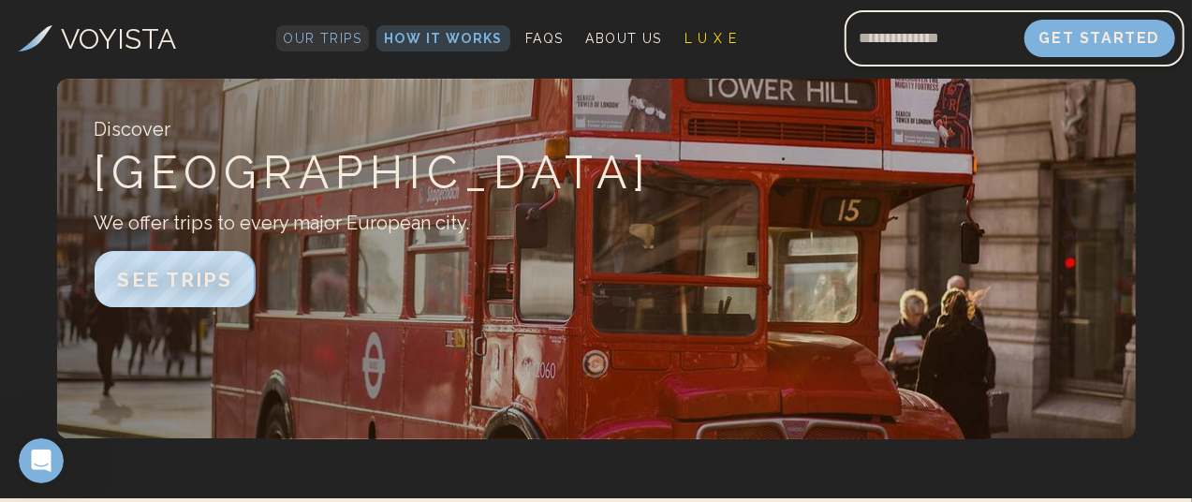
click at [362, 31] on span "Our Trips" at bounding box center [323, 38] width 79 height 15
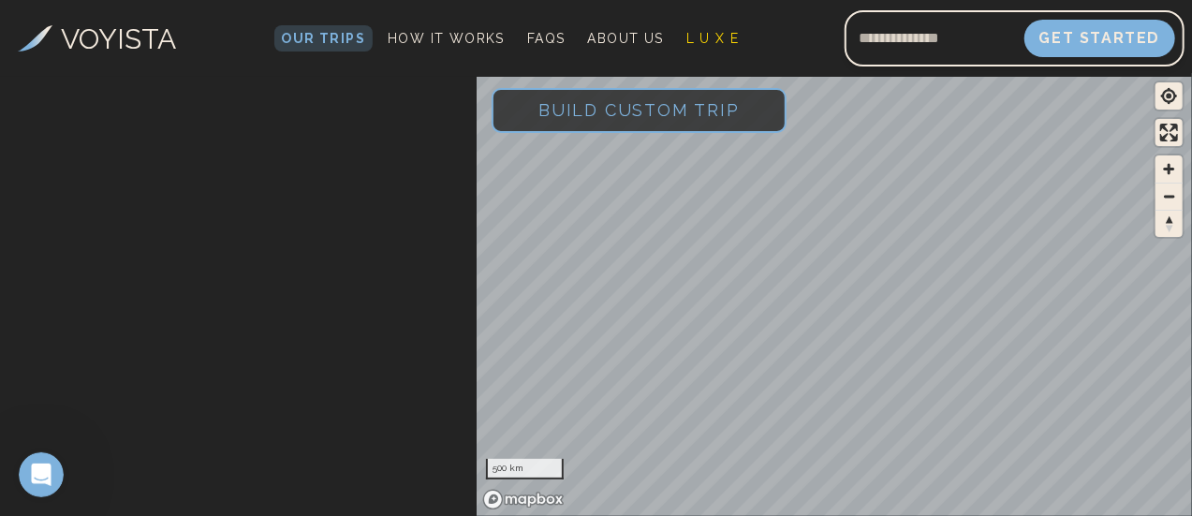
scroll to position [522, 0]
click at [346, 269] on div at bounding box center [355, 179] width 215 height 180
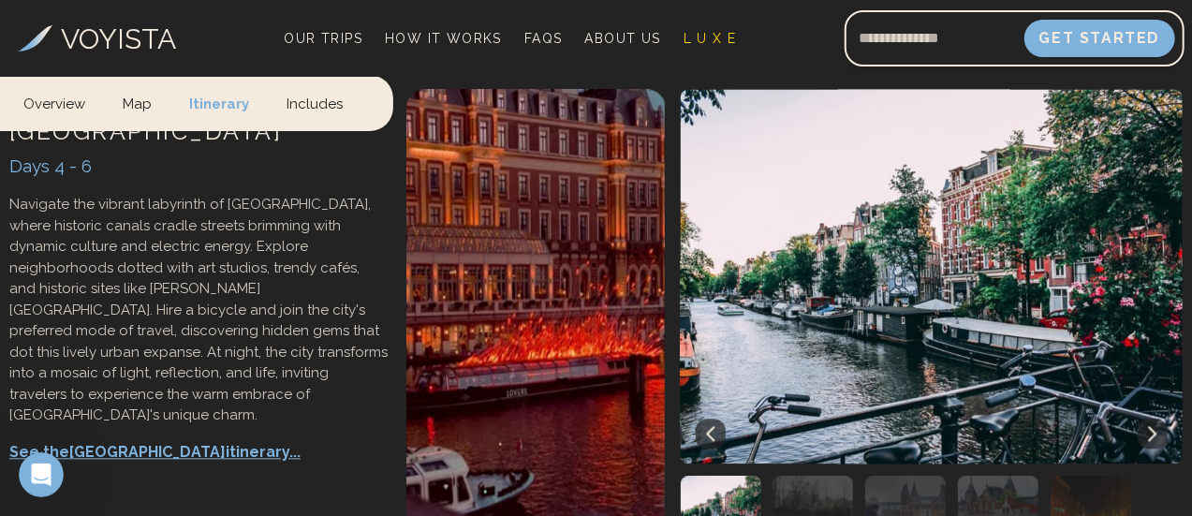
scroll to position [2003, 0]
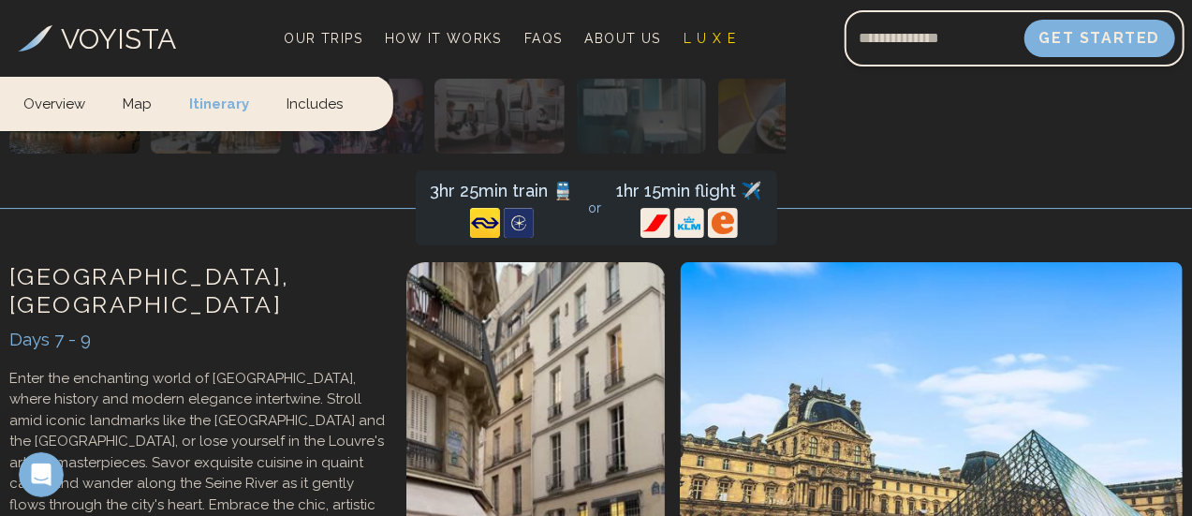
scroll to position [3037, 0]
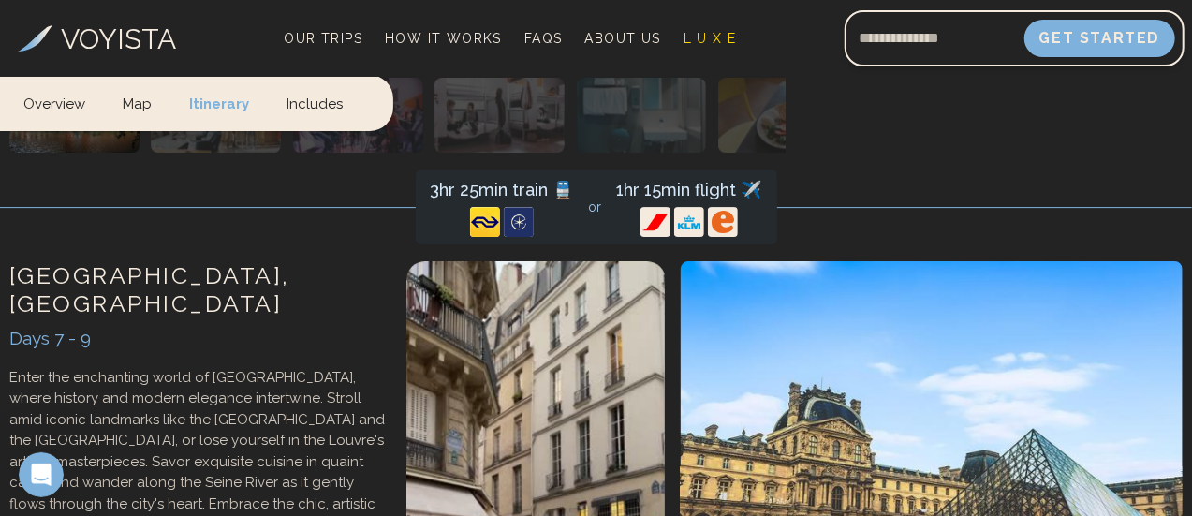
click at [741, 51] on button at bounding box center [756, 37] width 30 height 30
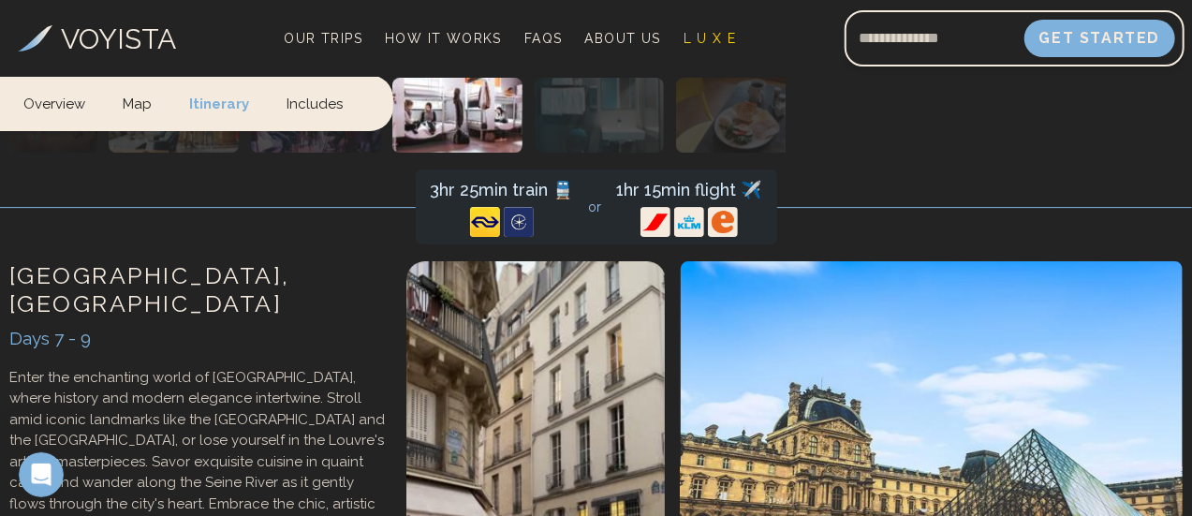
click at [748, 44] on icon at bounding box center [755, 36] width 15 height 15
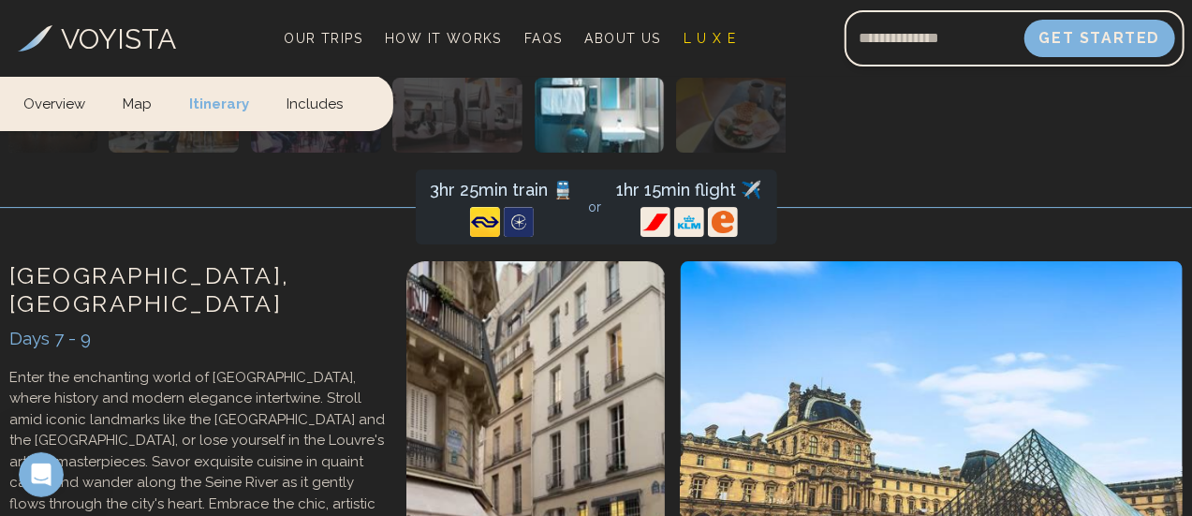
click at [748, 44] on icon at bounding box center [755, 36] width 15 height 15
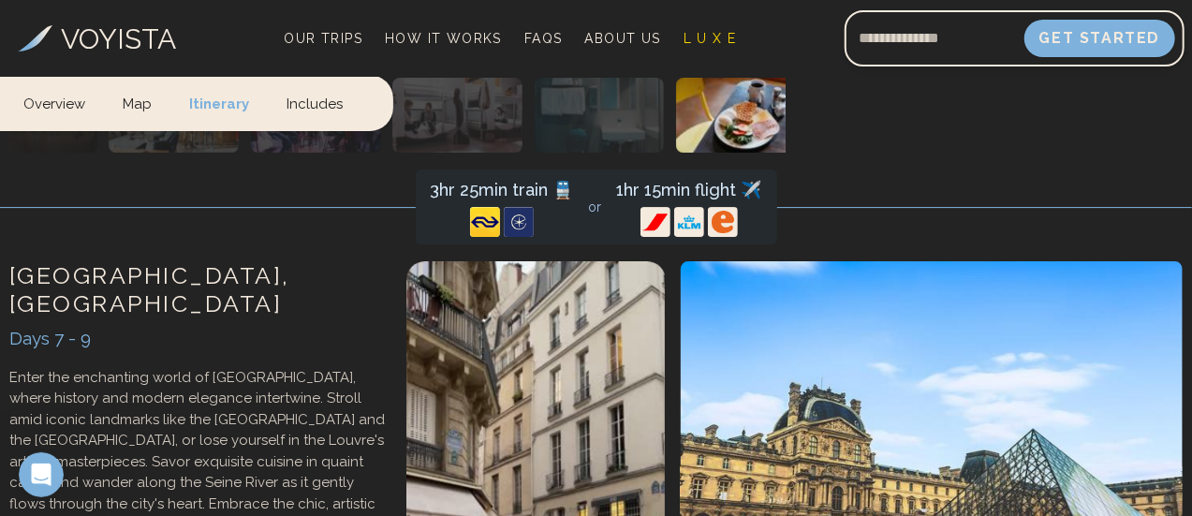
click at [748, 44] on icon at bounding box center [755, 36] width 15 height 15
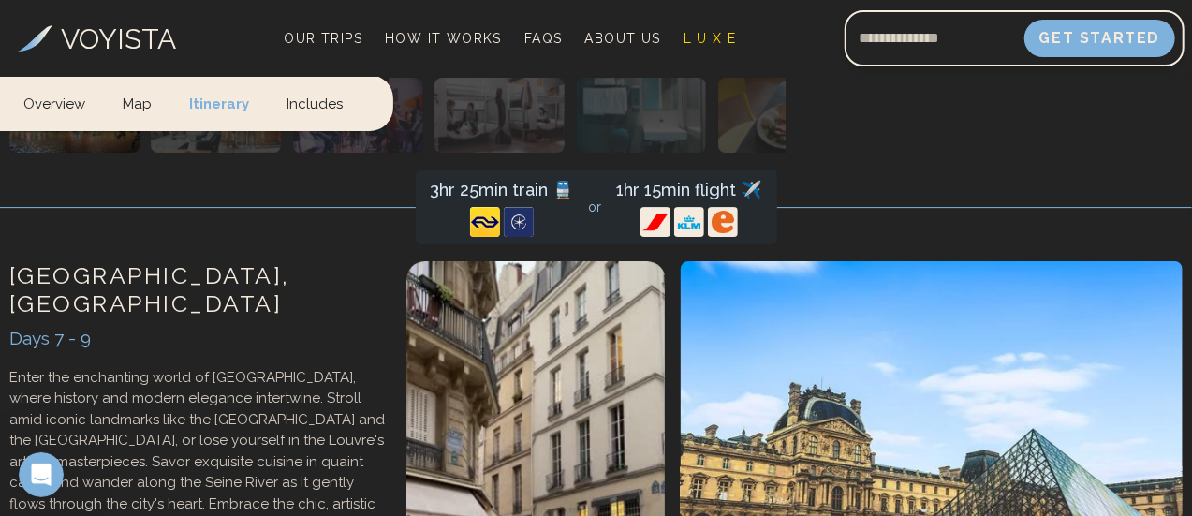
click at [748, 44] on icon at bounding box center [755, 36] width 15 height 15
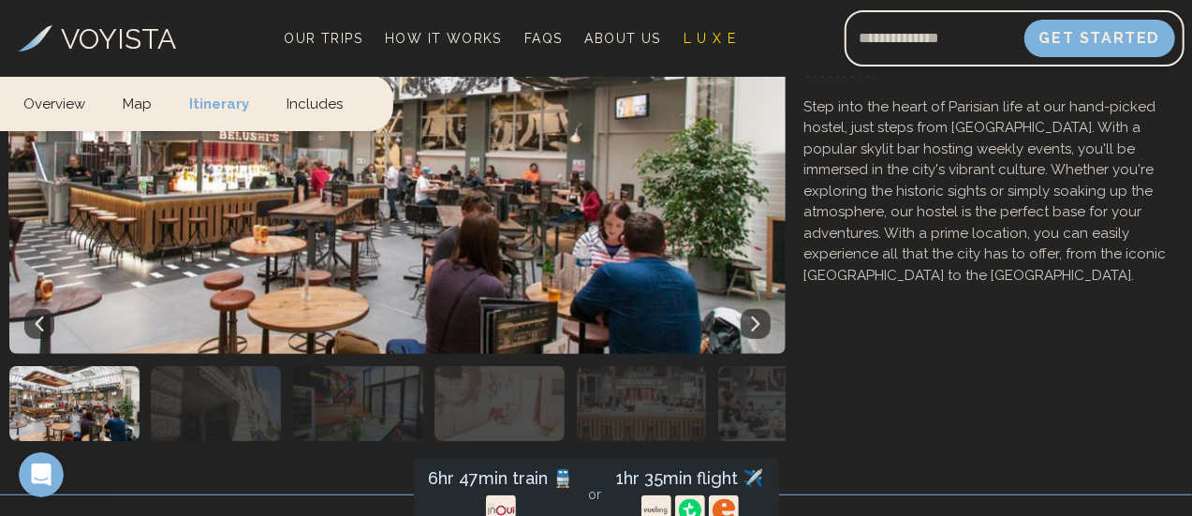
scroll to position [3991, 0]
